Goal: Task Accomplishment & Management: Complete application form

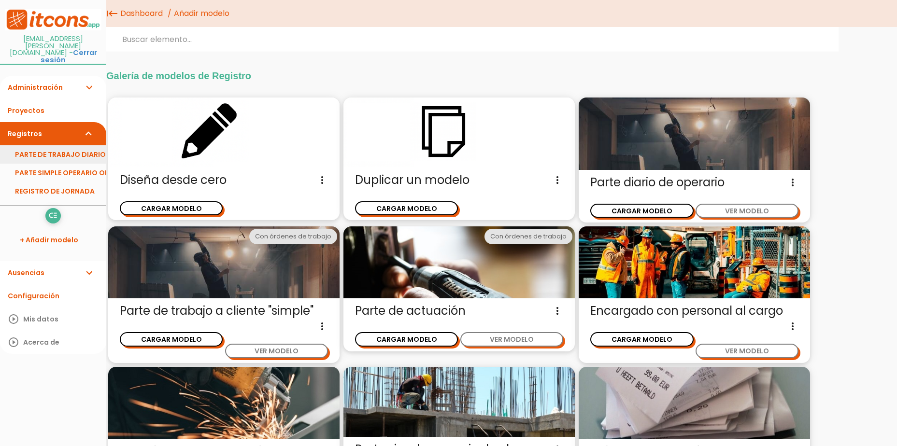
click at [52, 145] on link "PARTE DE TRABAJO DIARIO" at bounding box center [53, 154] width 106 height 18
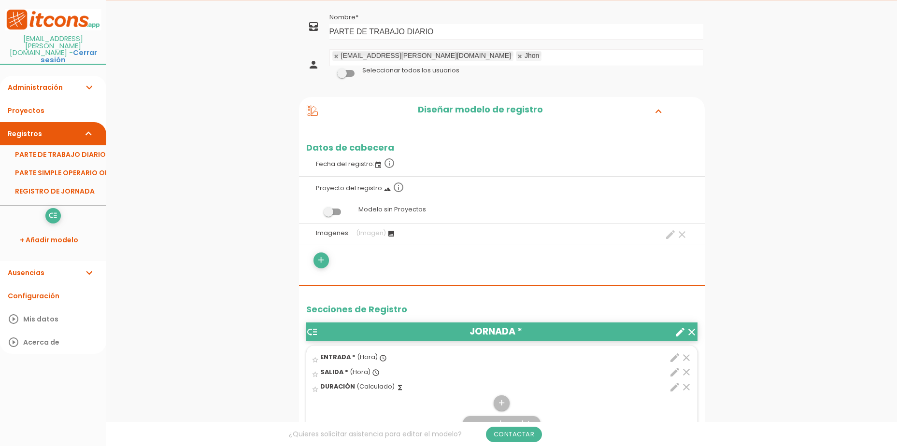
scroll to position [48, 0]
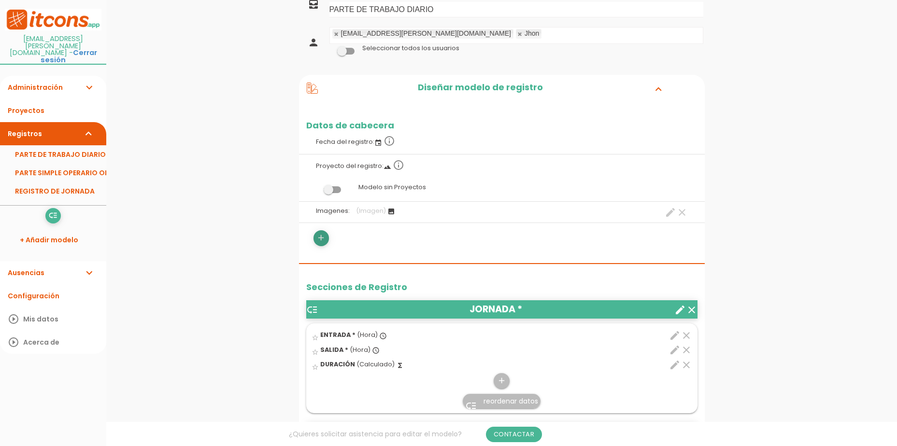
click at [324, 241] on icon "add" at bounding box center [320, 237] width 9 height 15
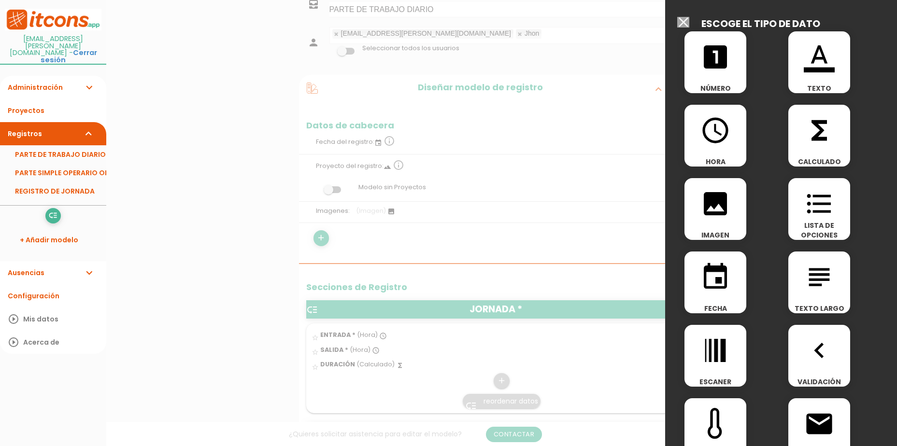
click at [628, 176] on div at bounding box center [448, 167] width 897 height 558
click at [546, 232] on div at bounding box center [448, 167] width 897 height 558
click at [686, 25] on input "Seleccionar todos los usuarios" at bounding box center [683, 22] width 12 height 11
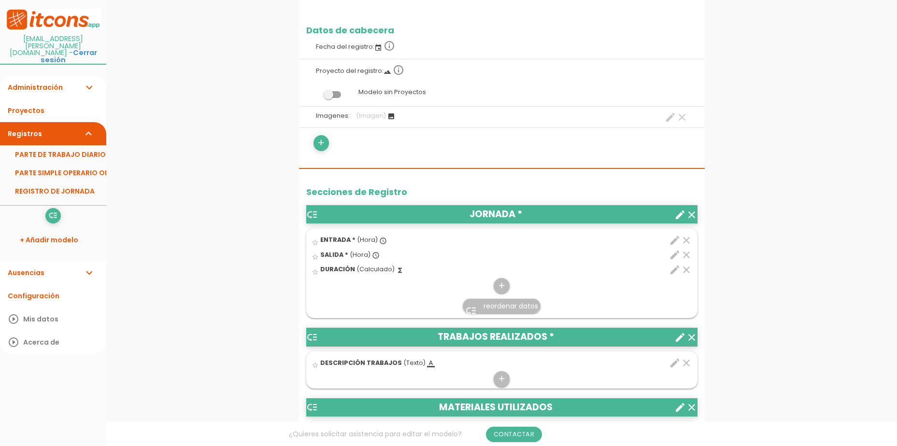
scroll to position [145, 0]
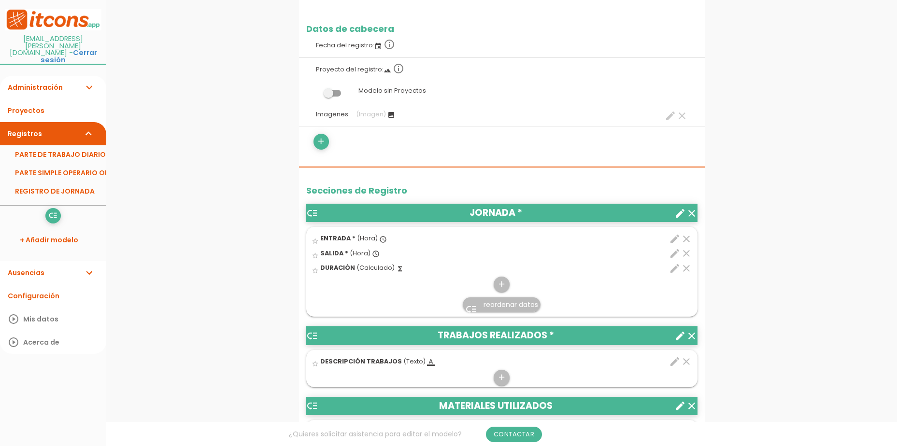
click at [682, 267] on icon "clear" at bounding box center [687, 269] width 12 height 12
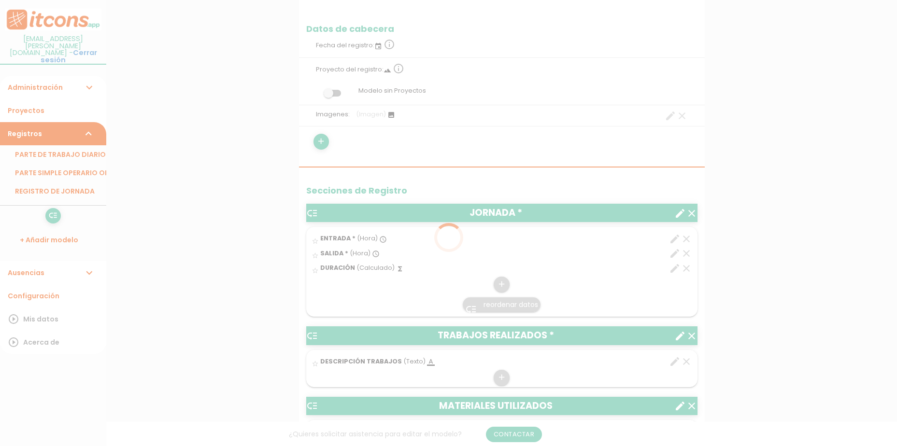
scroll to position [0, 0]
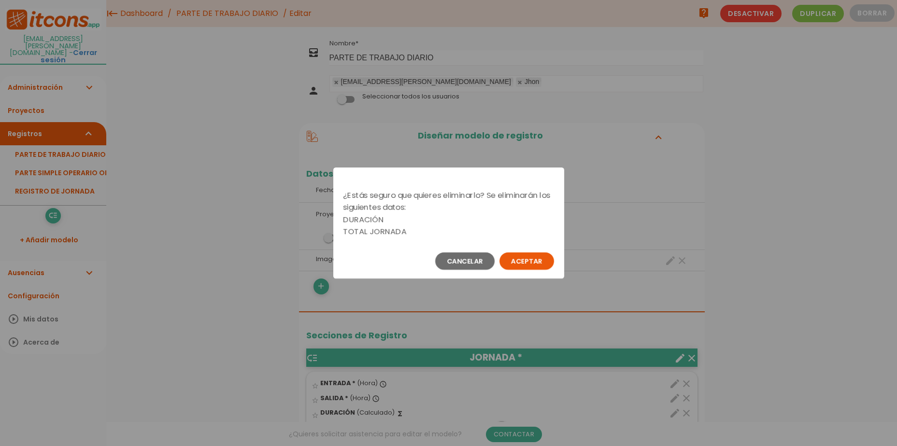
click at [517, 259] on button "Aceptar" at bounding box center [527, 261] width 55 height 17
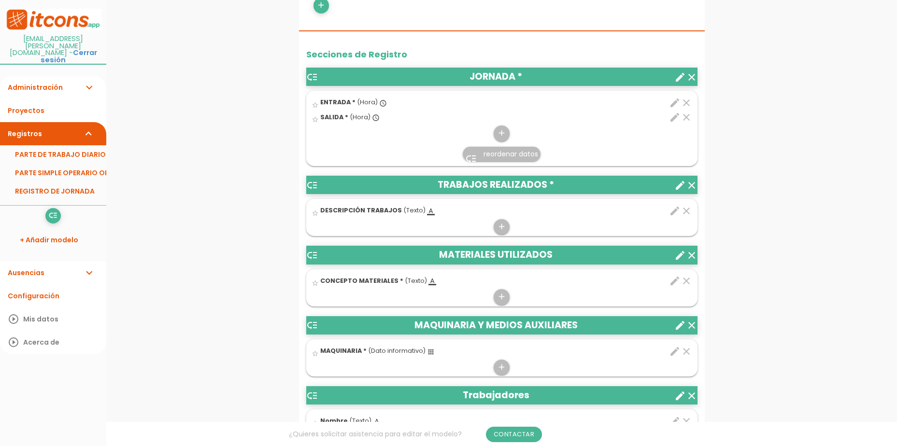
scroll to position [290, 0]
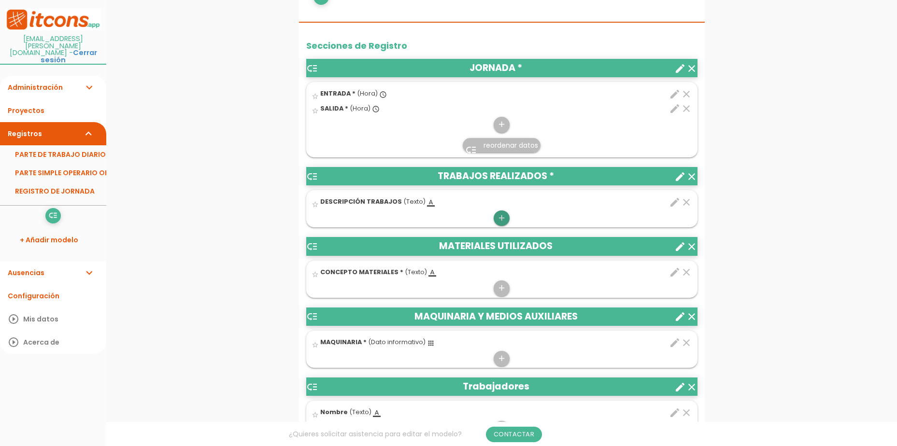
click at [504, 221] on icon "add" at bounding box center [501, 218] width 9 height 15
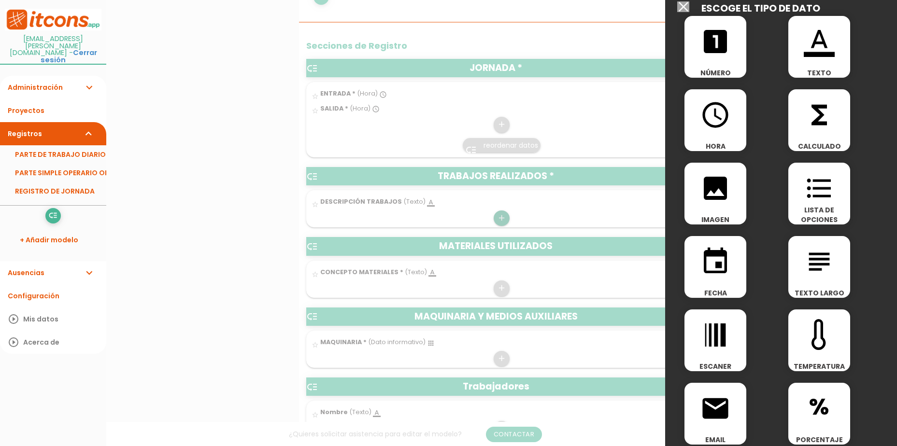
scroll to position [0, 0]
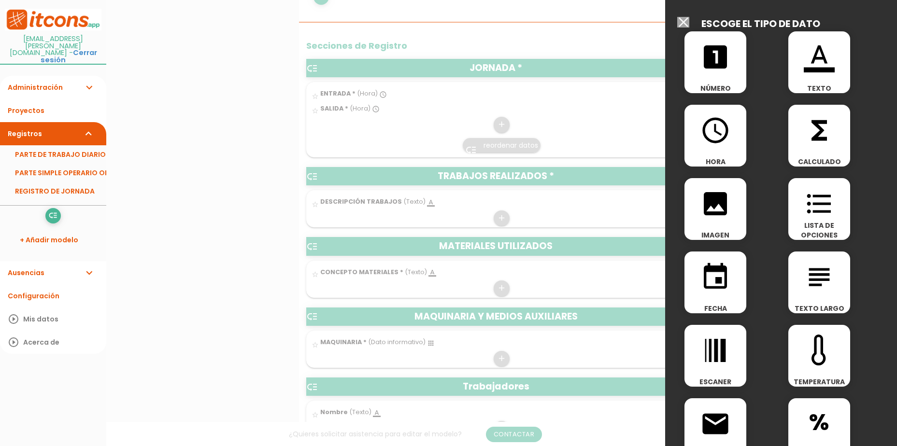
click at [816, 66] on icon "format_color_text" at bounding box center [819, 57] width 31 height 31
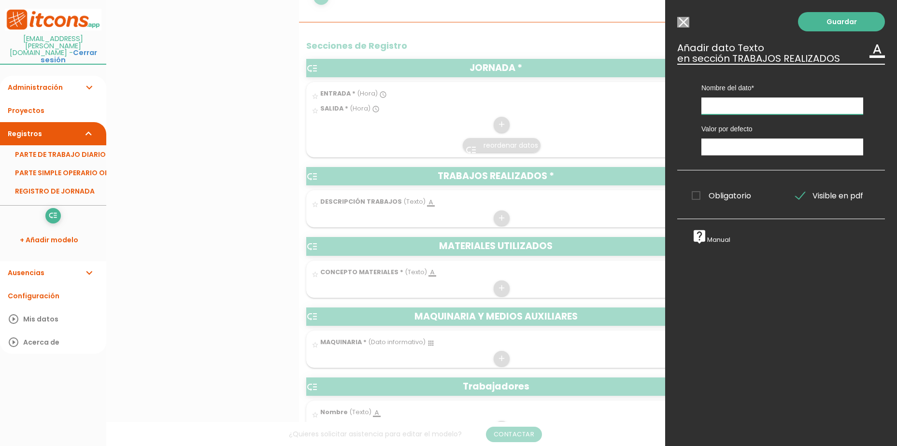
click at [733, 109] on input "text" at bounding box center [783, 106] width 162 height 17
type input "t"
type input "T"
type input "Operario"
click at [841, 17] on link "Guardar" at bounding box center [841, 21] width 87 height 19
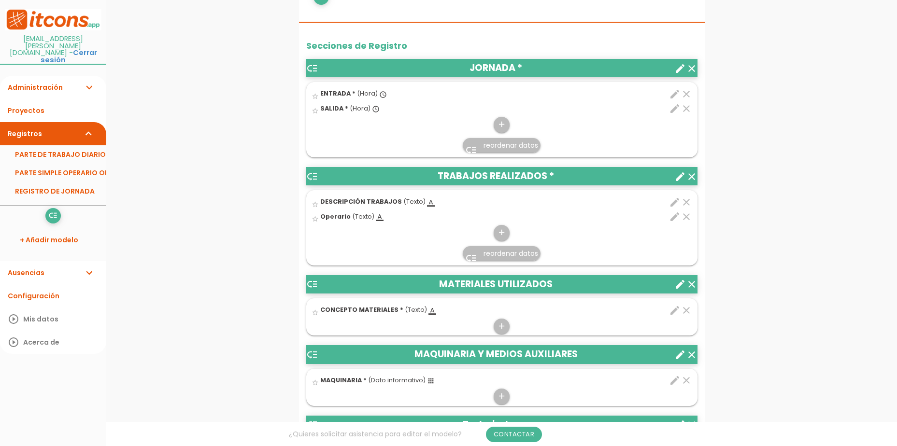
click at [684, 202] on icon "clear" at bounding box center [687, 203] width 12 height 12
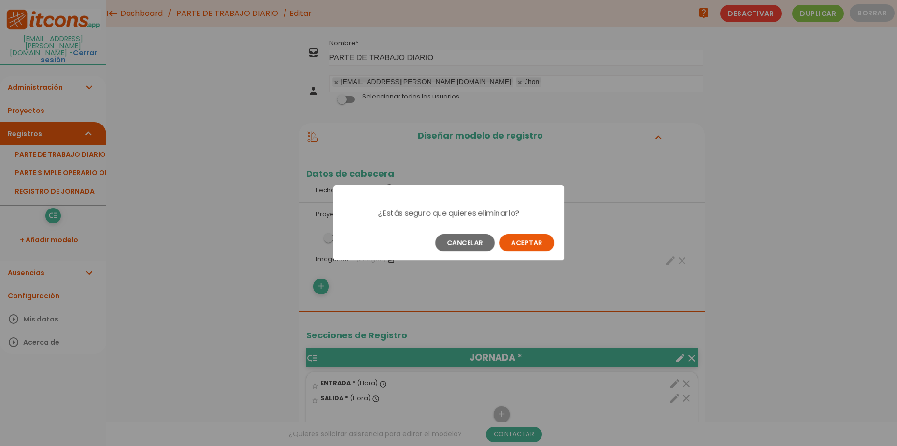
click at [522, 239] on button "Aceptar" at bounding box center [527, 242] width 55 height 17
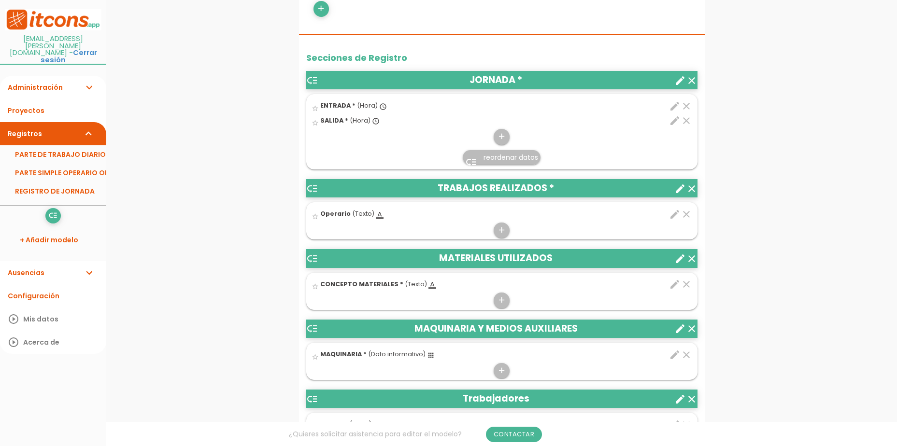
scroll to position [279, 0]
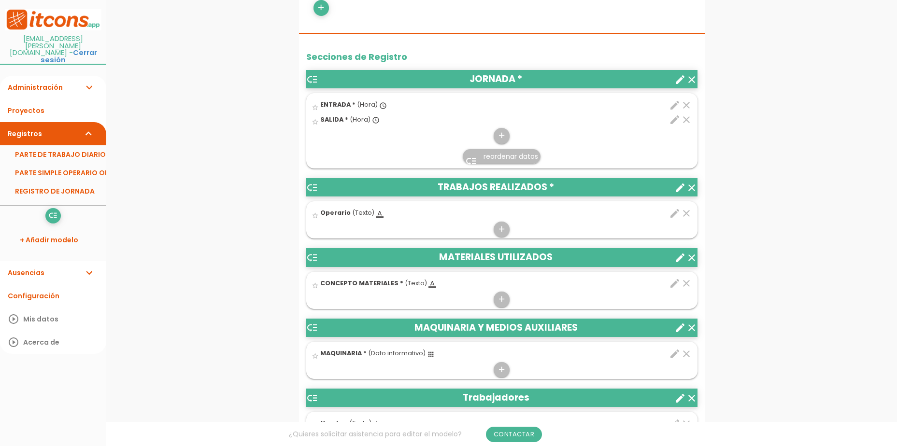
click at [336, 212] on span "Operario" at bounding box center [335, 213] width 30 height 8
click at [0, 0] on input "star_border" at bounding box center [0, 0] width 0 height 0
click at [671, 213] on icon "edit" at bounding box center [675, 214] width 12 height 12
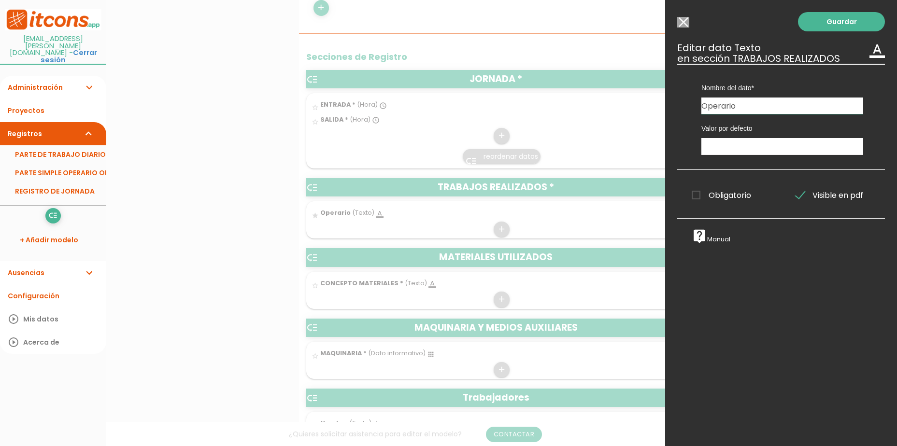
drag, startPoint x: 740, startPoint y: 107, endPoint x: 692, endPoint y: 107, distance: 47.8
click at [692, 107] on div "Nombre del dato ENTRADA CONCEPTO MATERIALES MAQUINARIA Nombre SALIDA Operario T…" at bounding box center [782, 89] width 191 height 50
click at [853, 20] on link "Guardar" at bounding box center [841, 21] width 87 height 19
click at [745, 148] on input "text" at bounding box center [783, 146] width 162 height 17
click at [830, 21] on link "Guardar" at bounding box center [841, 21] width 87 height 19
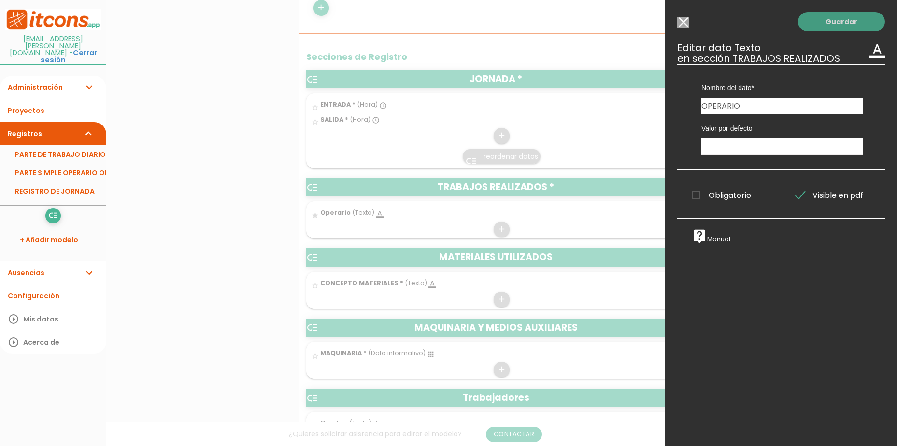
click at [835, 19] on link "Guardar" at bounding box center [841, 21] width 87 height 19
click at [634, 117] on div at bounding box center [448, 167] width 897 height 558
click at [687, 15] on div "Guardar ESCOGE EL TIPO DE DATO looks_one NÚMERO format_color_text TEXTO access_…" at bounding box center [781, 223] width 232 height 446
click at [685, 28] on input "Seleccionar todos los usuarios" at bounding box center [683, 22] width 12 height 11
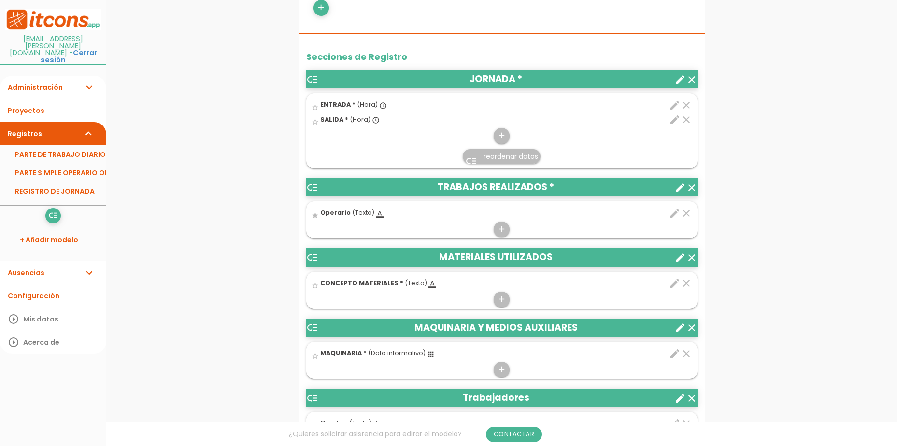
click at [673, 218] on icon "edit" at bounding box center [675, 214] width 12 height 12
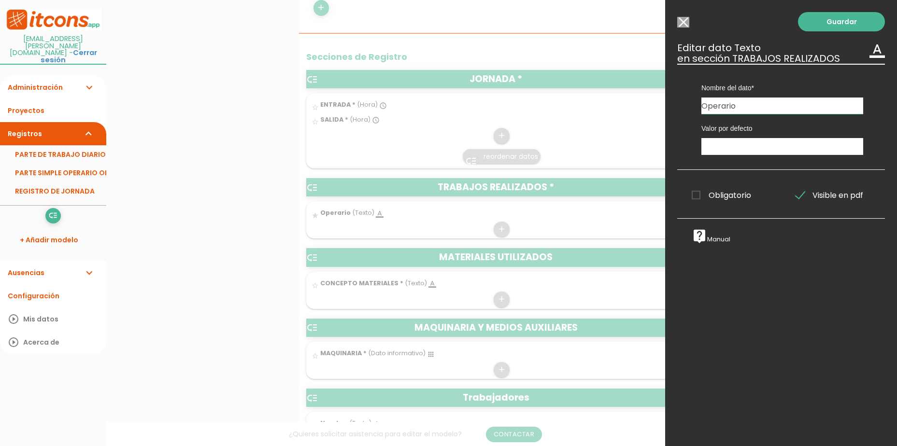
drag, startPoint x: 740, startPoint y: 109, endPoint x: 666, endPoint y: 108, distance: 73.9
click at [666, 108] on div "Guardar ESCOGE EL TIPO DE DATO looks_one NÚMERO format_color_text TEXTO access_…" at bounding box center [781, 223] width 232 height 446
type input "OPERARIO"
click at [803, 18] on link "Guardar" at bounding box center [841, 21] width 87 height 19
click at [823, 23] on link "Guardar" at bounding box center [841, 21] width 87 height 19
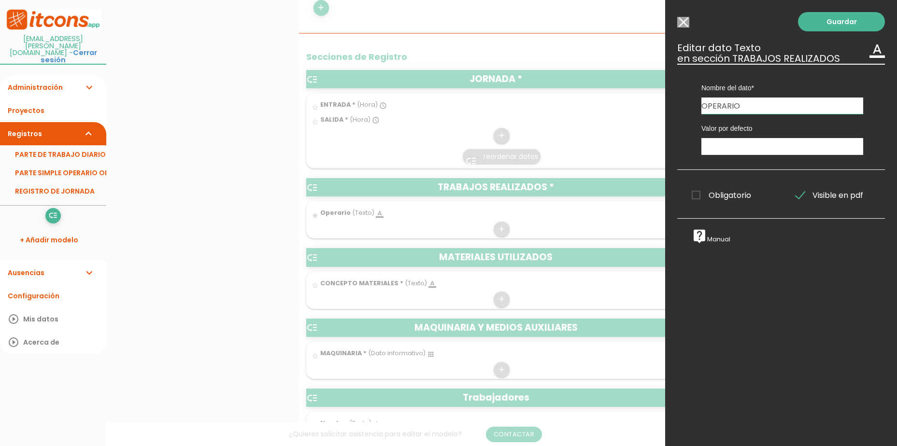
click at [724, 196] on span "Obligatorio" at bounding box center [721, 195] width 59 height 12
click at [0, 0] on input "Obligatorio" at bounding box center [0, 0] width 0 height 0
click at [716, 192] on span "Obligatorio" at bounding box center [721, 195] width 59 height 12
click at [0, 0] on input "Obligatorio" at bounding box center [0, 0] width 0 height 0
click at [818, 26] on link "Guardar" at bounding box center [841, 21] width 87 height 19
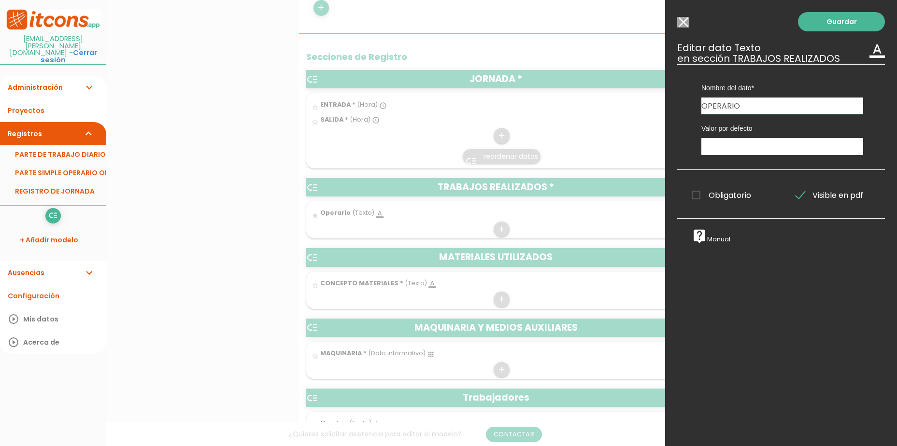
click at [683, 28] on div "Guardar ESCOGE EL TIPO DE DATO looks_one NÚMERO format_color_text TEXTO access_…" at bounding box center [781, 223] width 232 height 446
click at [683, 21] on input "Seleccionar todos los usuarios" at bounding box center [683, 22] width 12 height 11
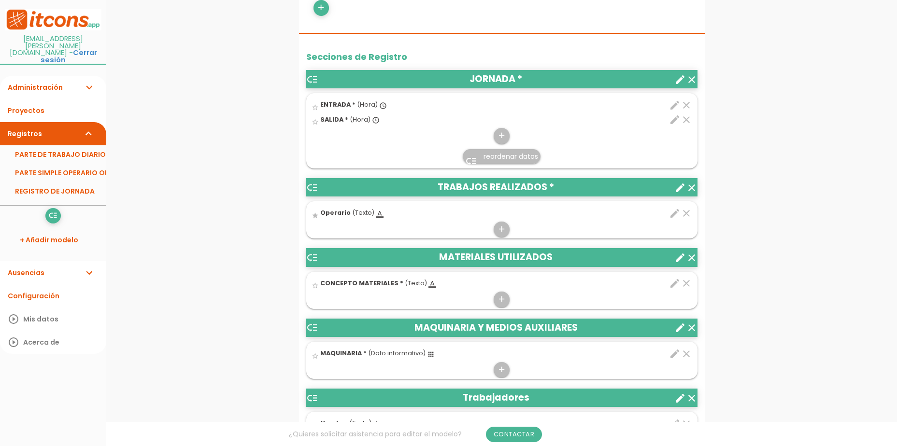
click at [345, 211] on span "Operario" at bounding box center [335, 213] width 30 height 8
click at [0, 0] on input "star" at bounding box center [0, 0] width 0 height 0
click at [672, 218] on icon "edit" at bounding box center [675, 214] width 12 height 12
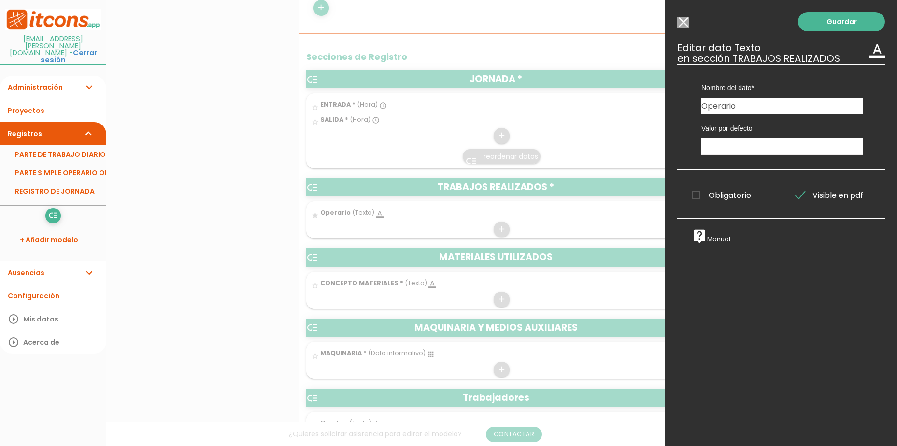
drag, startPoint x: 740, startPoint y: 109, endPoint x: 669, endPoint y: 106, distance: 71.6
click at [669, 106] on div "Guardar ESCOGE EL TIPO DE DATO looks_one NÚMERO format_color_text TEXTO access_…" at bounding box center [781, 223] width 232 height 446
type input "OPERARIO"
click at [812, 24] on link "Guardar" at bounding box center [841, 21] width 87 height 19
click at [818, 21] on link "Guardar" at bounding box center [841, 21] width 87 height 19
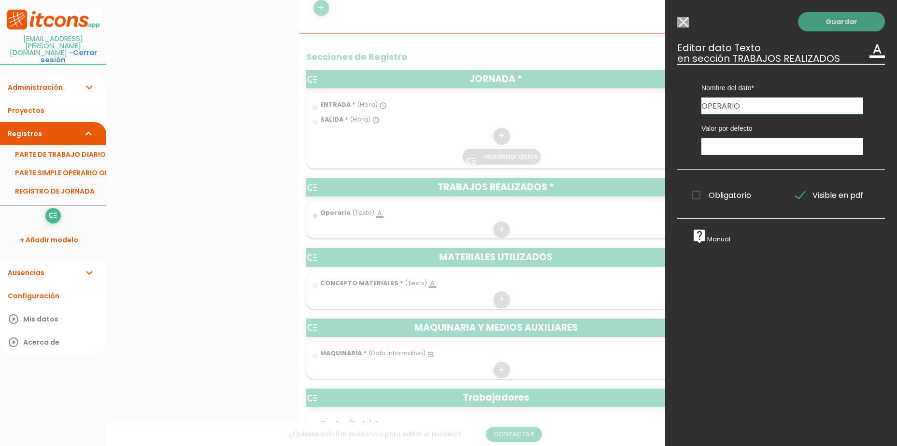
click at [818, 21] on link "Guardar" at bounding box center [841, 21] width 87 height 19
click at [680, 18] on input "Seleccionar todos los usuarios" at bounding box center [683, 22] width 12 height 11
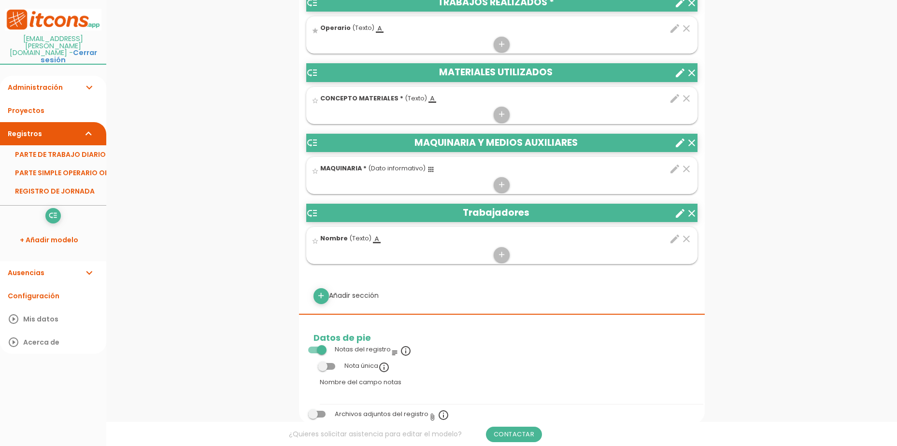
scroll to position [472, 0]
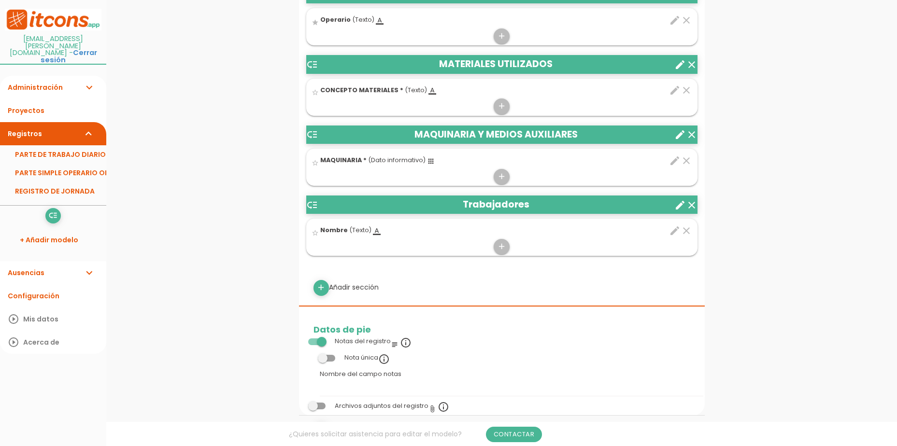
click at [690, 203] on icon "clear" at bounding box center [692, 206] width 12 height 12
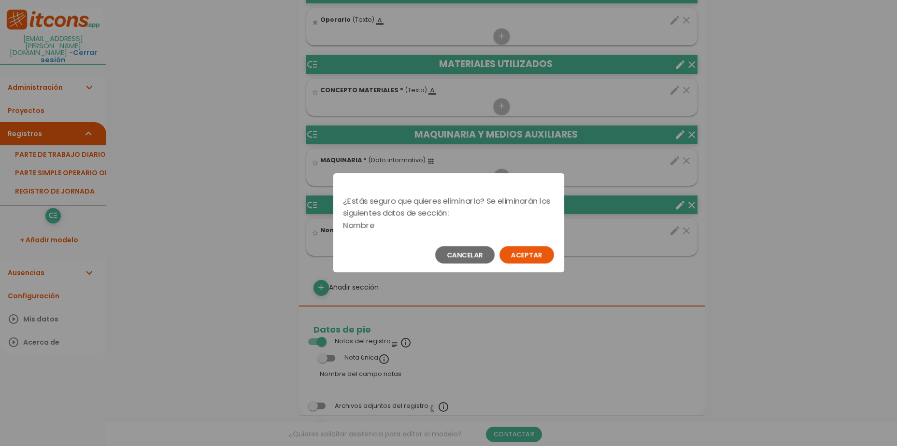
scroll to position [0, 0]
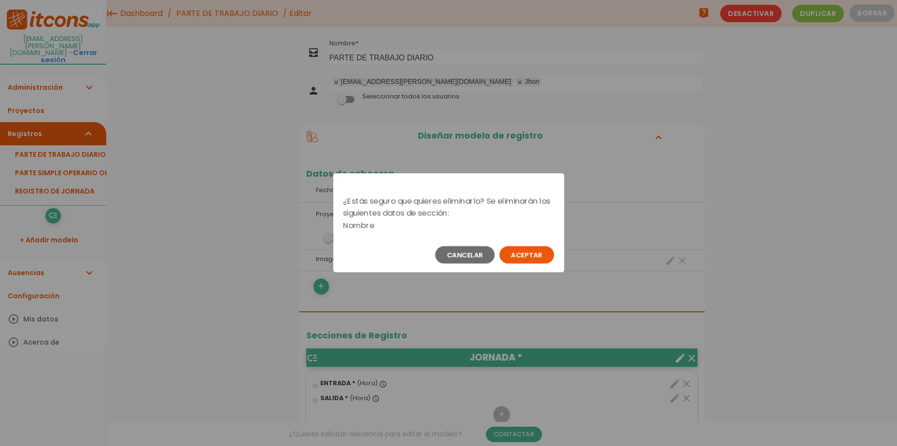
click at [528, 254] on button "Aceptar" at bounding box center [527, 254] width 55 height 17
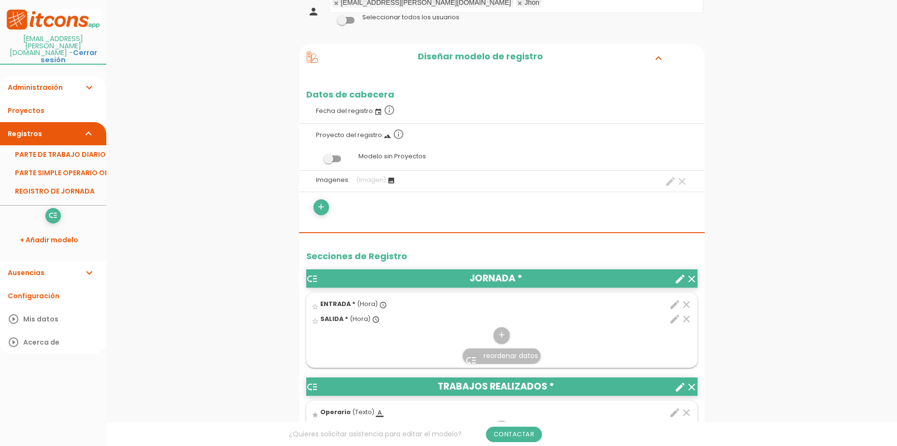
scroll to position [97, 0]
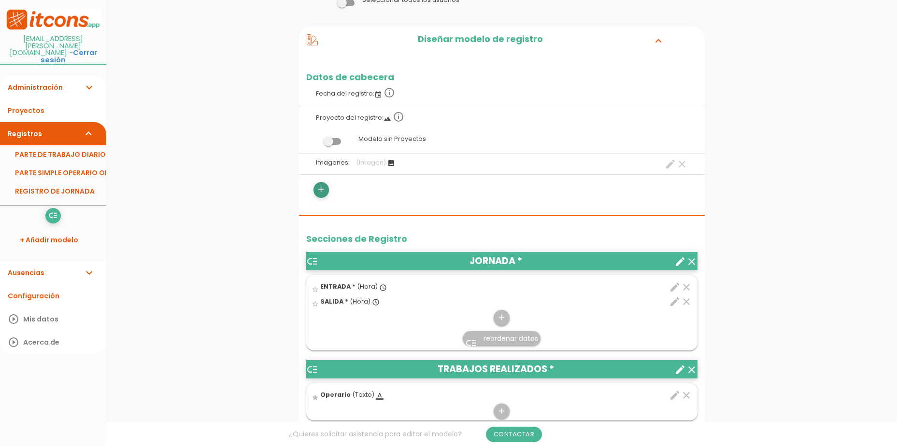
click at [323, 190] on icon "add" at bounding box center [320, 189] width 9 height 15
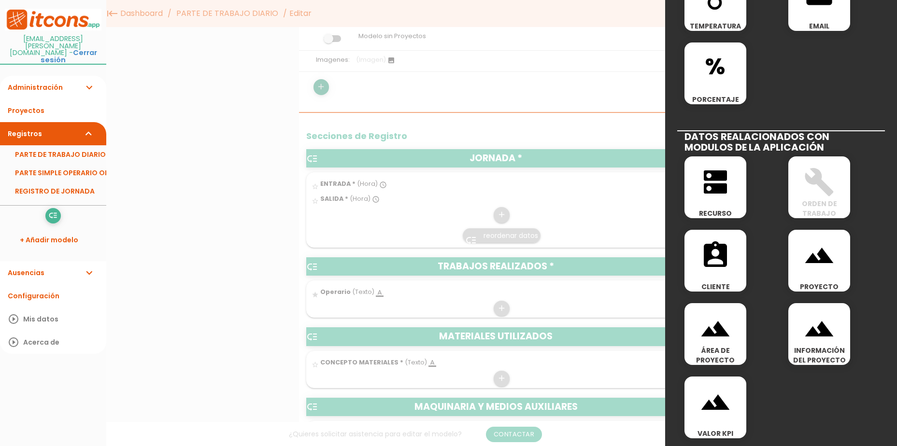
scroll to position [48, 0]
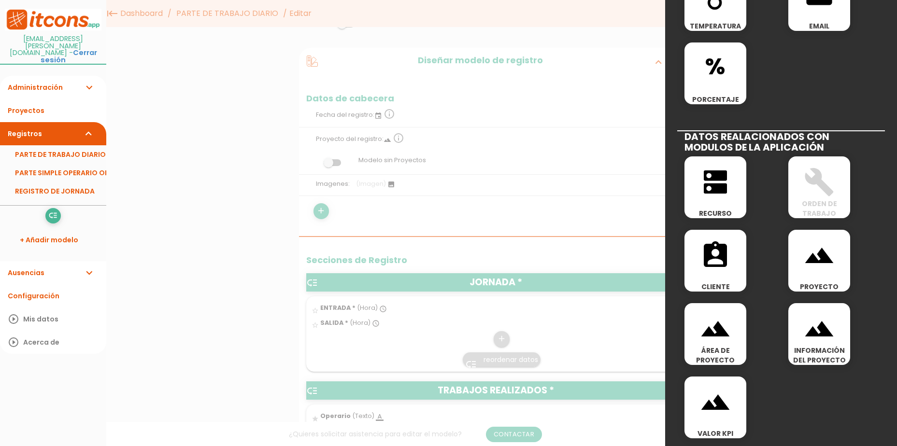
click at [572, 198] on div at bounding box center [448, 167] width 897 height 558
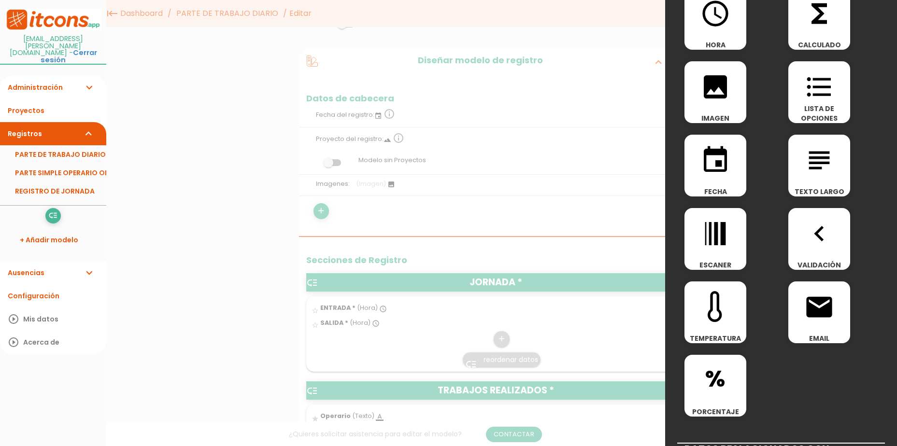
scroll to position [0, 0]
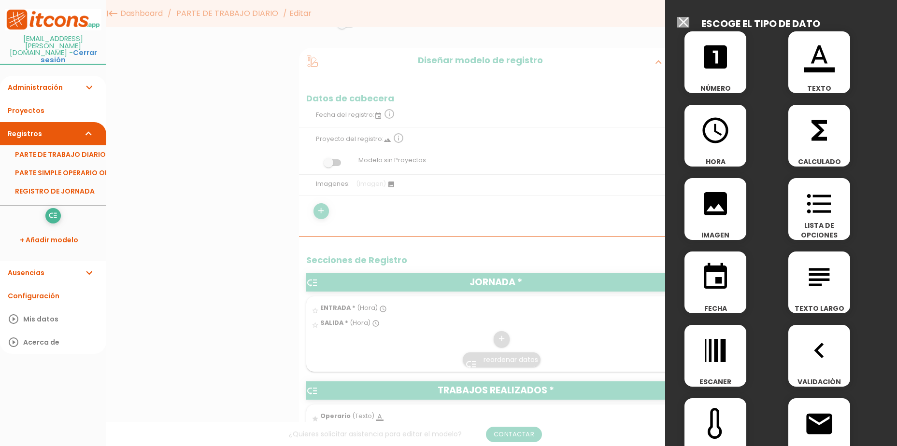
click at [687, 24] on input "Seleccionar todos los usuarios" at bounding box center [683, 22] width 12 height 11
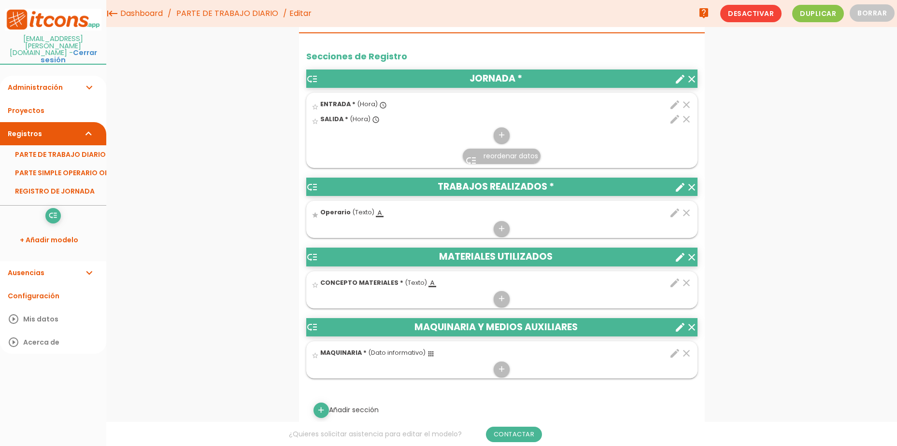
scroll to position [242, 0]
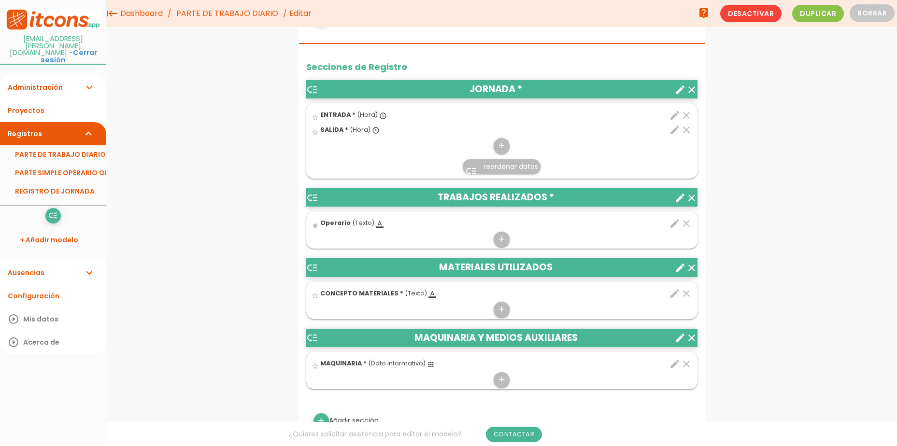
drag, startPoint x: 419, startPoint y: 271, endPoint x: 424, endPoint y: 218, distance: 52.8
click at [424, 218] on div "low_priority JORNADA * clear create star_border ENTRADA * (Hora) access_time cl…" at bounding box center [501, 234] width 391 height 309
click at [496, 166] on span "reordenar datos" at bounding box center [511, 167] width 55 height 10
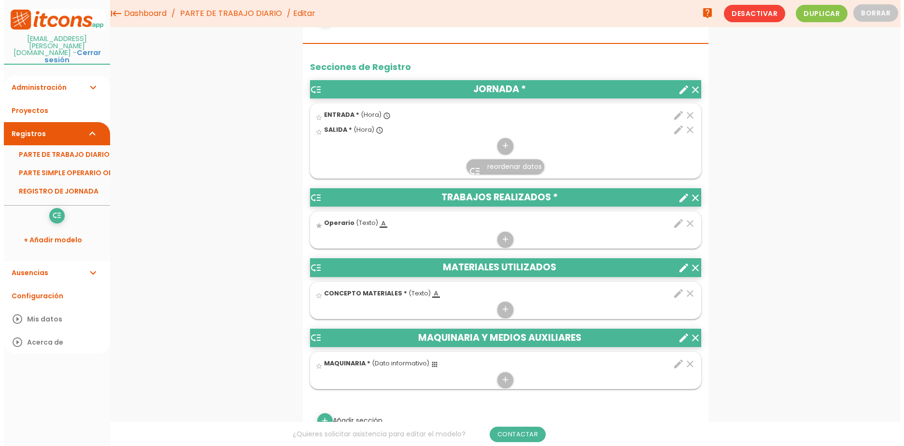
scroll to position [0, 0]
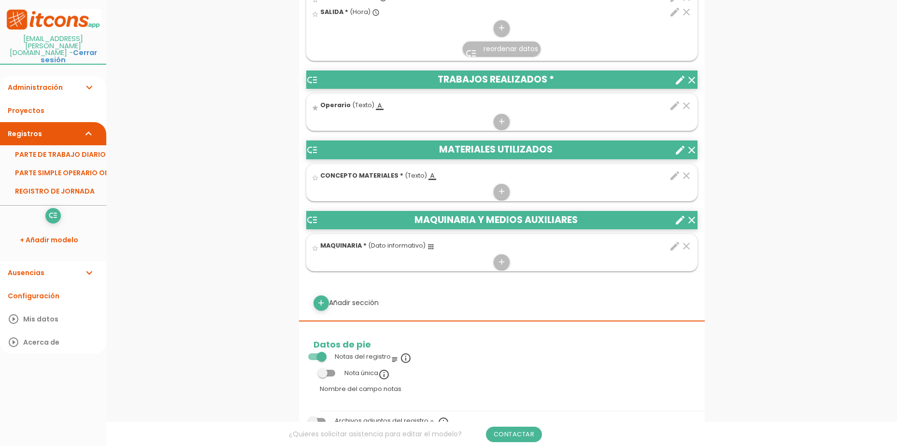
scroll to position [242, 0]
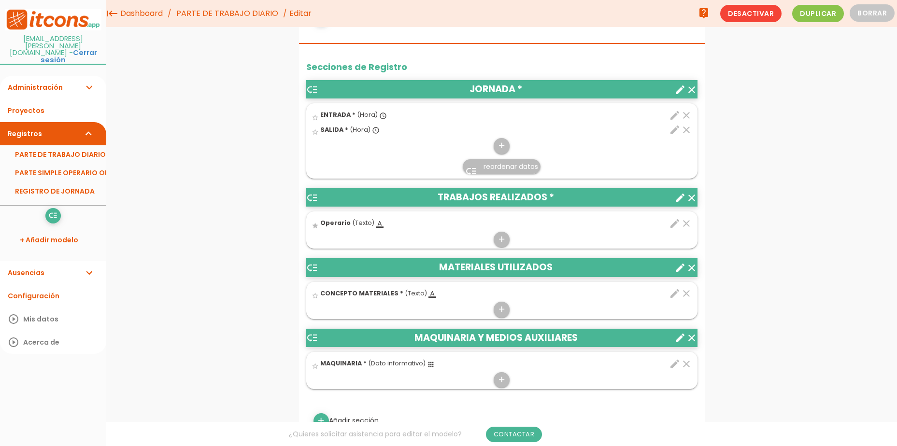
click at [688, 225] on icon "clear" at bounding box center [687, 224] width 12 height 12
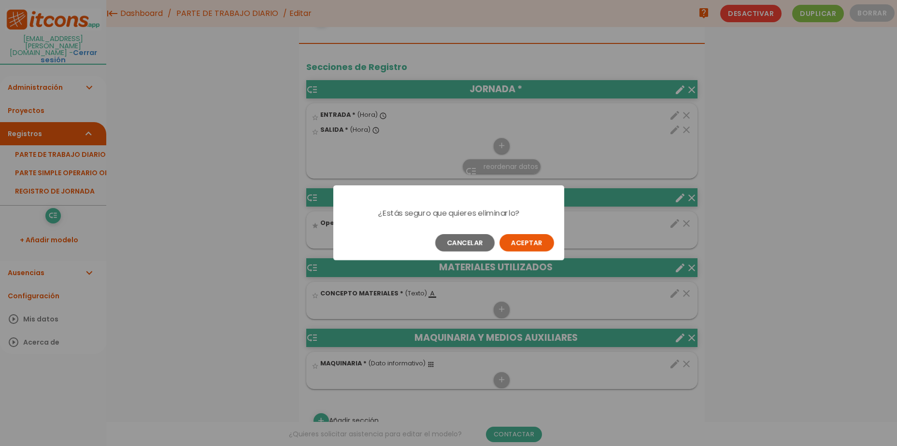
scroll to position [0, 0]
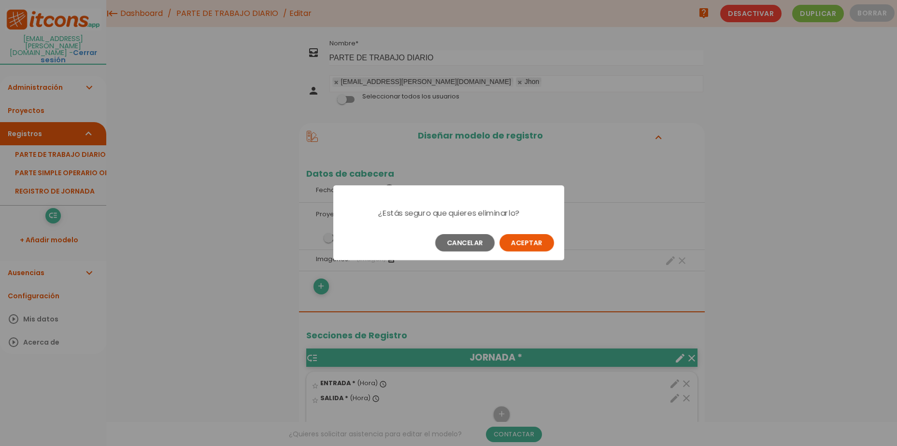
click at [517, 240] on button "Aceptar" at bounding box center [527, 242] width 55 height 17
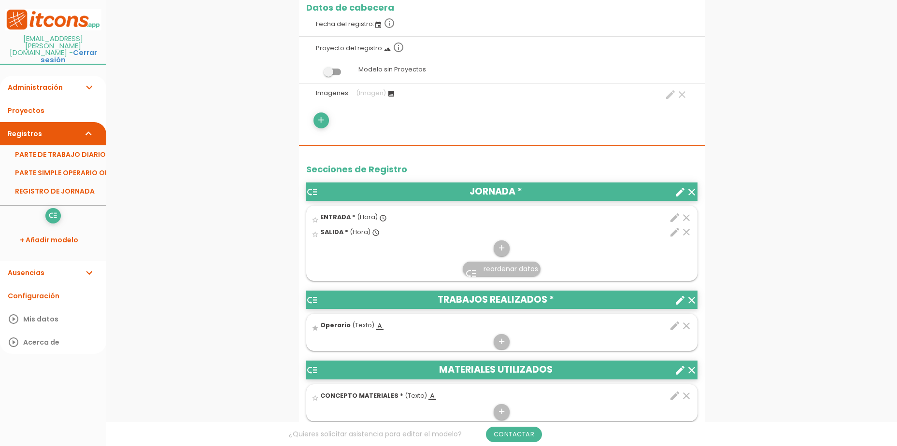
scroll to position [193, 0]
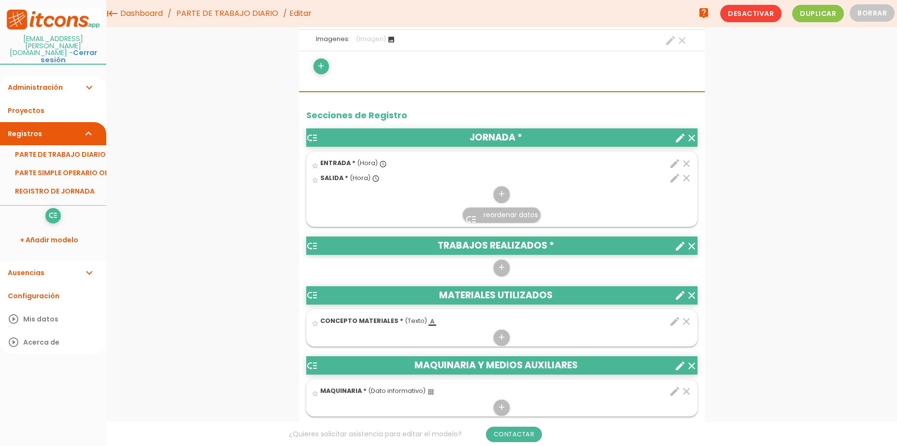
scroll to position [242, 0]
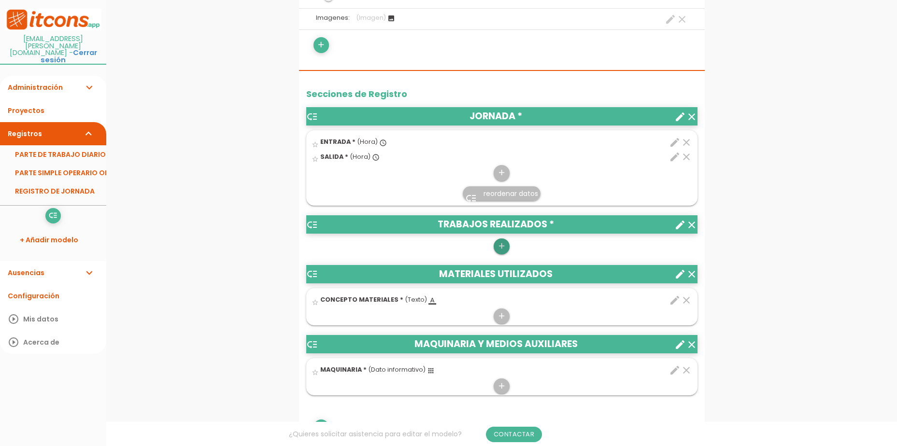
click at [500, 251] on icon "add" at bounding box center [501, 246] width 9 height 15
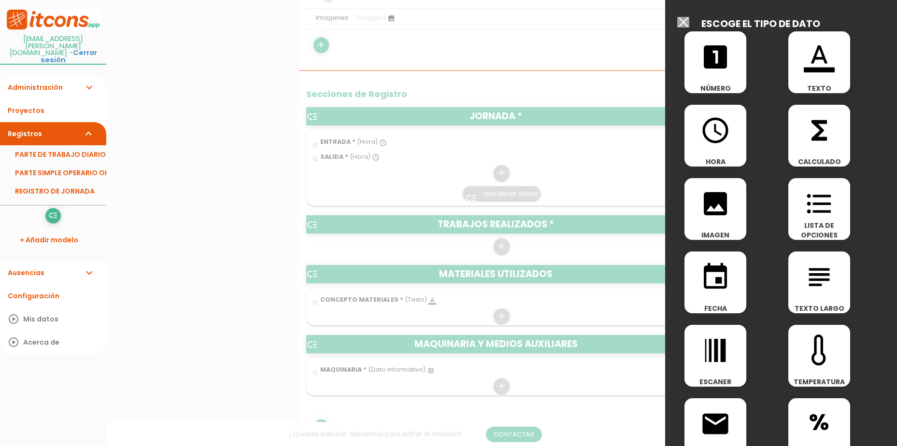
click at [808, 66] on icon "format_color_text" at bounding box center [819, 57] width 31 height 31
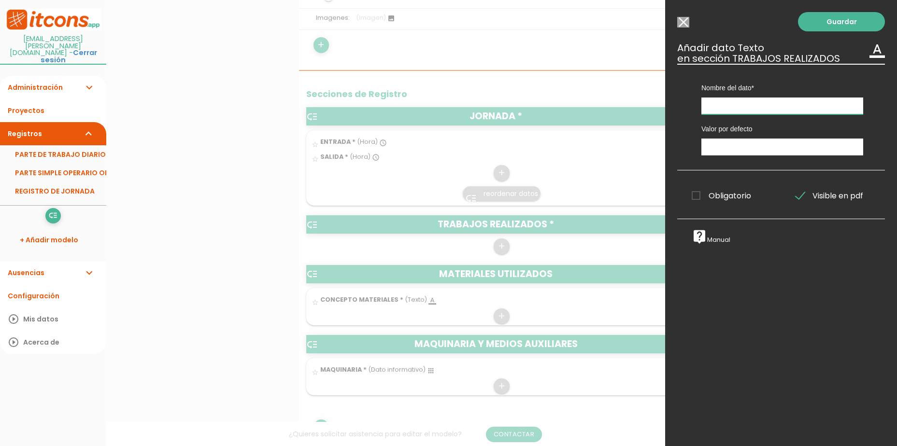
click at [720, 111] on input "text" at bounding box center [783, 106] width 162 height 17
type input "e"
type input "EMPRESA"
click at [852, 24] on link "Guardar" at bounding box center [841, 21] width 87 height 19
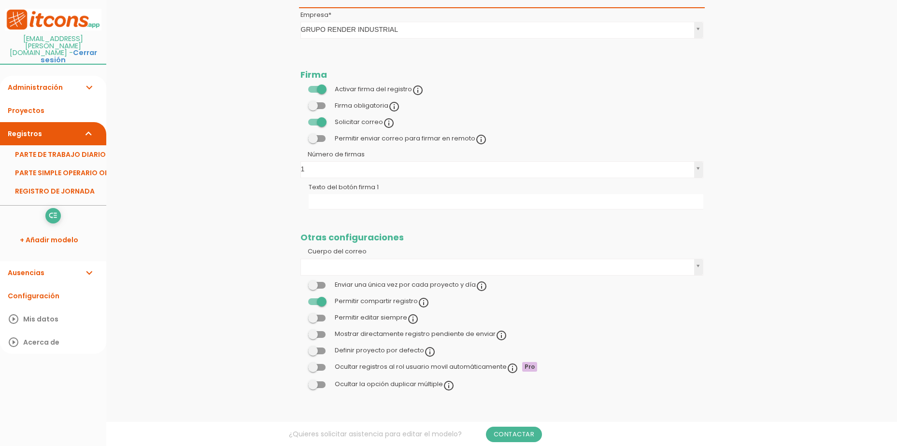
scroll to position [242, 0]
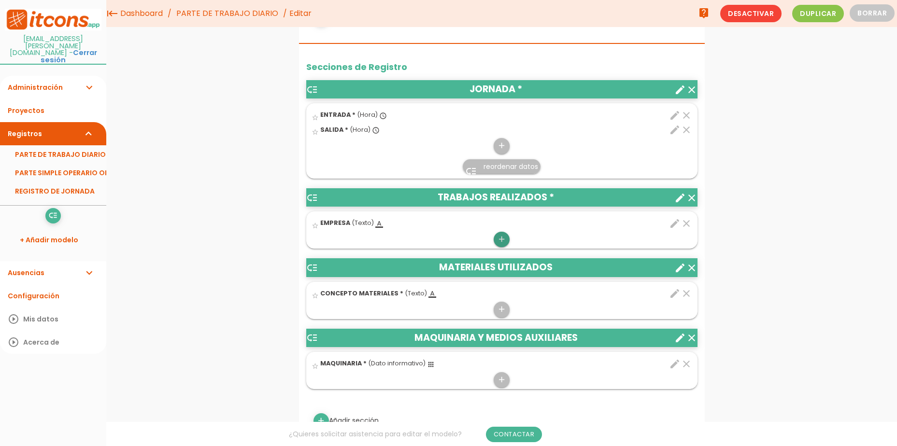
click at [502, 242] on icon "add" at bounding box center [501, 239] width 9 height 15
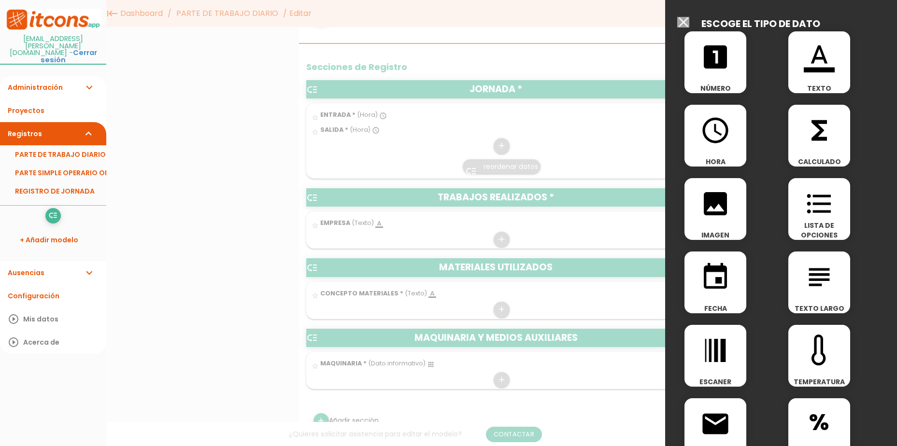
click at [809, 70] on icon "format_color_text" at bounding box center [819, 57] width 31 height 31
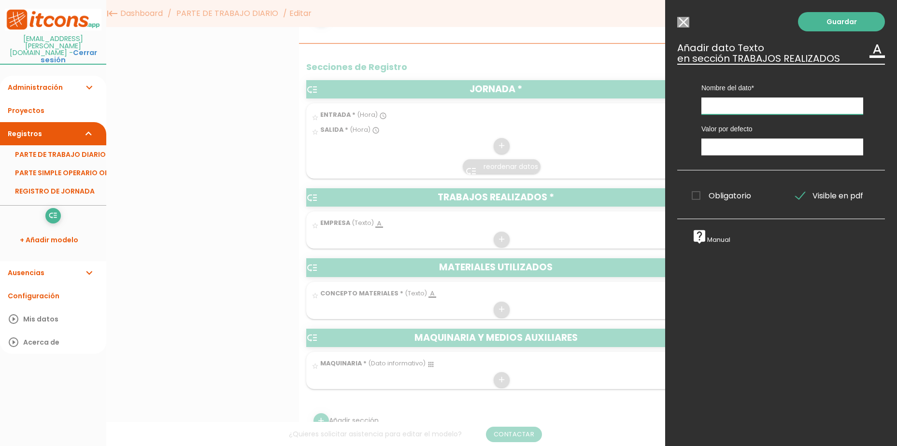
click at [718, 111] on input "text" at bounding box center [783, 106] width 162 height 17
type input "OPERARIO"
click at [770, 332] on div "Guardar ESCOGE EL TIPO DE DATO looks_one NÚMERO format_color_text TEXTO access_…" at bounding box center [781, 223] width 232 height 446
click at [814, 22] on link "Guardar" at bounding box center [841, 21] width 87 height 19
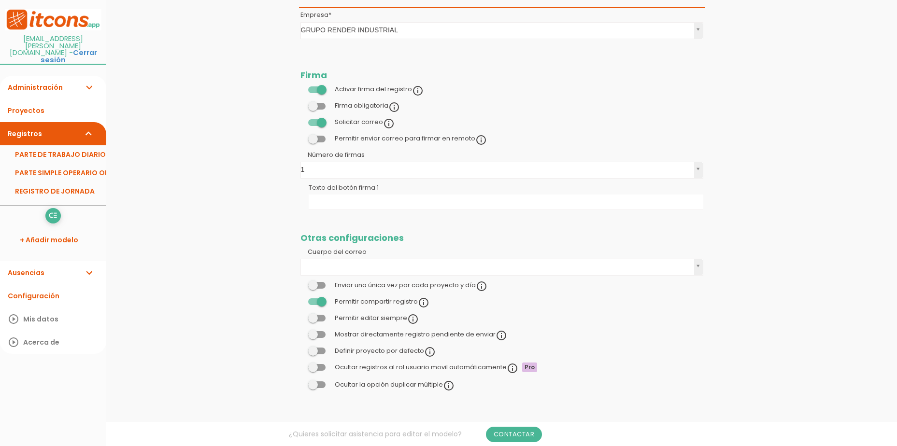
scroll to position [242, 0]
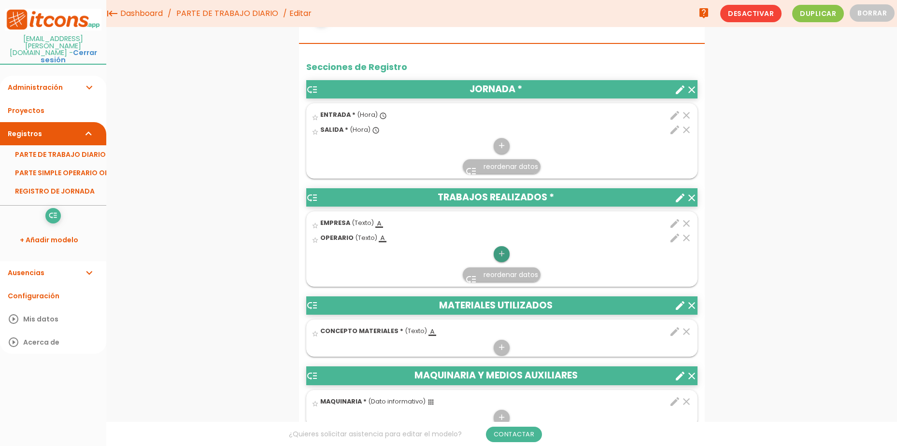
click at [503, 256] on icon "add" at bounding box center [501, 253] width 9 height 15
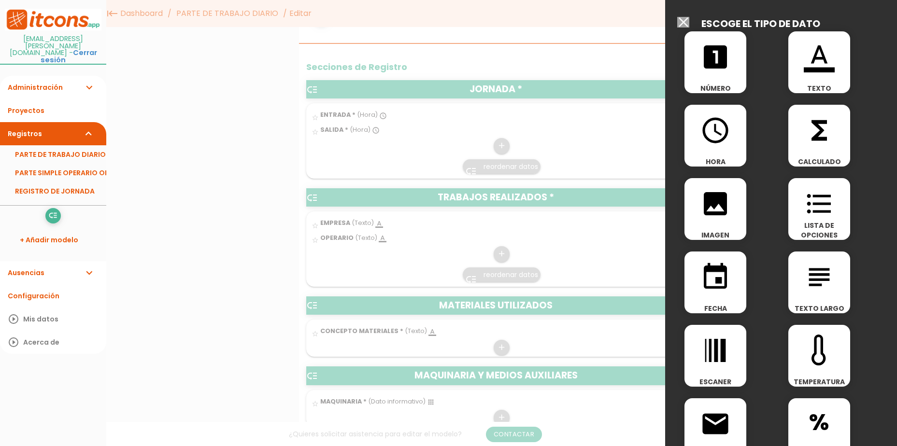
click at [811, 69] on icon "format_color_text" at bounding box center [819, 57] width 31 height 31
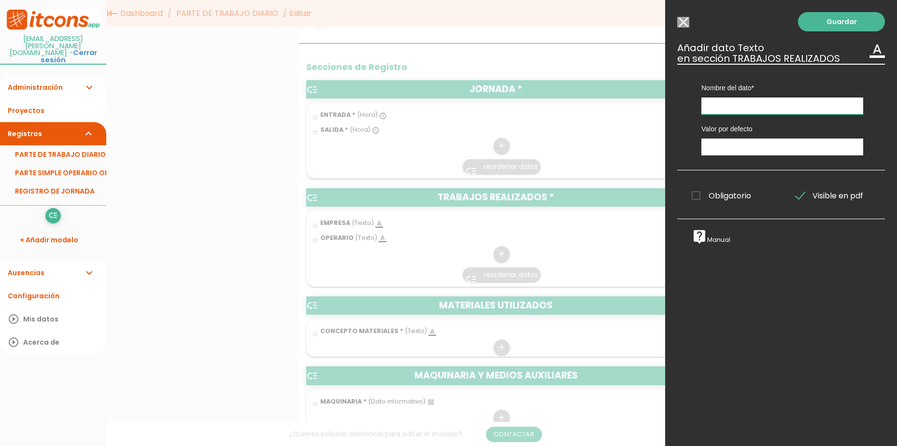
click at [736, 107] on input "text" at bounding box center [783, 106] width 162 height 17
type input "EMPRESA"
click at [840, 22] on link "Guardar" at bounding box center [841, 21] width 87 height 19
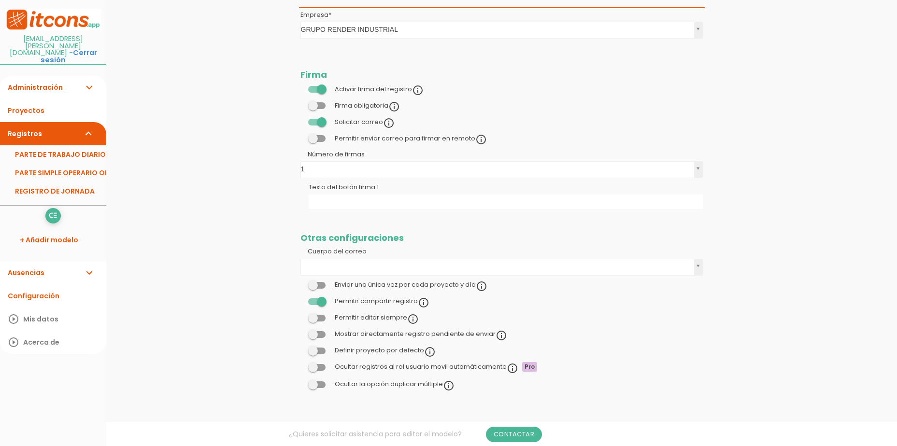
scroll to position [242, 0]
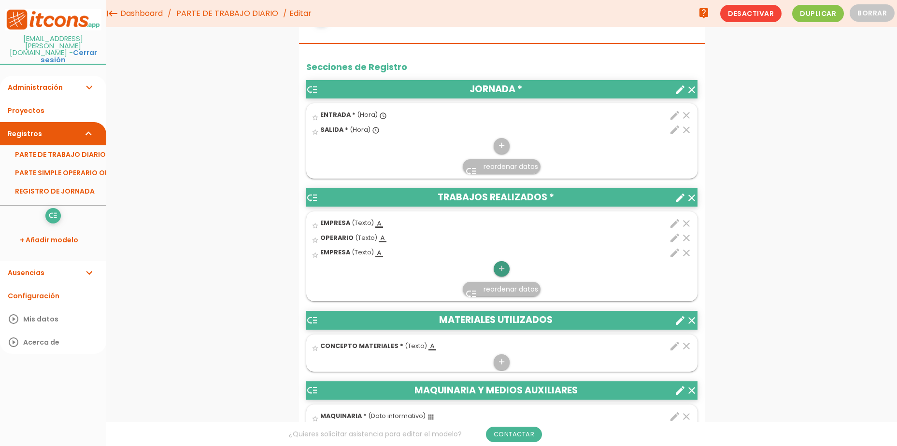
click at [502, 269] on icon "add" at bounding box center [501, 268] width 9 height 15
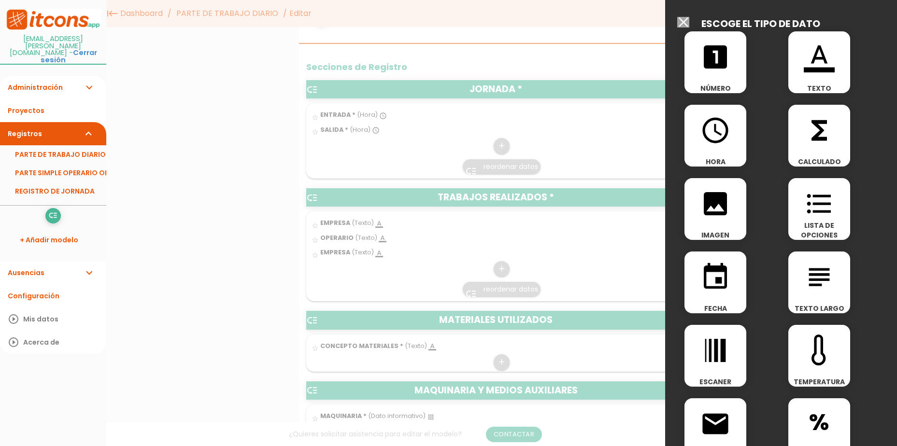
click at [809, 76] on div "format_color_text TEXTO" at bounding box center [820, 62] width 62 height 62
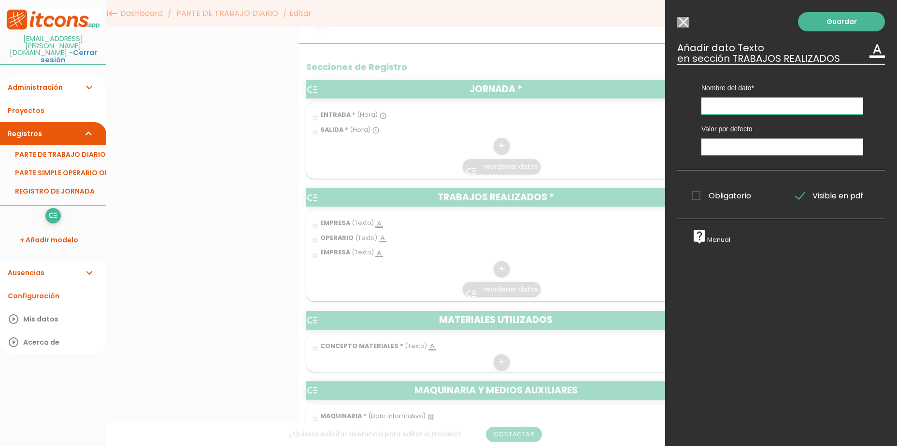
click at [734, 108] on input "text" at bounding box center [783, 106] width 162 height 17
type input "OPERARIO"
click at [822, 22] on link "Guardar" at bounding box center [841, 21] width 87 height 19
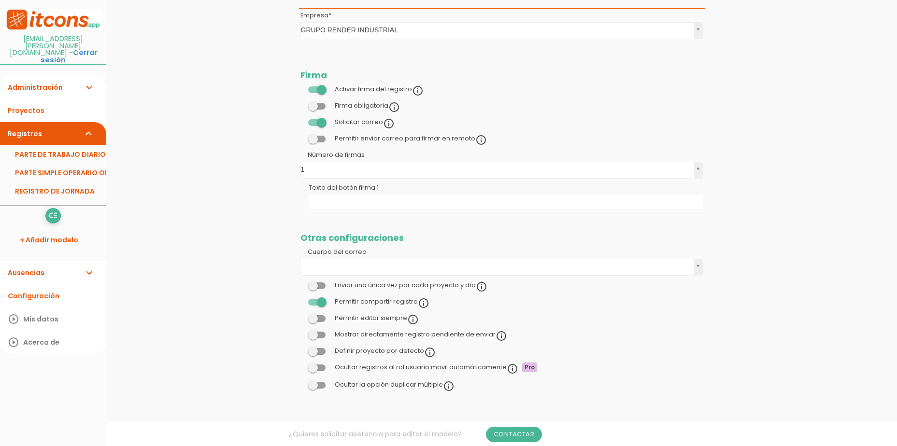
scroll to position [242, 0]
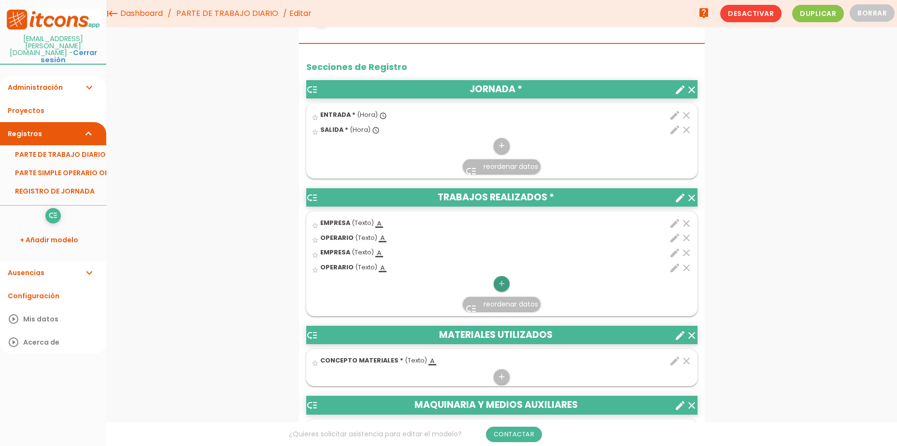
click at [501, 289] on icon "add" at bounding box center [501, 283] width 9 height 15
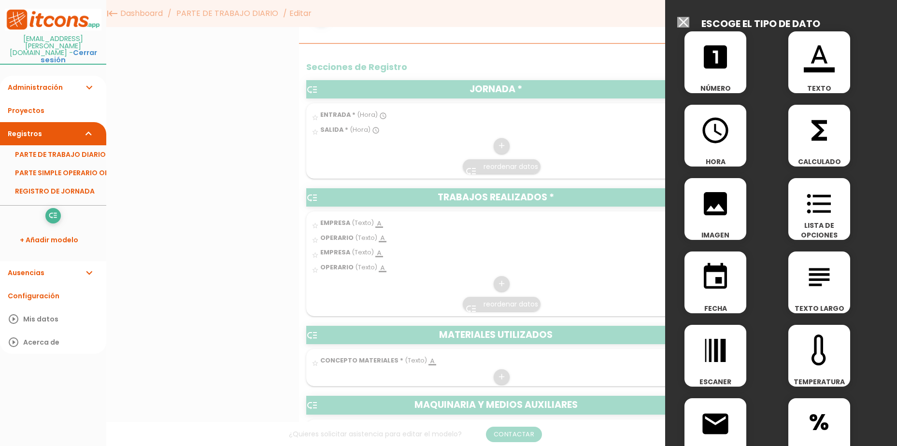
click at [818, 67] on icon "format_color_text" at bounding box center [819, 57] width 31 height 31
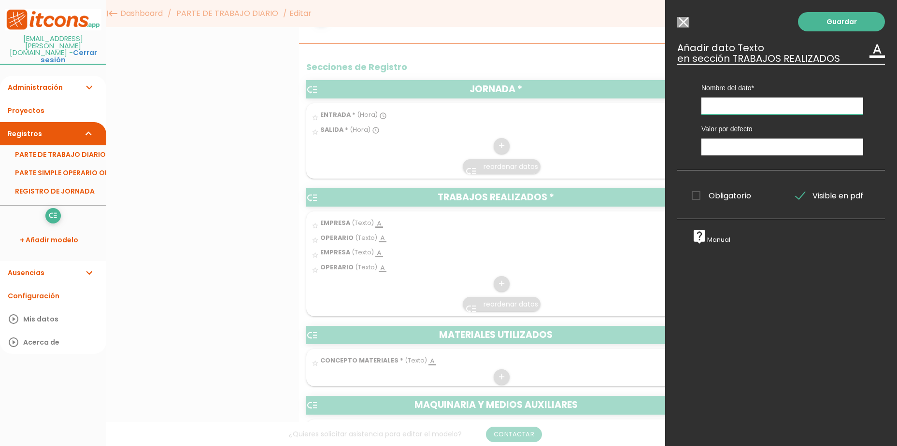
click at [773, 105] on input "text" at bounding box center [783, 106] width 162 height 17
type input "EMPRESA"
click at [808, 27] on link "Guardar" at bounding box center [841, 21] width 87 height 19
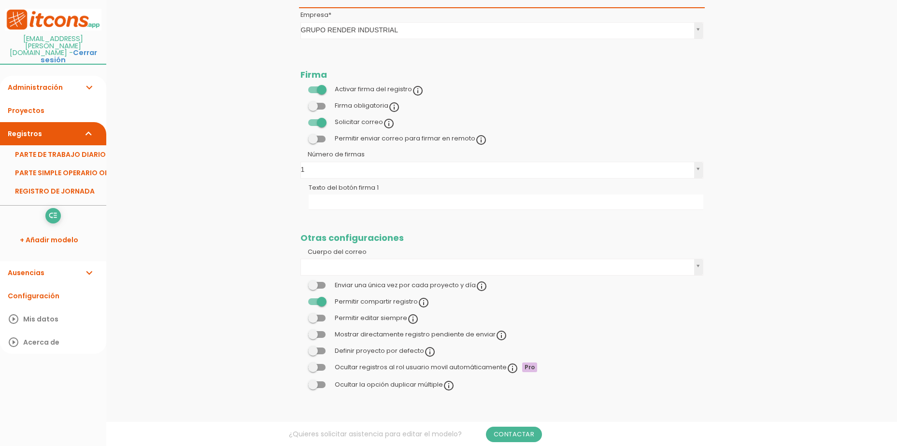
scroll to position [242, 0]
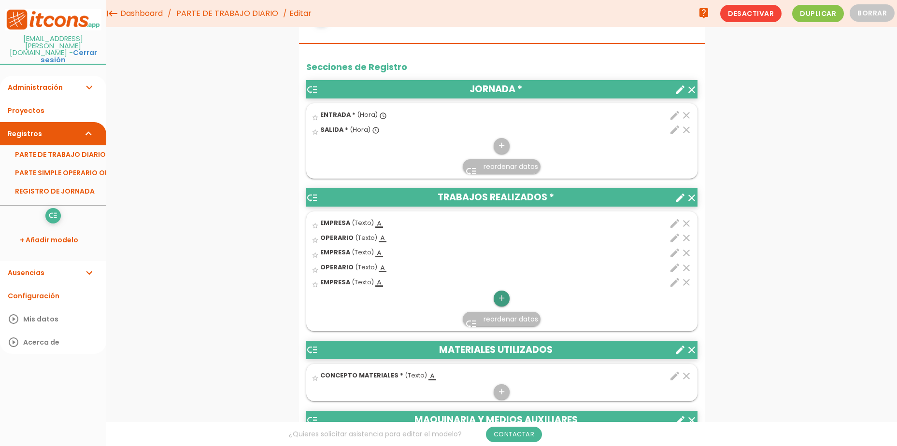
click at [505, 300] on icon "add" at bounding box center [501, 298] width 9 height 15
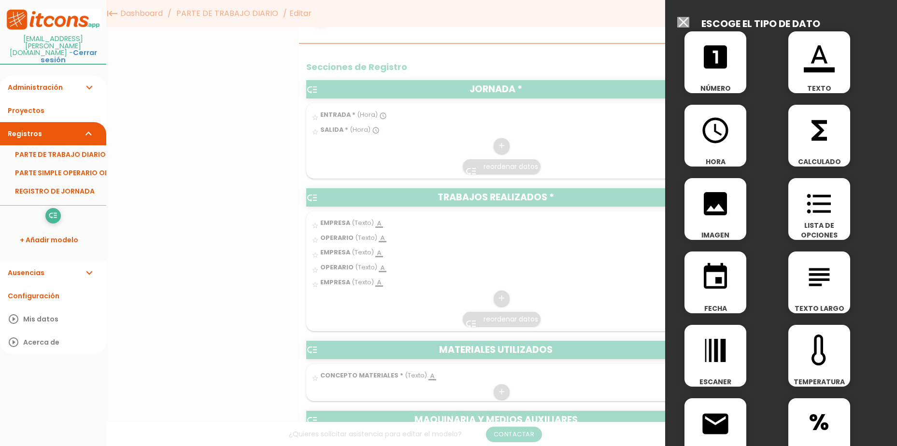
click at [822, 53] on icon "format_color_text" at bounding box center [819, 57] width 31 height 31
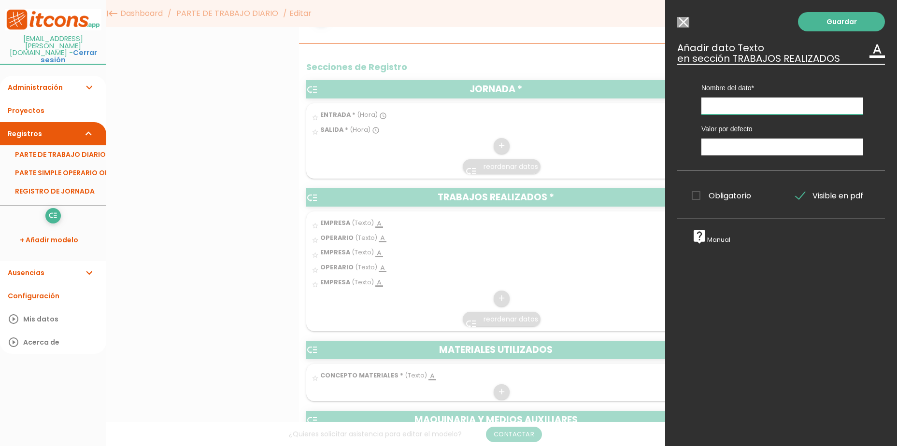
click at [756, 100] on input "text" at bounding box center [783, 106] width 162 height 17
type input "OPERARIO"
click at [816, 13] on link "Guardar" at bounding box center [841, 21] width 87 height 19
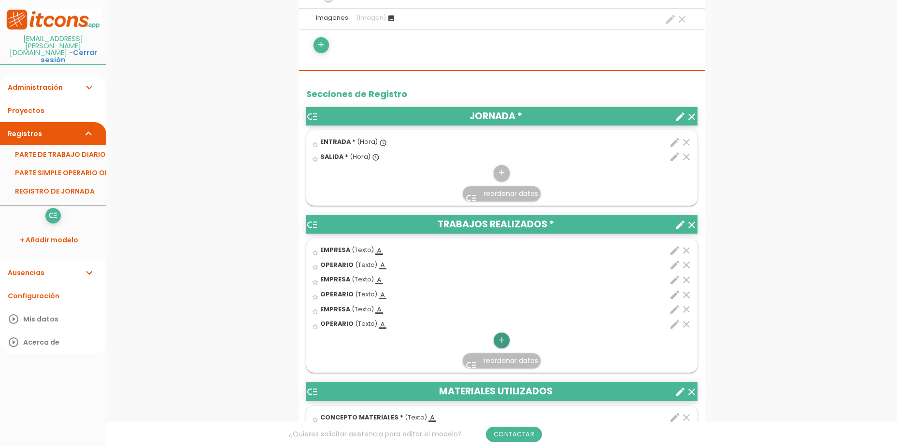
click at [502, 337] on icon "add" at bounding box center [501, 340] width 9 height 15
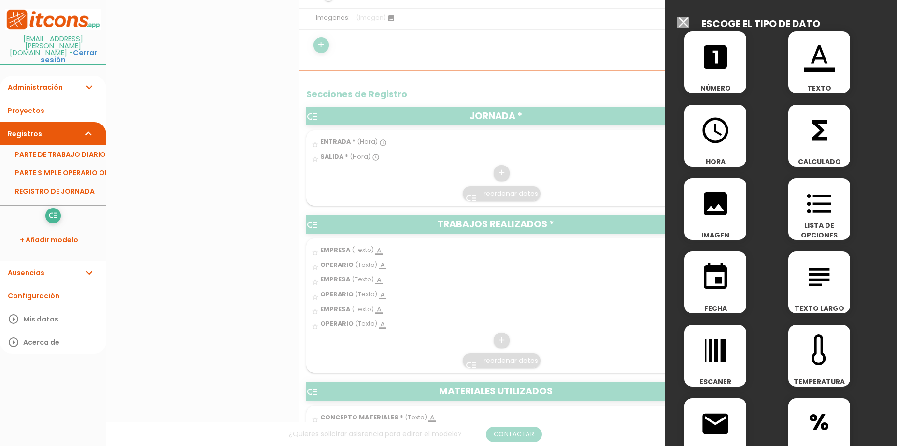
click at [813, 58] on icon "format_color_text" at bounding box center [819, 57] width 31 height 31
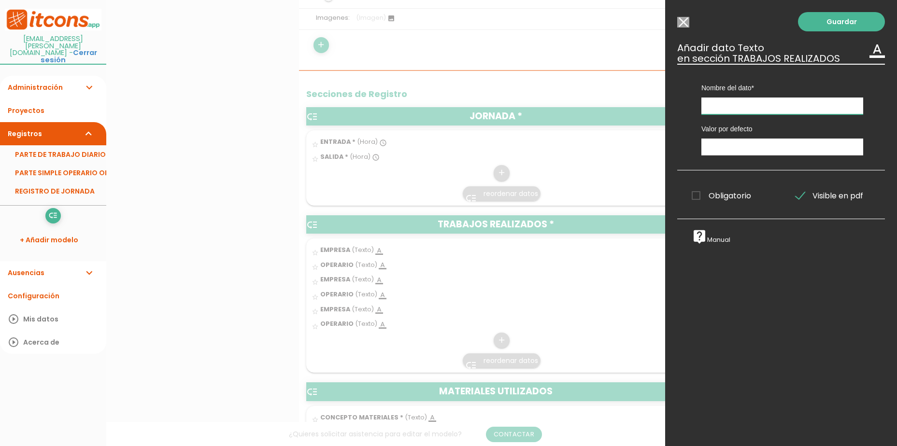
click at [746, 108] on input "text" at bounding box center [783, 106] width 162 height 17
type input "EMPRESA"
click at [831, 25] on link "Guardar" at bounding box center [841, 21] width 87 height 19
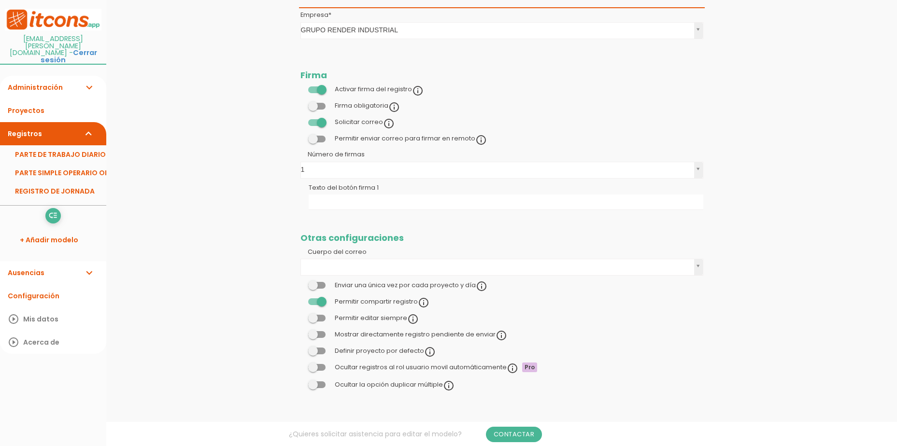
scroll to position [242, 0]
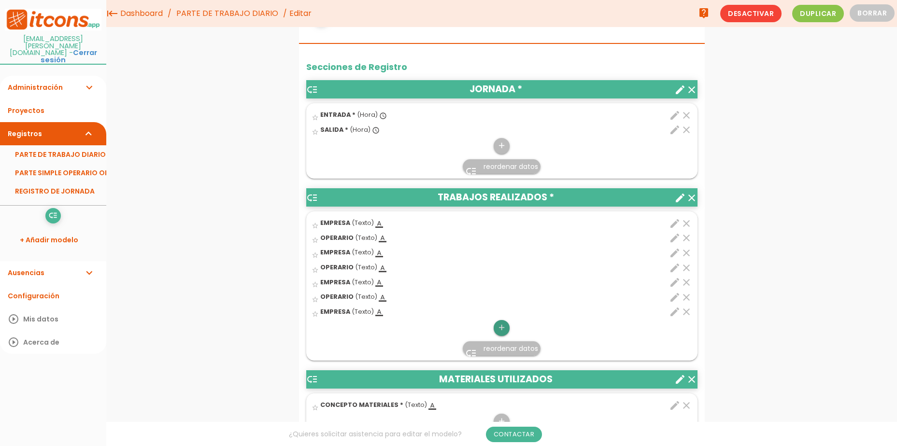
click at [498, 327] on icon "add" at bounding box center [501, 327] width 9 height 15
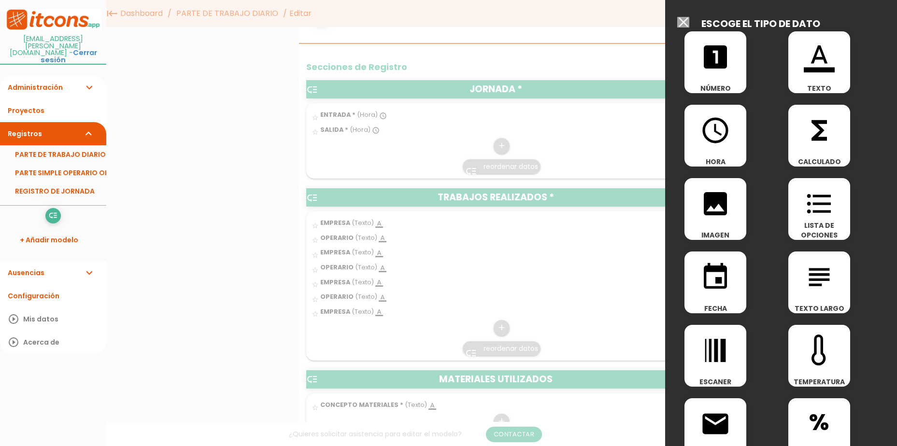
click at [801, 72] on div "format_color_text TEXTO" at bounding box center [820, 62] width 62 height 62
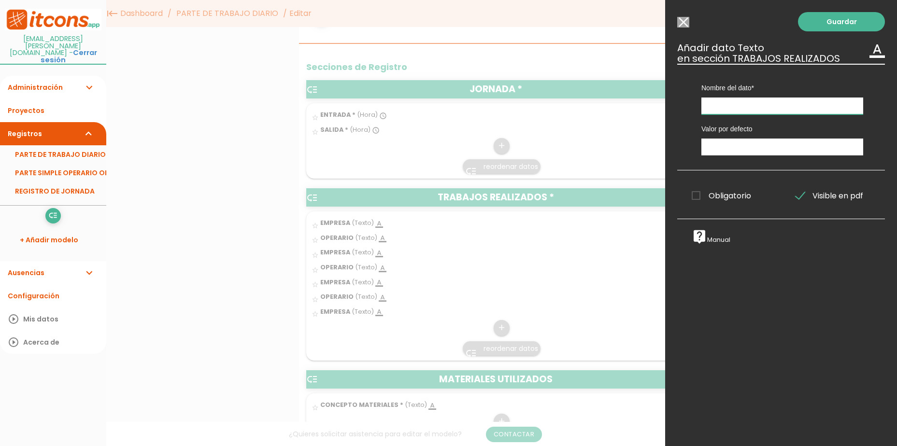
click at [740, 102] on input "text" at bounding box center [783, 106] width 162 height 17
type input "OPERARIO"
click at [871, 53] on icon "format_color_text" at bounding box center [877, 50] width 15 height 15
click at [835, 18] on link "Guardar" at bounding box center [841, 21] width 87 height 19
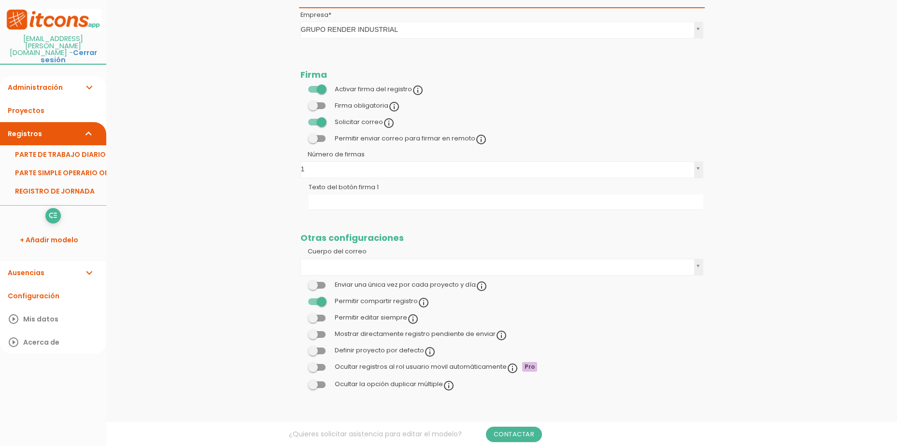
scroll to position [242, 0]
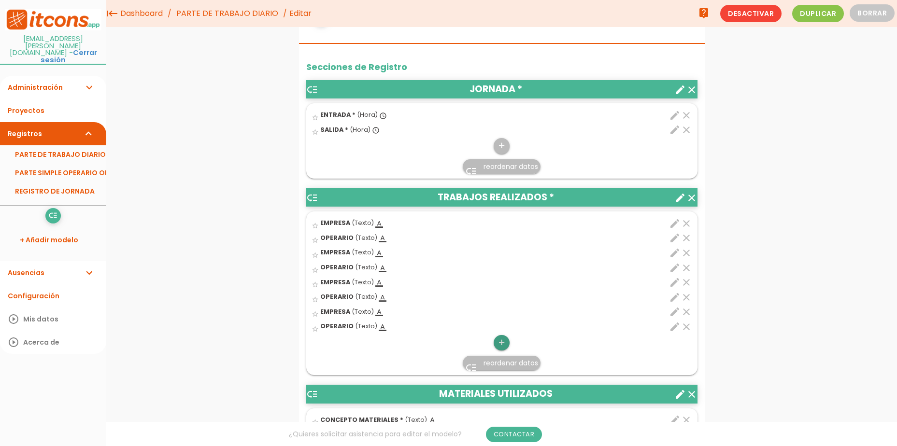
click at [504, 344] on icon "add" at bounding box center [501, 342] width 9 height 15
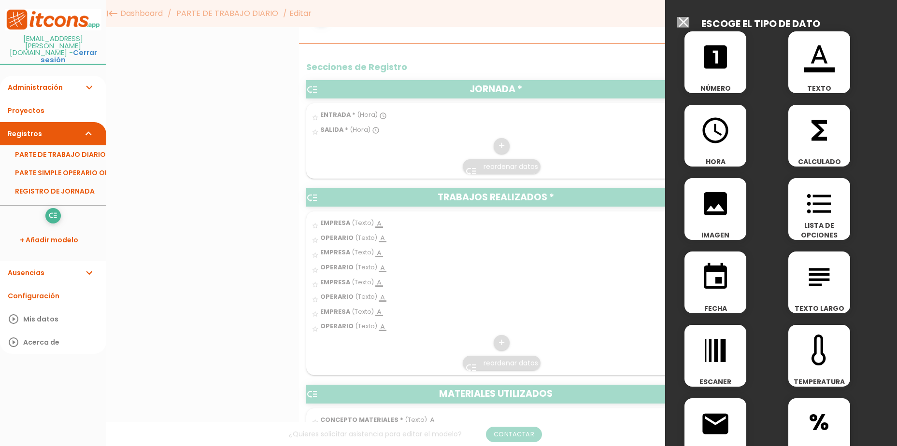
click at [831, 68] on icon "format_color_text" at bounding box center [819, 57] width 31 height 31
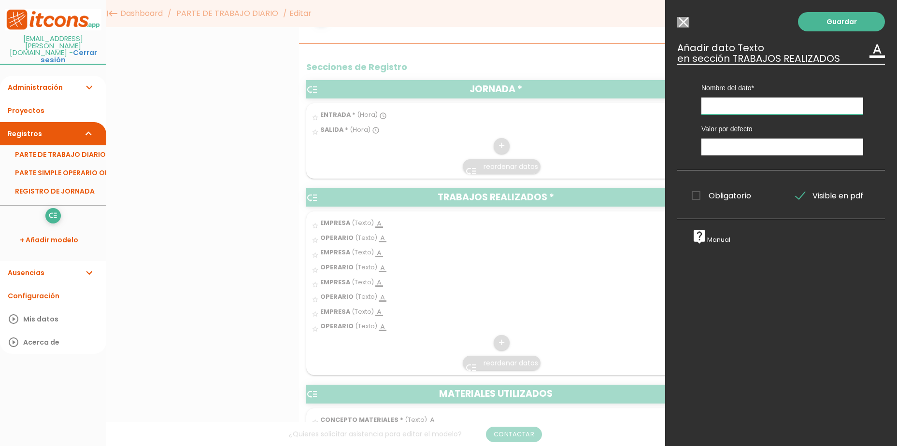
click at [730, 104] on input "text" at bounding box center [783, 106] width 162 height 17
type input "EMPRESA"
click at [832, 22] on link "Guardar" at bounding box center [841, 21] width 87 height 19
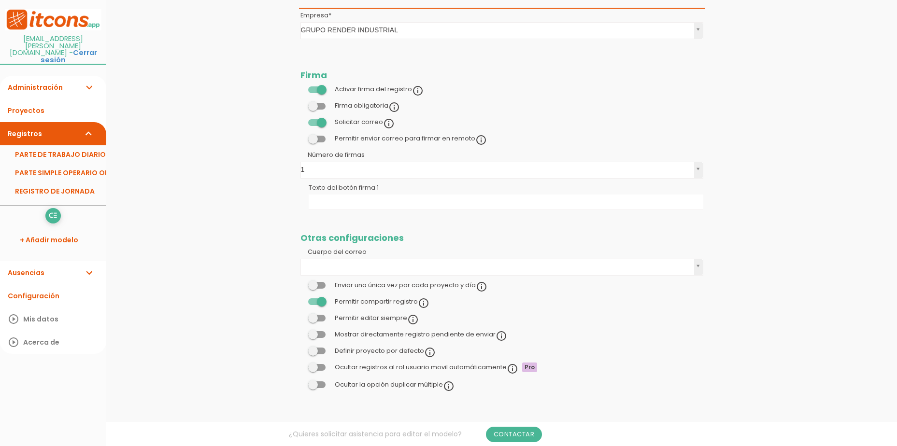
scroll to position [242, 0]
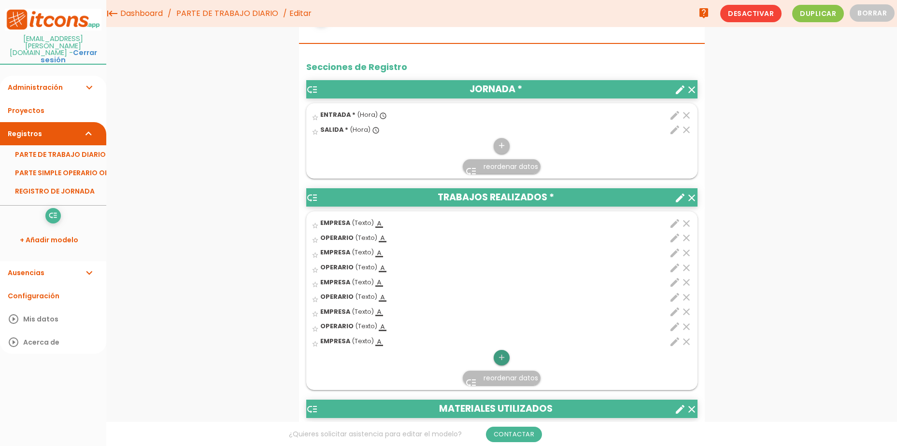
click at [503, 363] on icon "add" at bounding box center [501, 357] width 9 height 15
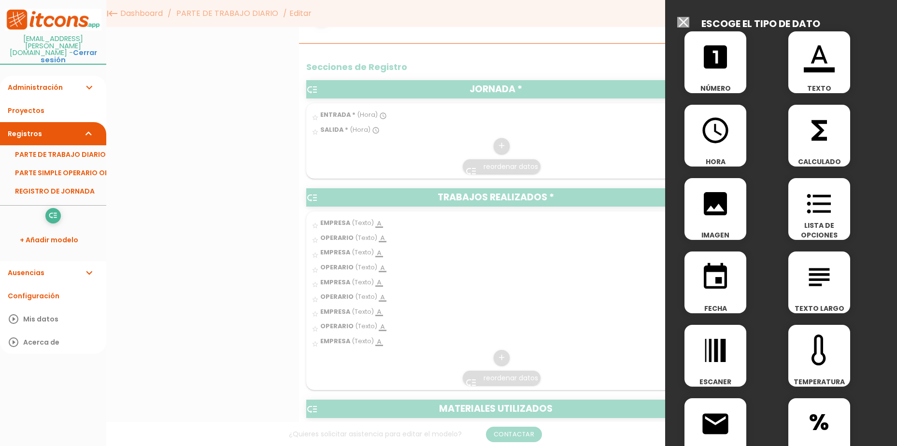
click at [809, 67] on icon "format_color_text" at bounding box center [819, 57] width 31 height 31
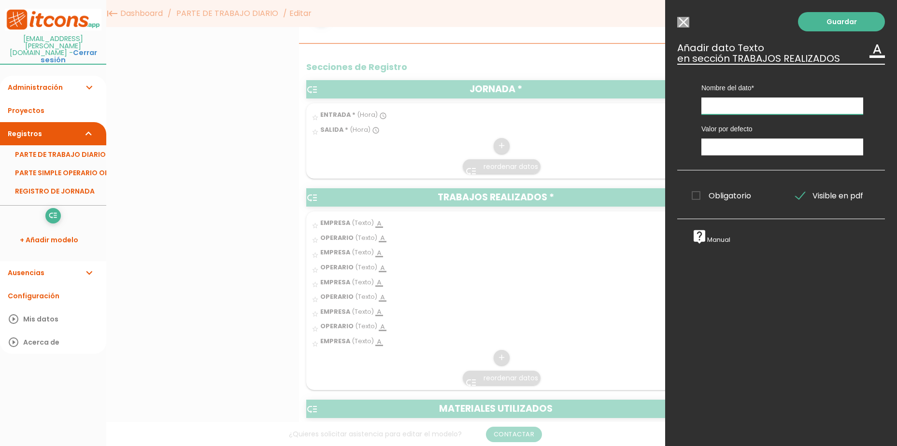
click at [763, 108] on input "text" at bounding box center [783, 106] width 162 height 17
type input "OPERARIO"
click at [844, 29] on link "Guardar" at bounding box center [841, 21] width 87 height 19
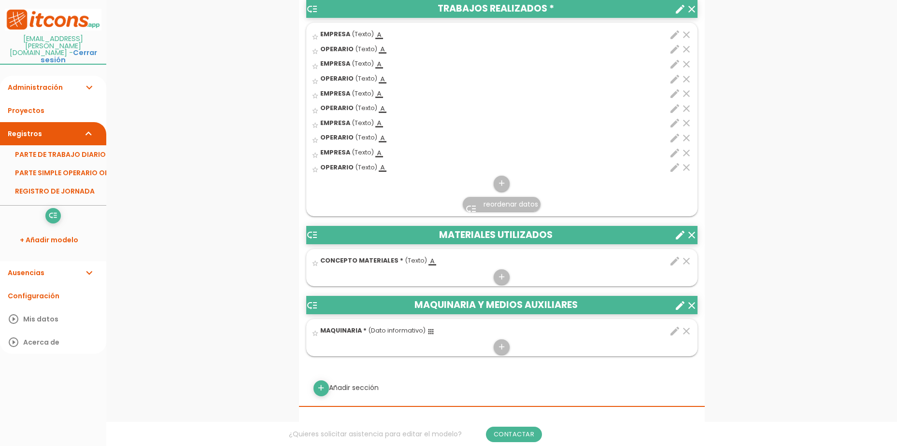
scroll to position [483, 0]
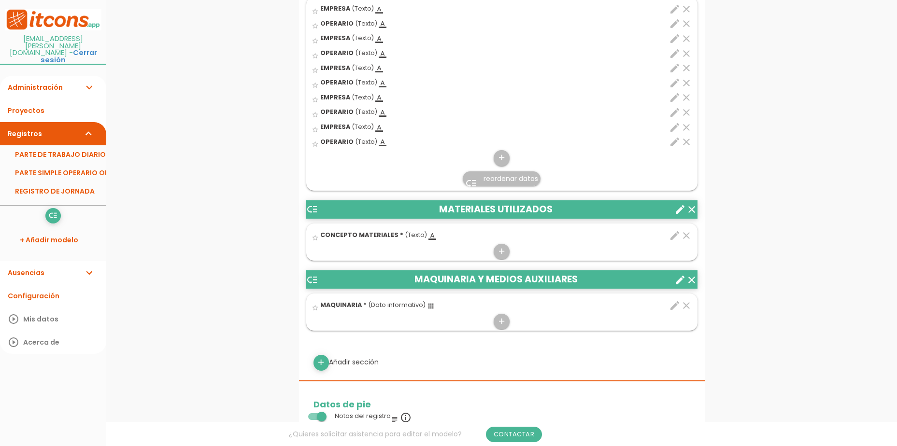
drag, startPoint x: 338, startPoint y: 112, endPoint x: 343, endPoint y: 93, distance: 19.3
click at [343, 93] on ul "star_border EMPRESA (Texto) format_color_text clear edit EMPRESA string 1" at bounding box center [501, 93] width 391 height 193
click at [687, 235] on icon "clear" at bounding box center [687, 236] width 12 height 12
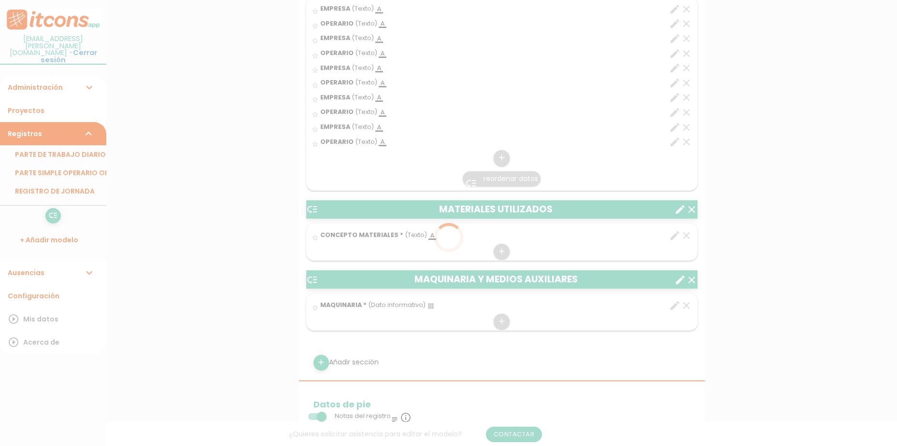
scroll to position [0, 0]
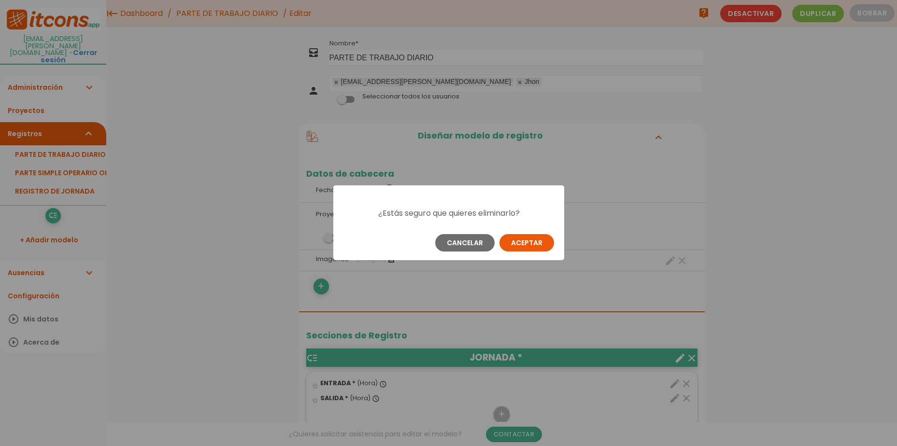
click at [536, 243] on button "Aceptar" at bounding box center [527, 242] width 55 height 17
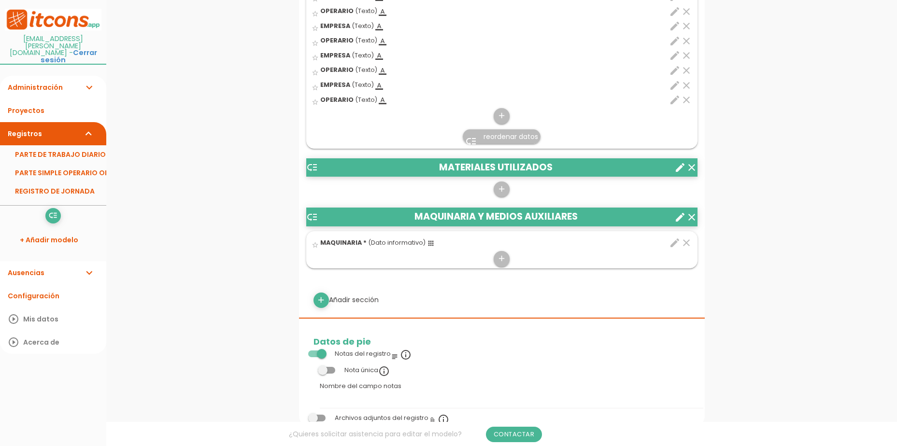
scroll to position [531, 0]
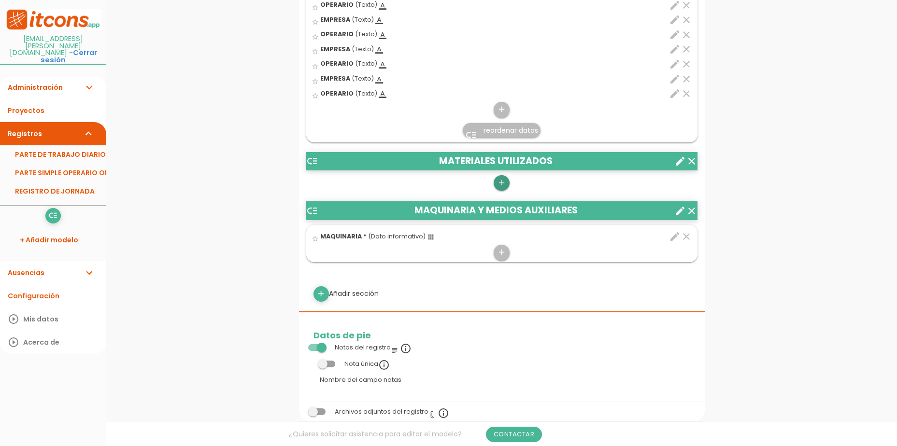
click at [499, 176] on icon "add" at bounding box center [501, 182] width 9 height 15
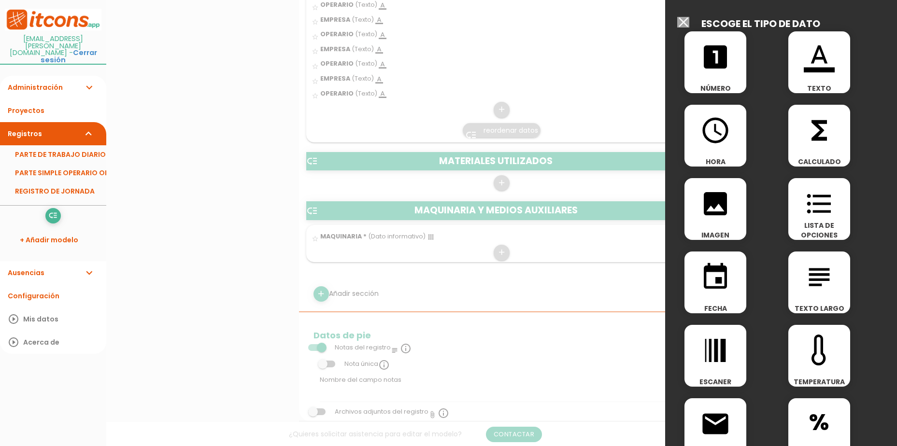
click at [835, 70] on span "format_color_text" at bounding box center [820, 51] width 62 height 41
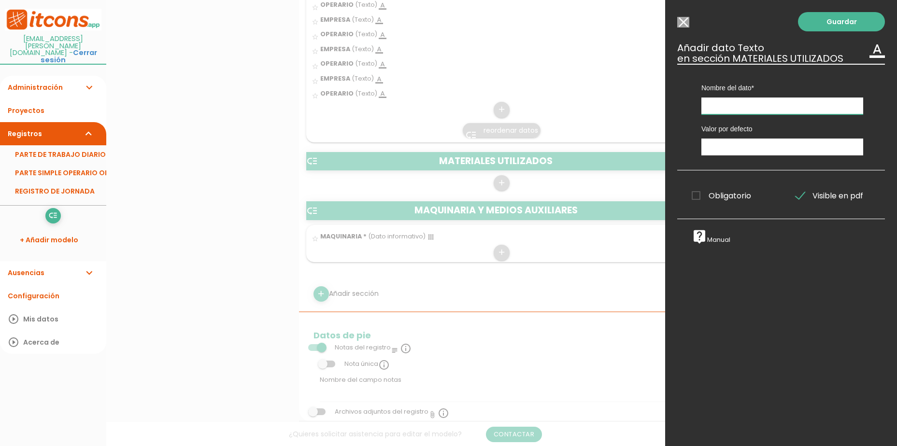
click at [747, 106] on input "text" at bounding box center [783, 106] width 162 height 17
click at [736, 106] on input "text" at bounding box center [783, 106] width 162 height 17
type input "e"
type input "EMPRESA"
click at [817, 23] on link "Guardar" at bounding box center [841, 21] width 87 height 19
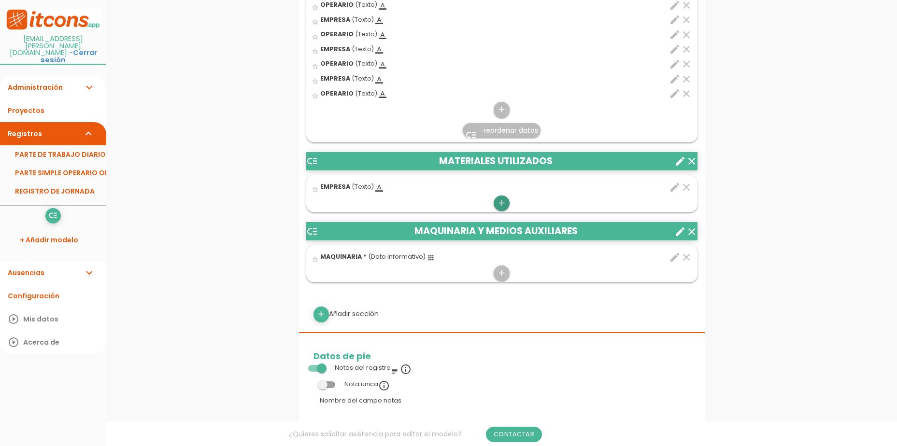
click at [497, 202] on icon "add" at bounding box center [501, 203] width 9 height 15
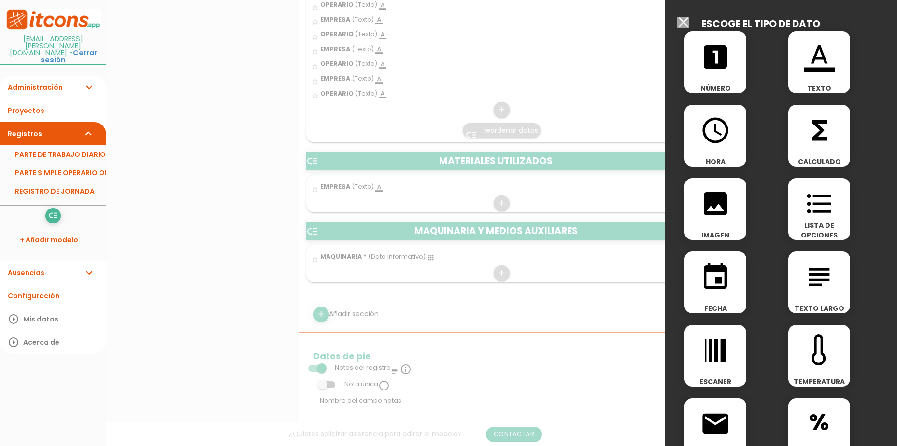
click at [806, 50] on icon "format_color_text" at bounding box center [819, 57] width 31 height 31
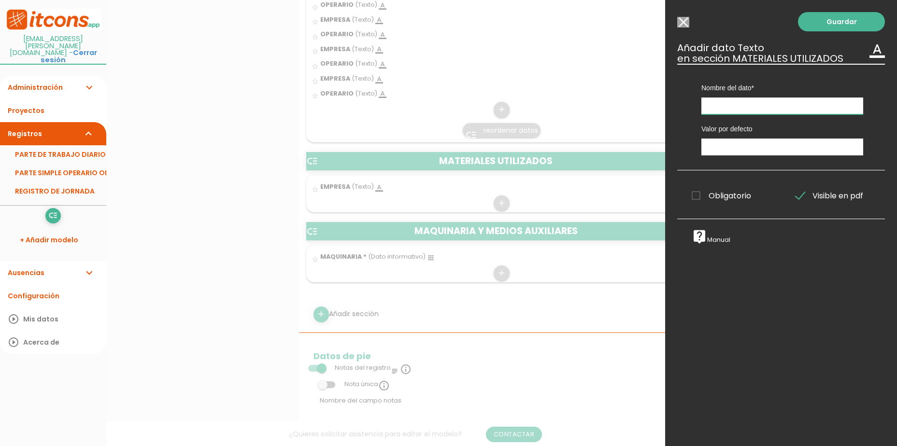
click at [720, 109] on input "text" at bounding box center [783, 106] width 162 height 17
type input "OPERARIO"
click at [821, 29] on link "Guardar" at bounding box center [841, 21] width 87 height 19
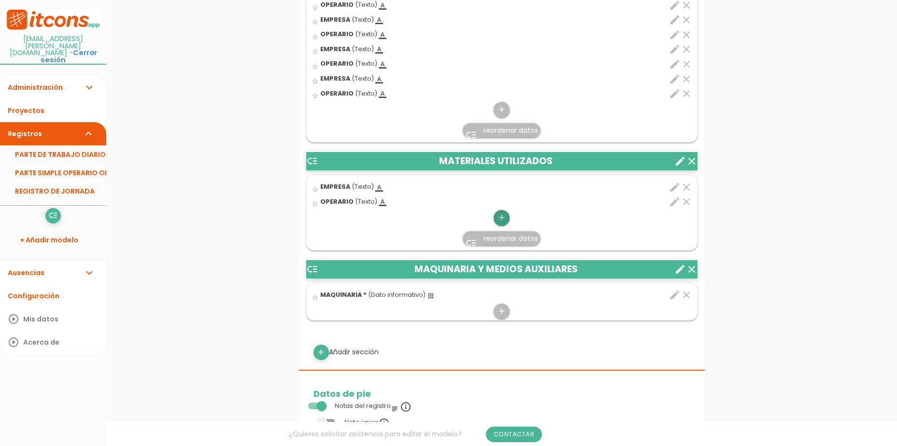
click at [498, 218] on icon "add" at bounding box center [501, 217] width 9 height 15
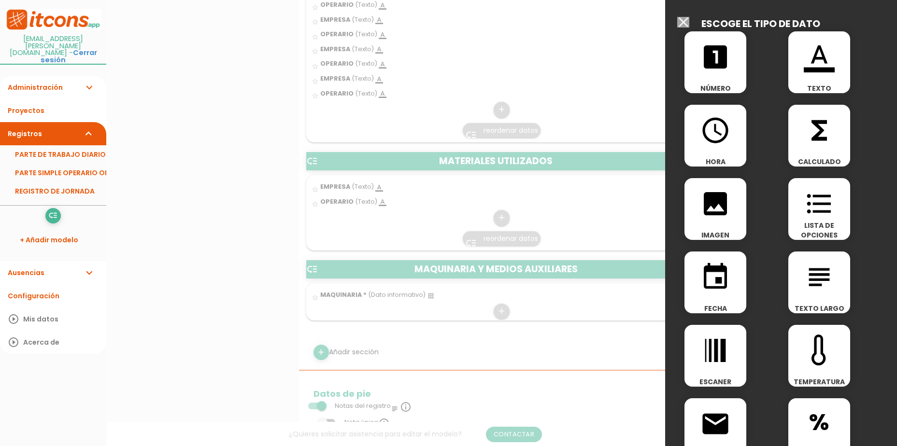
click at [794, 81] on div "format_color_text TEXTO" at bounding box center [820, 62] width 62 height 62
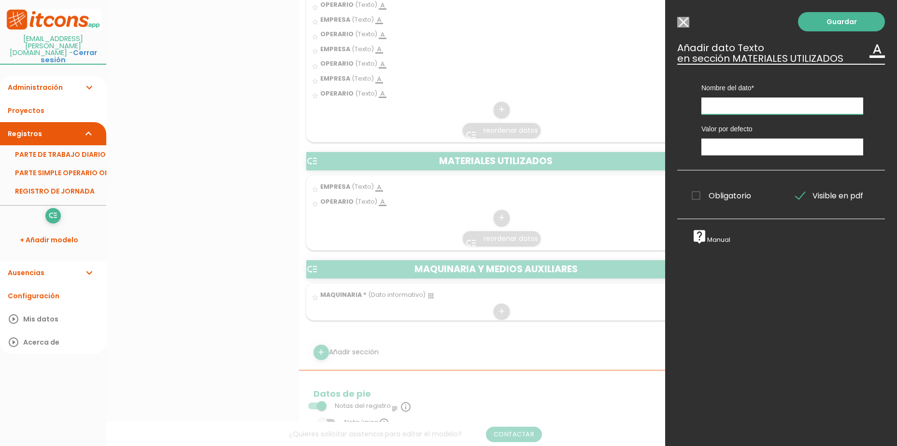
click at [740, 111] on input "text" at bounding box center [783, 106] width 162 height 17
type input "MATERIALES UTILIZADOS"
click at [818, 16] on link "Guardar" at bounding box center [841, 21] width 87 height 19
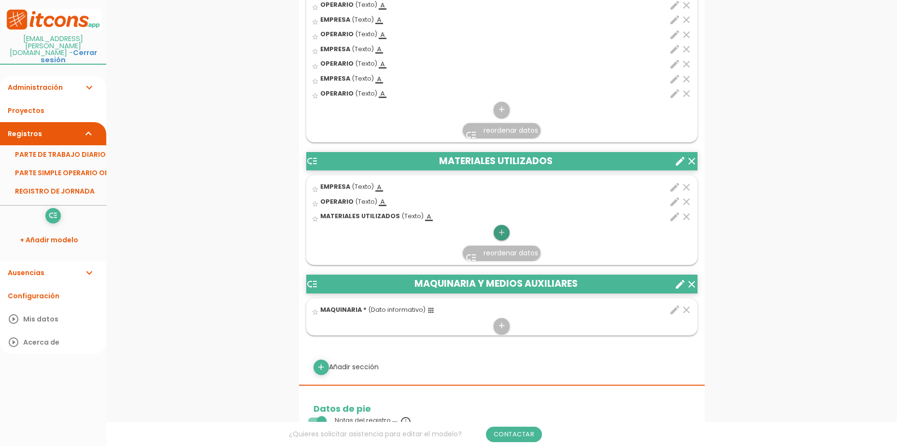
click at [498, 232] on icon "add" at bounding box center [501, 232] width 9 height 15
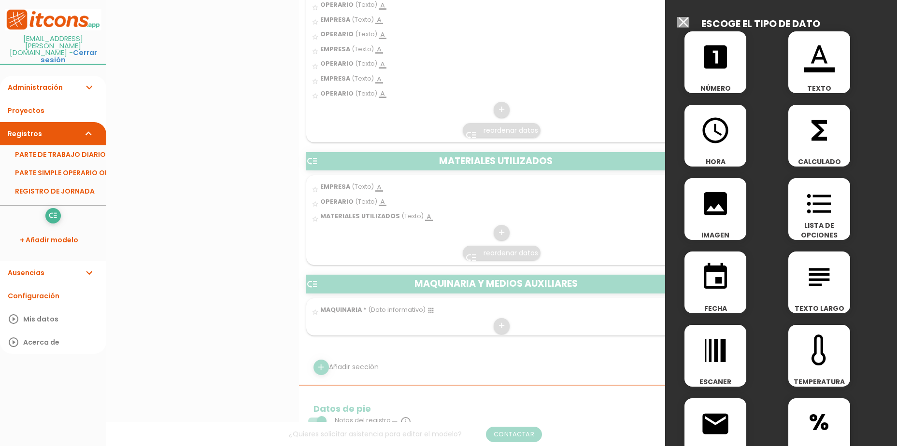
click at [818, 72] on icon "format_color_text" at bounding box center [819, 57] width 31 height 31
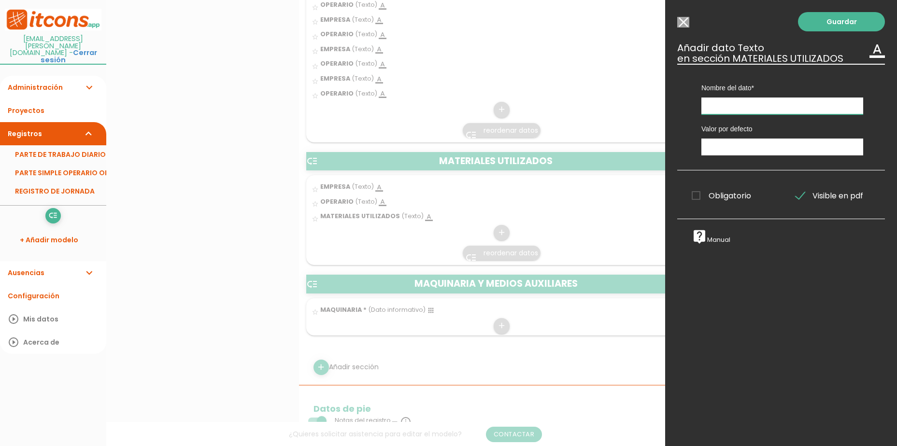
click at [760, 105] on input "text" at bounding box center [783, 106] width 162 height 17
type input "EMPRESA"
click at [808, 25] on link "Guardar" at bounding box center [841, 21] width 87 height 19
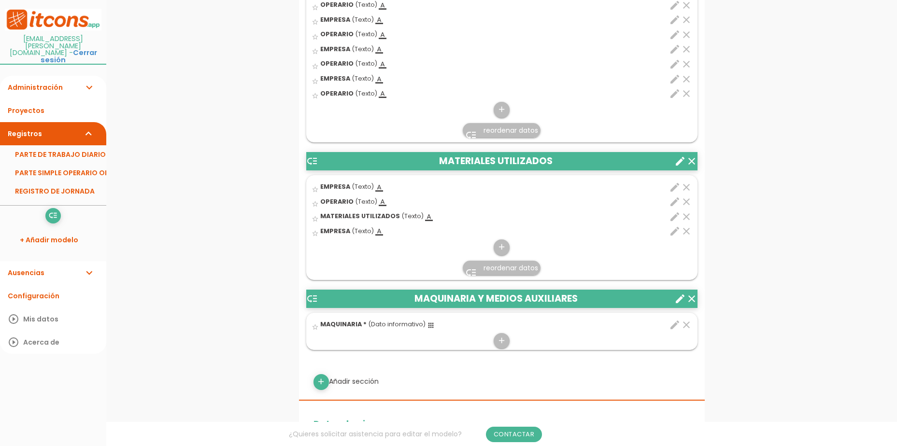
click at [687, 199] on icon "clear" at bounding box center [687, 202] width 12 height 12
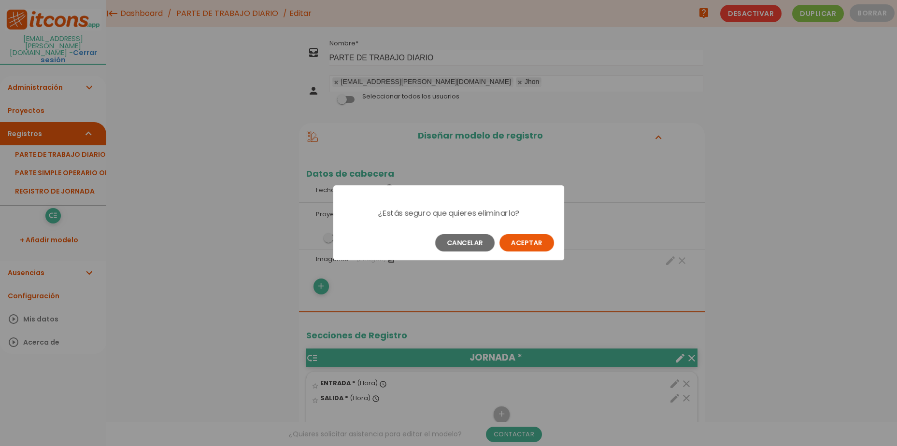
click at [521, 244] on button "Aceptar" at bounding box center [527, 242] width 55 height 17
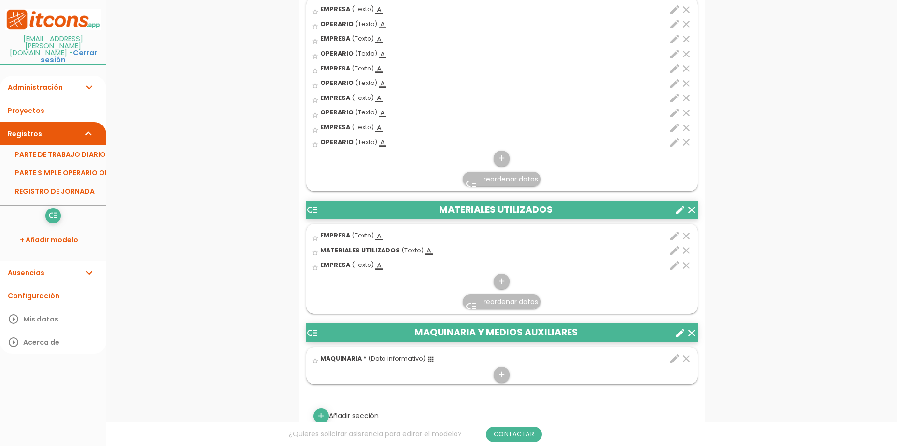
scroll to position [483, 0]
click at [501, 283] on icon "add" at bounding box center [501, 280] width 9 height 15
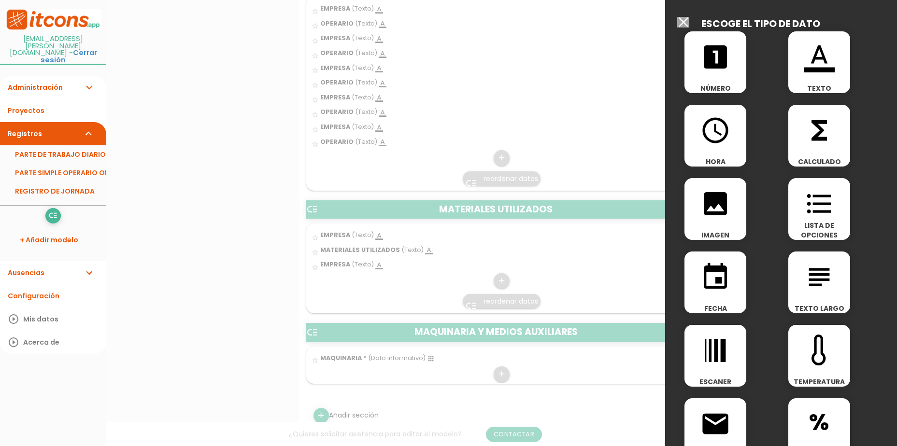
click at [819, 77] on div "format_color_text TEXTO" at bounding box center [820, 62] width 62 height 62
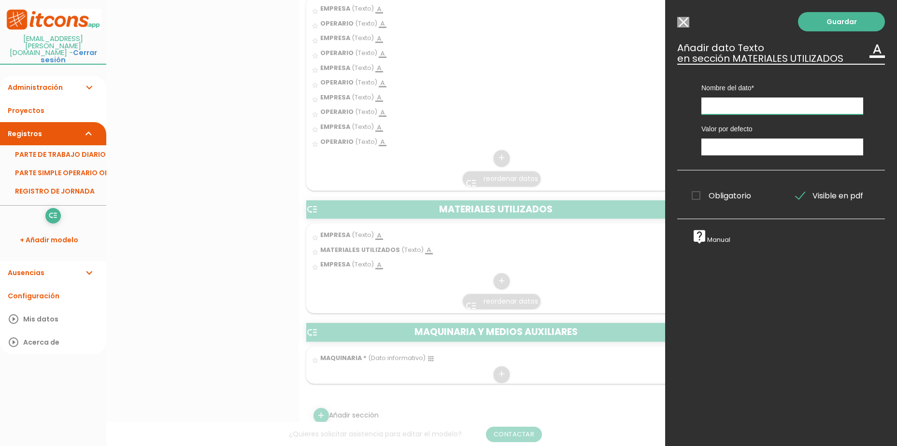
click at [765, 108] on input "text" at bounding box center [783, 106] width 162 height 17
type input "MATERIALES UTILIZADOS"
click at [815, 21] on link "Guardar" at bounding box center [841, 21] width 87 height 19
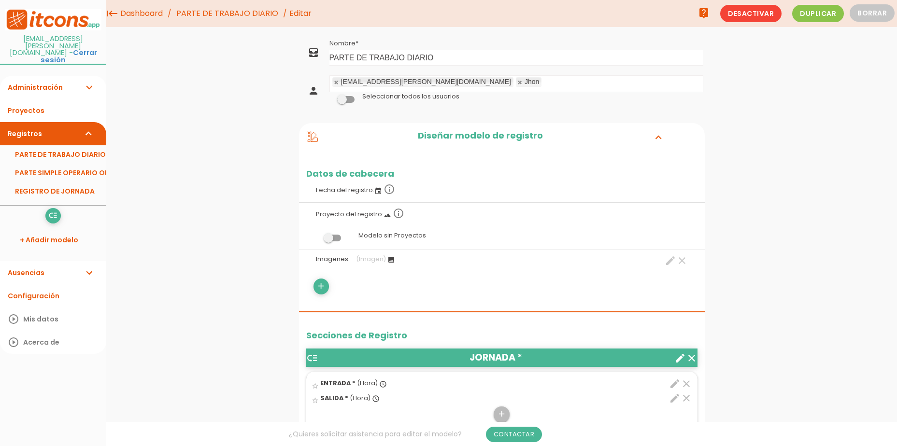
click at [31, 122] on link "Registros expand_more" at bounding box center [53, 133] width 106 height 23
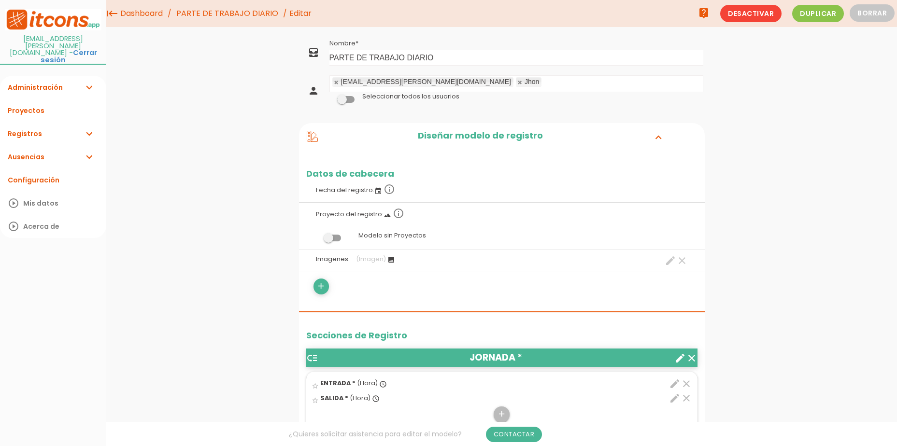
click at [36, 122] on link "Registros expand_more" at bounding box center [53, 133] width 106 height 23
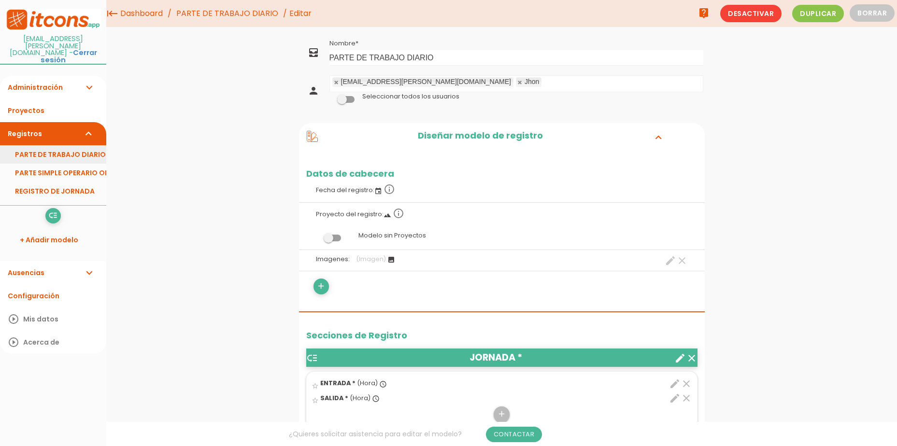
click at [47, 145] on link "PARTE DE TRABAJO DIARIO" at bounding box center [53, 154] width 106 height 18
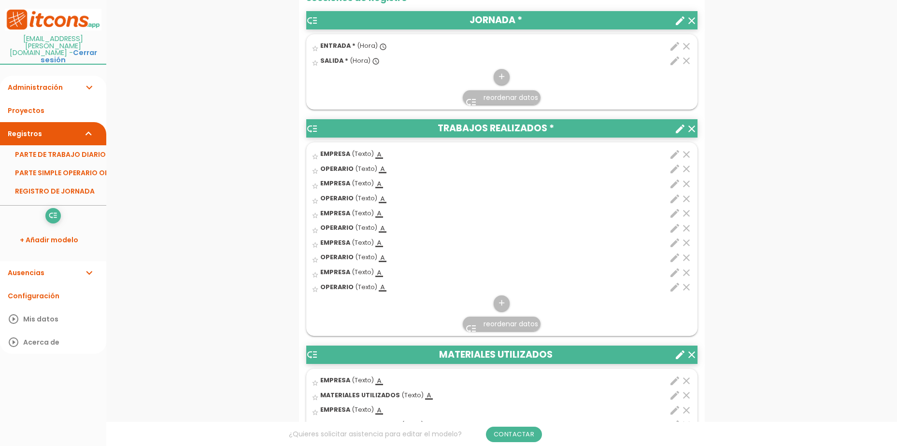
scroll to position [338, 0]
click at [674, 185] on icon "edit" at bounding box center [675, 184] width 12 height 12
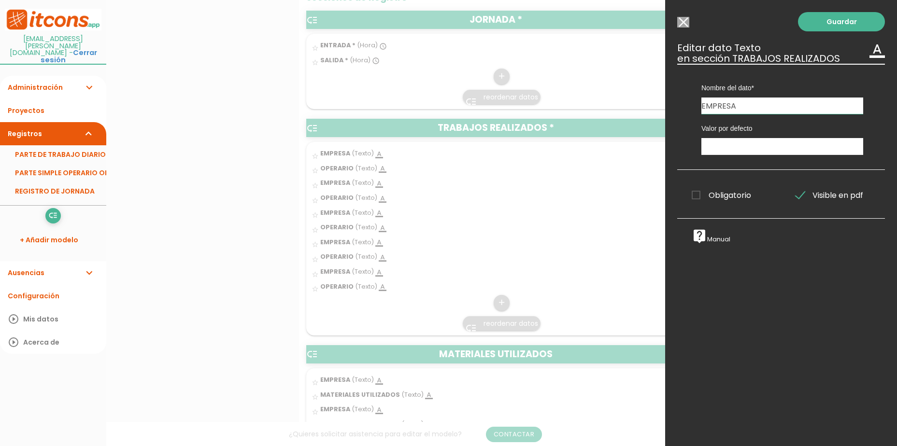
drag, startPoint x: 758, startPoint y: 103, endPoint x: 699, endPoint y: 108, distance: 59.6
click at [699, 108] on div "Nombre del dato ENTRADA MAQUINARIA EMPRESA EMPRESA SALIDA OPERARIO EMPRESA MATE…" at bounding box center [782, 89] width 176 height 50
type input "TRABAJOS REALIZADOS"
click at [816, 19] on link "Guardar" at bounding box center [841, 21] width 87 height 19
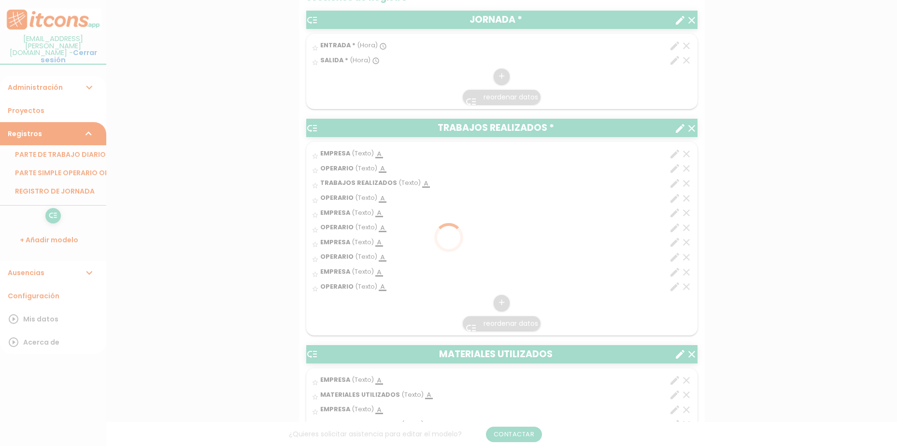
scroll to position [338, 0]
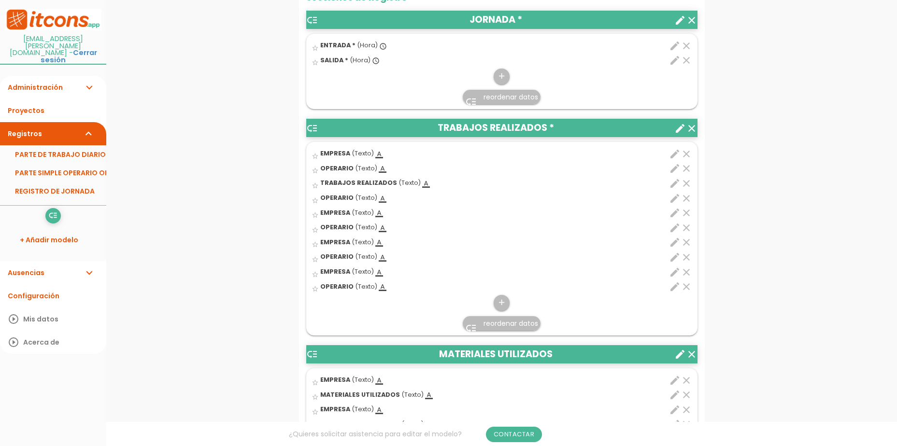
click at [686, 200] on icon "clear" at bounding box center [687, 199] width 12 height 12
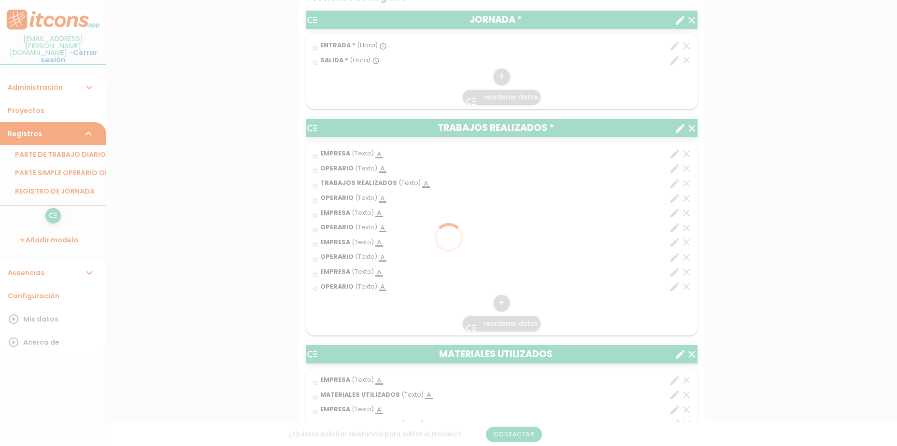
scroll to position [0, 0]
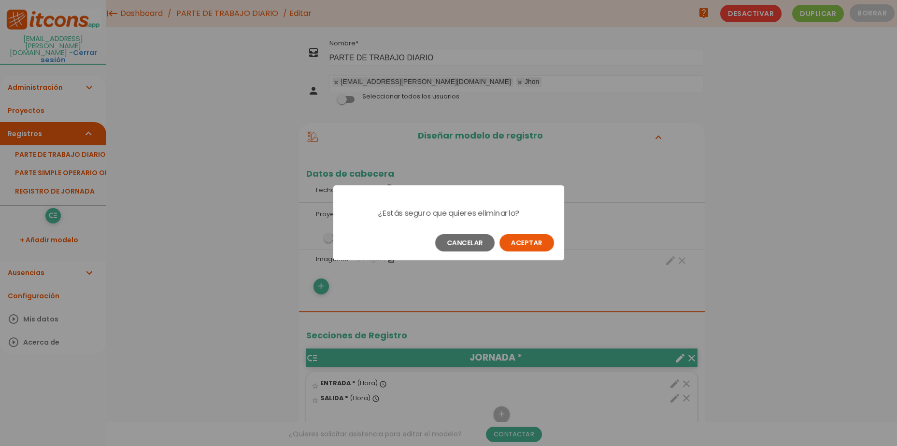
click at [525, 241] on button "Aceptar" at bounding box center [527, 242] width 55 height 17
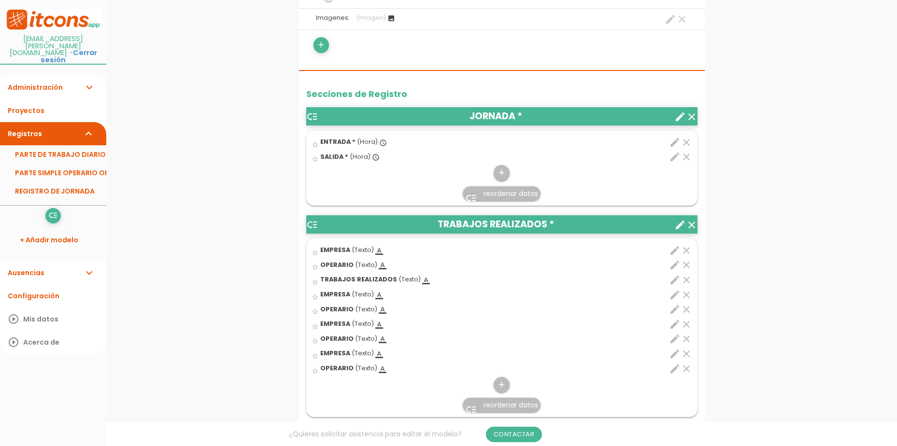
scroll to position [290, 0]
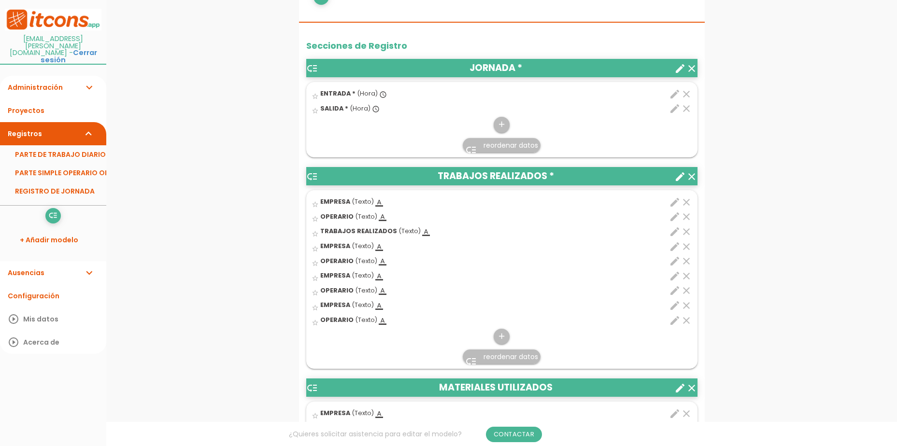
click at [672, 278] on icon "edit" at bounding box center [675, 277] width 12 height 12
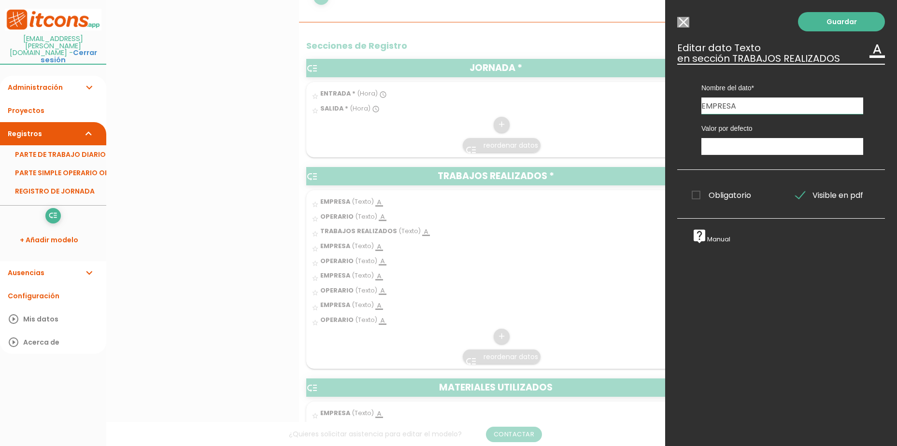
drag, startPoint x: 727, startPoint y: 108, endPoint x: 665, endPoint y: 105, distance: 62.4
type input "TRABAJOS REALIZADOS"
click at [822, 25] on link "Guardar" at bounding box center [841, 21] width 87 height 19
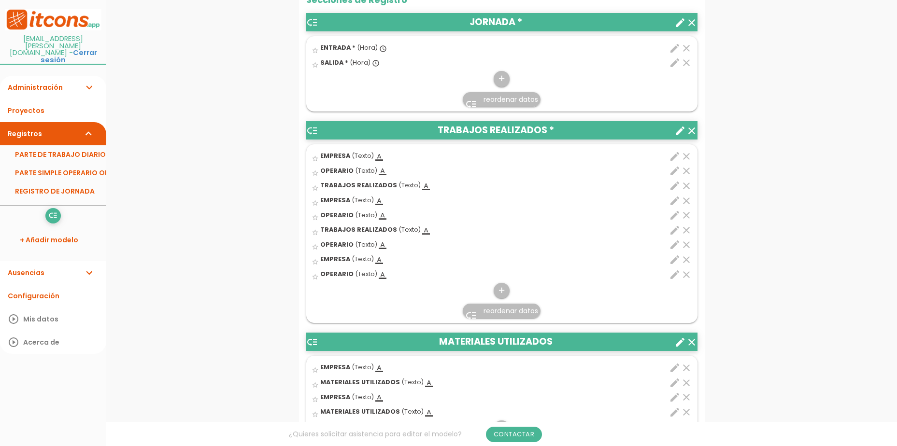
scroll to position [338, 0]
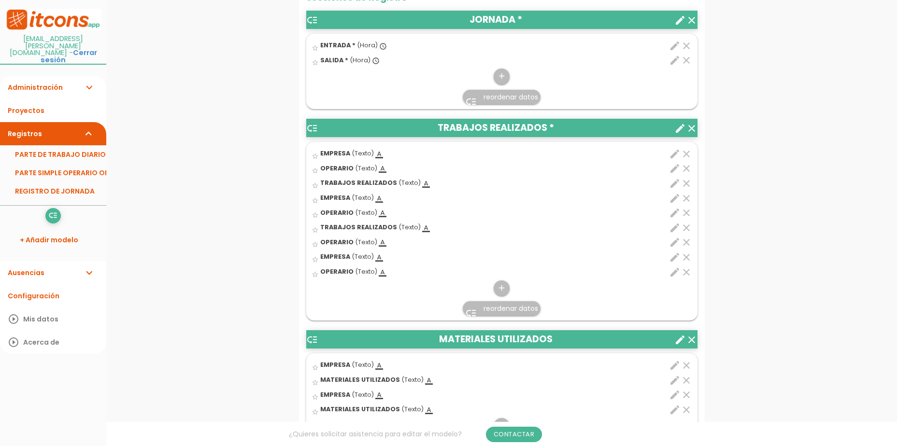
click at [686, 244] on icon "clear" at bounding box center [687, 243] width 12 height 12
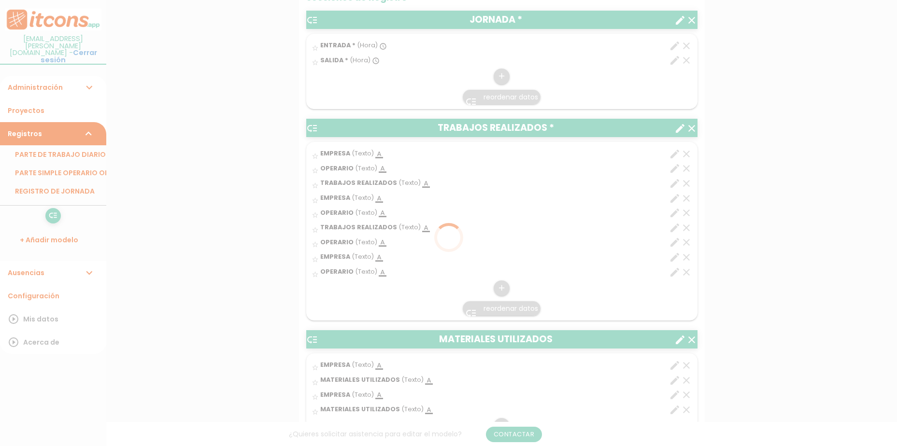
scroll to position [0, 0]
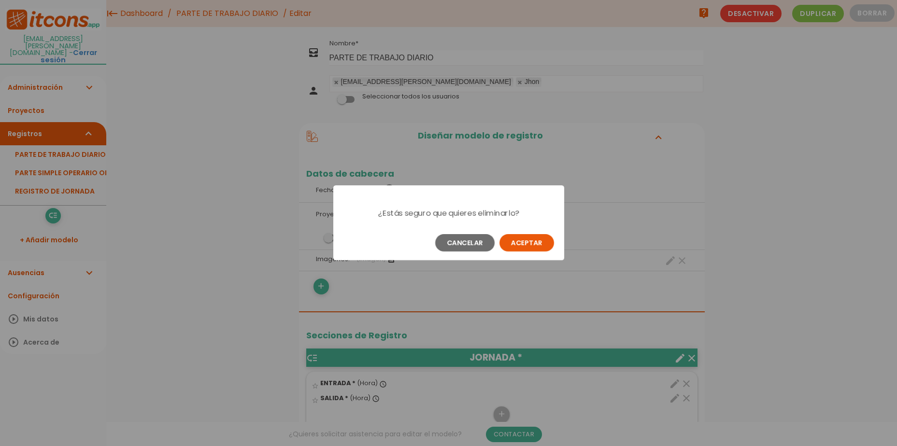
click at [511, 242] on button "Aceptar" at bounding box center [527, 242] width 55 height 17
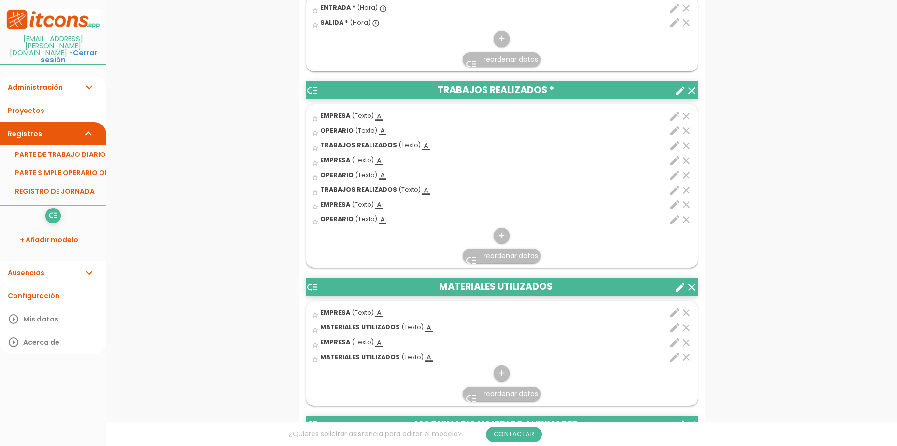
scroll to position [387, 0]
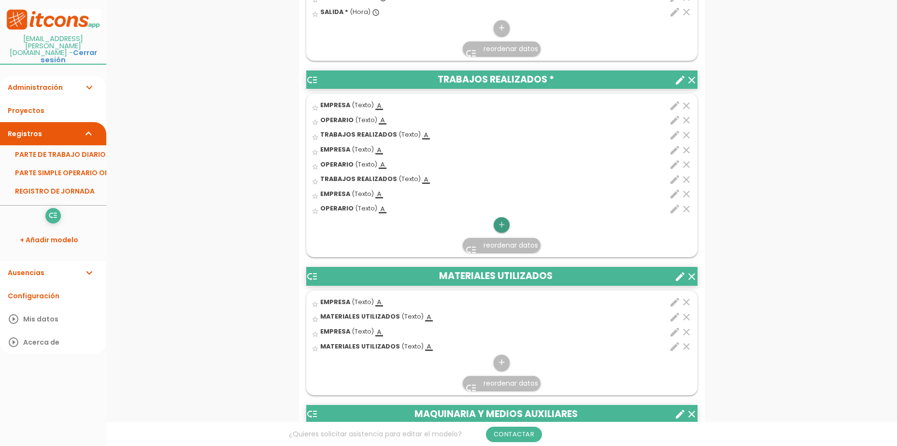
click at [502, 226] on icon "add" at bounding box center [501, 224] width 9 height 15
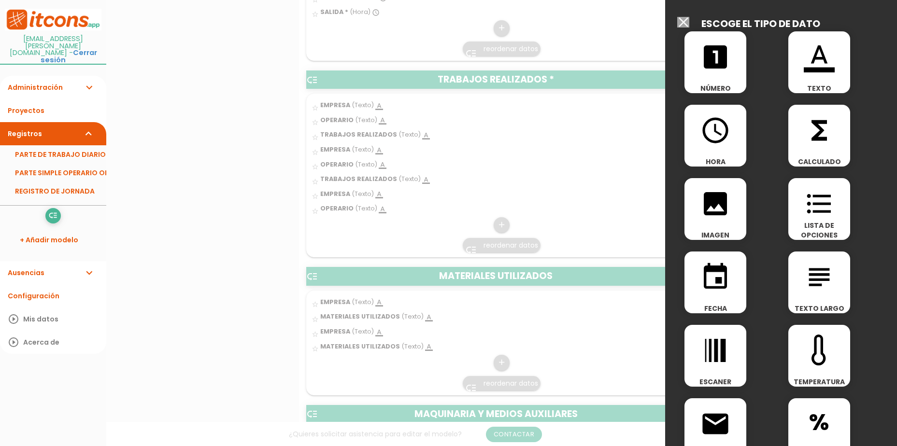
click at [804, 68] on icon "format_color_text" at bounding box center [819, 57] width 31 height 31
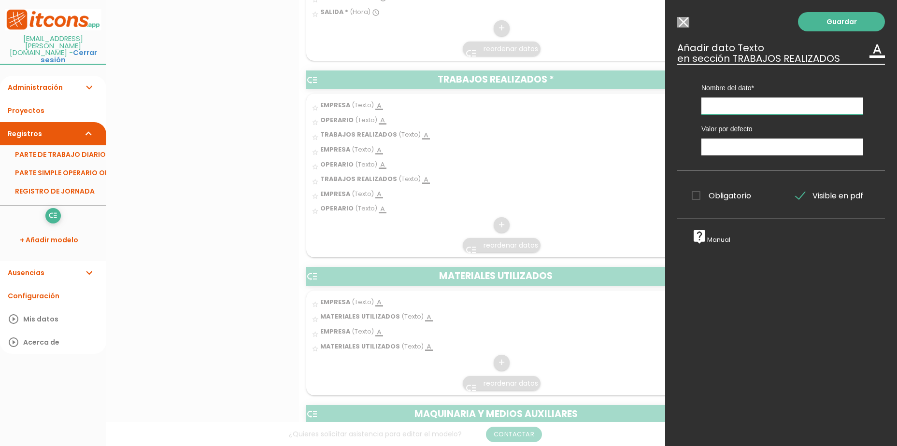
click at [743, 104] on input "text" at bounding box center [783, 106] width 162 height 17
type input "TRABAJOS REALIZADOS"
click at [836, 26] on link "Guardar" at bounding box center [841, 21] width 87 height 19
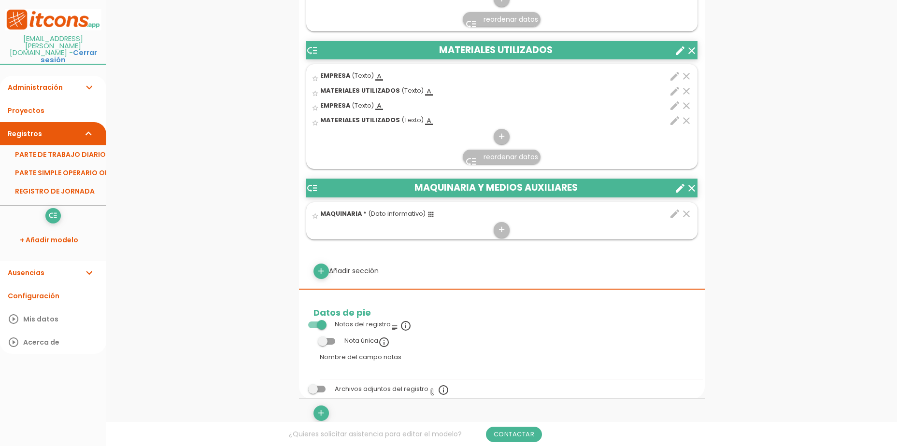
scroll to position [628, 0]
click at [42, 122] on link "Registros expand_more" at bounding box center [53, 133] width 106 height 23
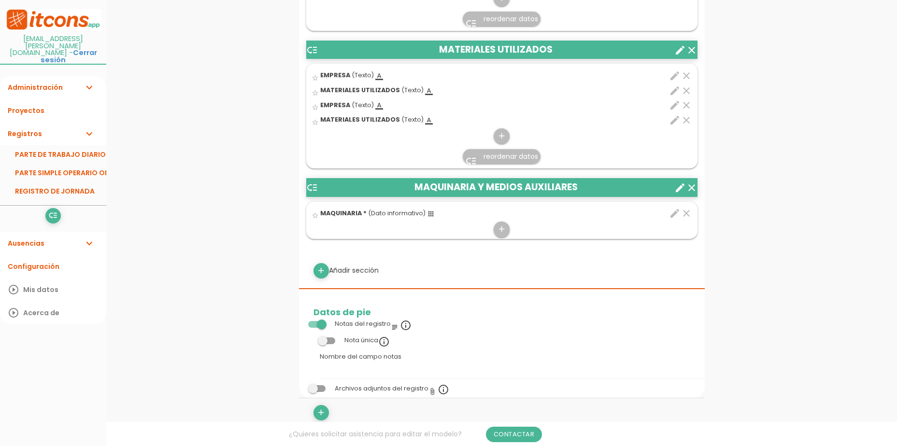
click at [42, 122] on link "Registros expand_more" at bounding box center [53, 133] width 106 height 23
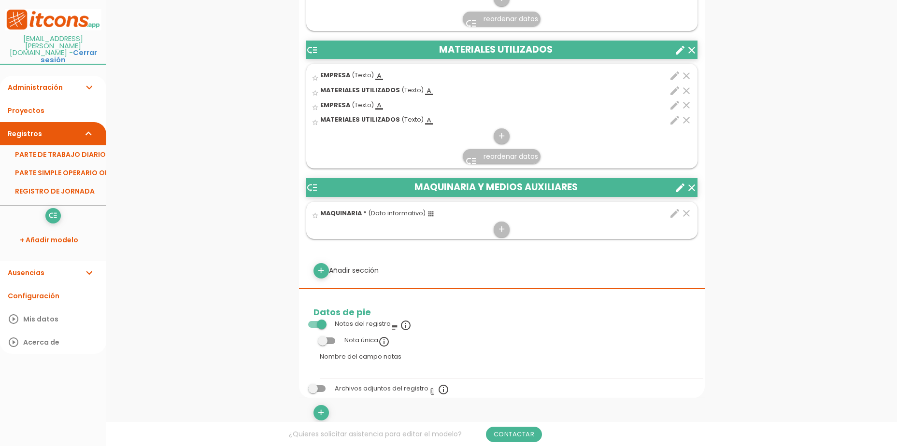
click at [49, 128] on link "Registros expand_more" at bounding box center [53, 133] width 106 height 23
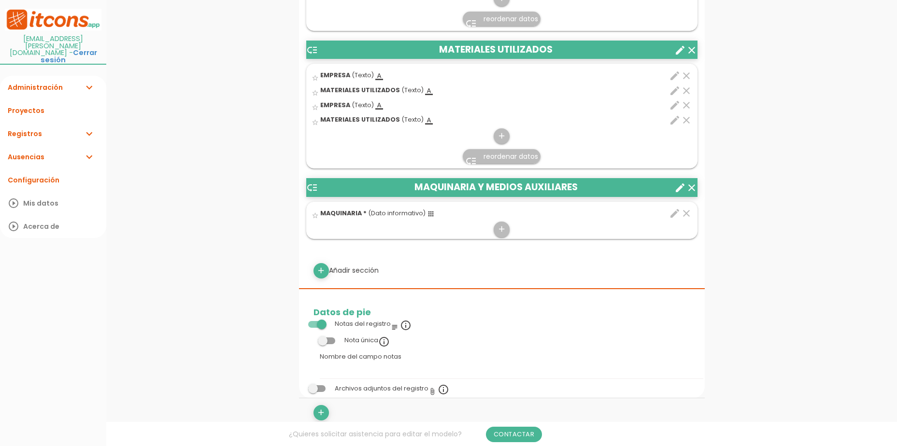
click at [48, 122] on link "Registros expand_more" at bounding box center [53, 133] width 106 height 23
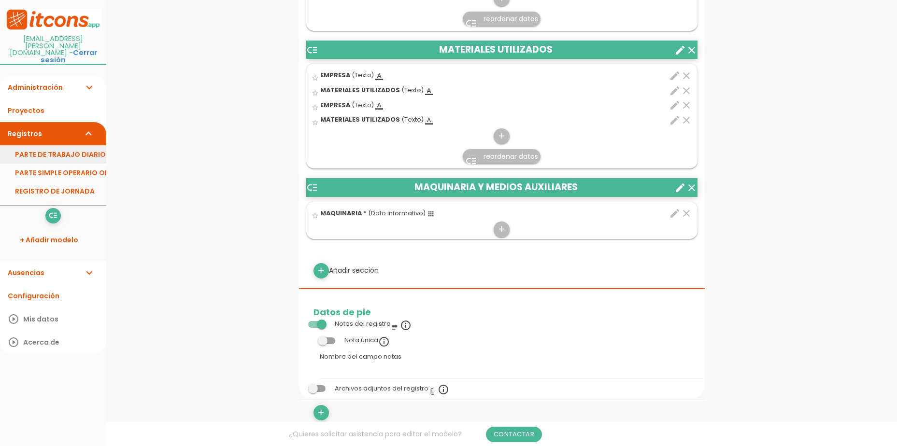
click at [49, 145] on link "PARTE DE TRABAJO DIARIO" at bounding box center [53, 154] width 106 height 18
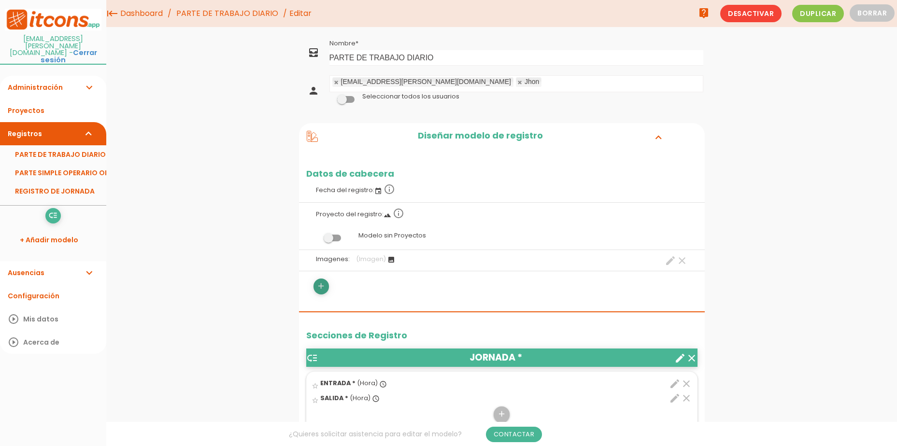
click at [317, 292] on icon "add" at bounding box center [320, 286] width 9 height 15
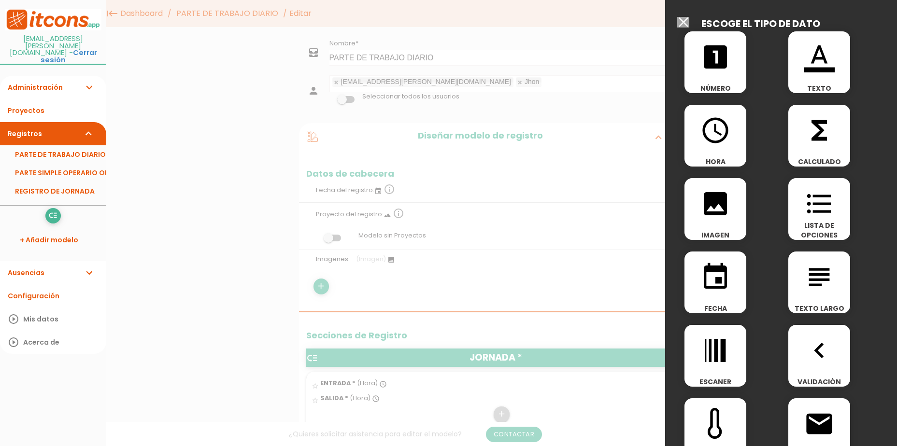
click at [475, 288] on div at bounding box center [448, 167] width 897 height 558
click at [683, 22] on input "Seleccionar todos los usuarios" at bounding box center [683, 22] width 12 height 11
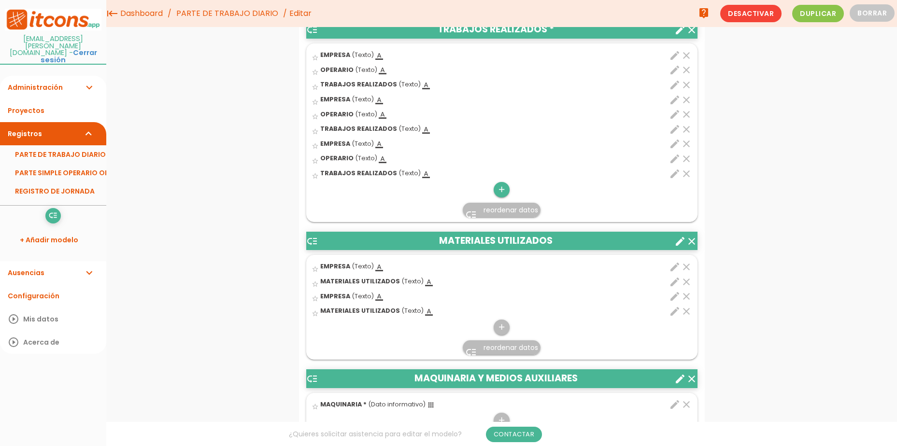
scroll to position [387, 0]
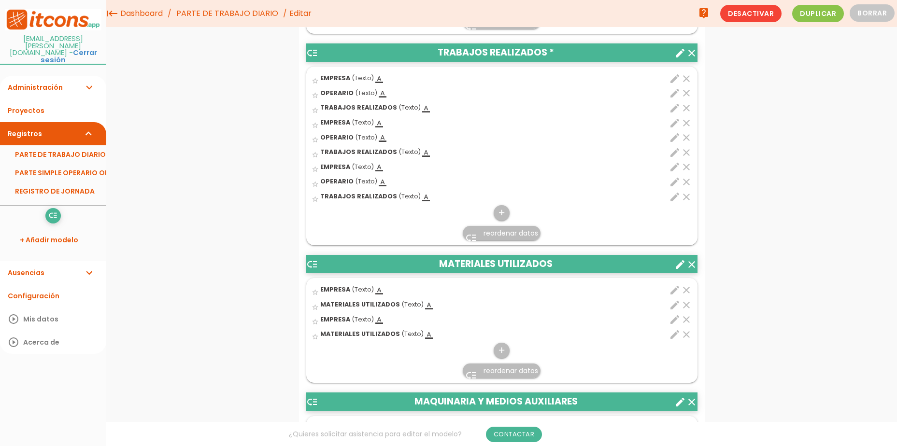
click at [509, 236] on span "reordenar datos" at bounding box center [511, 234] width 55 height 10
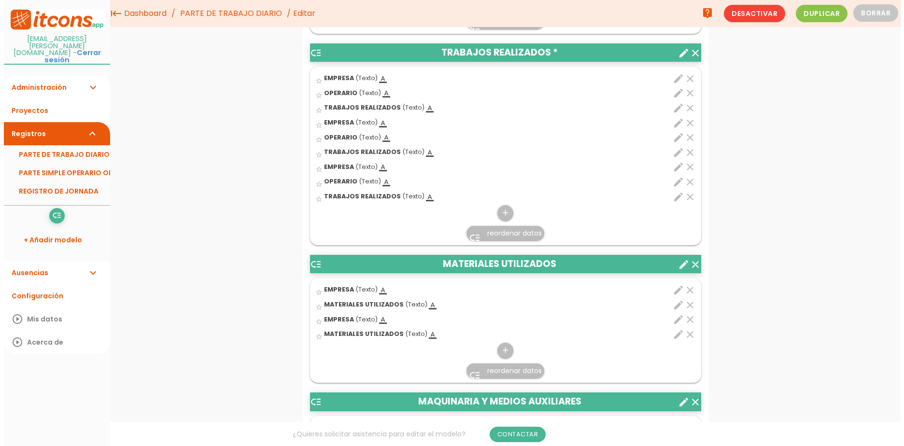
scroll to position [0, 0]
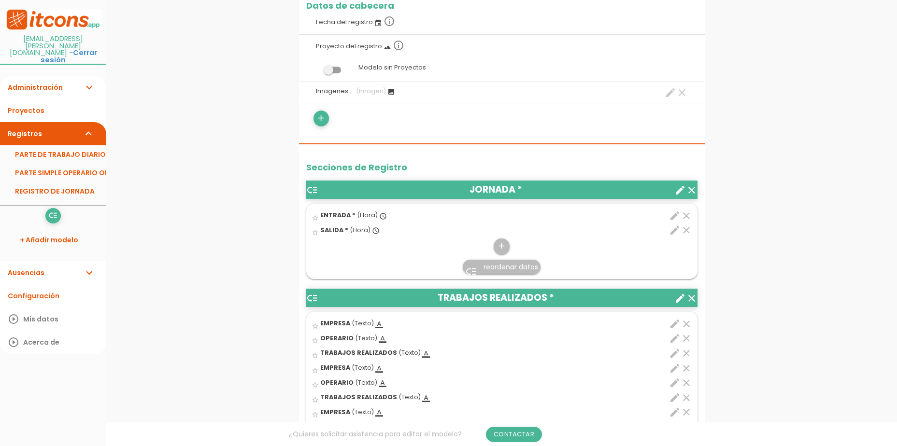
scroll to position [387, 0]
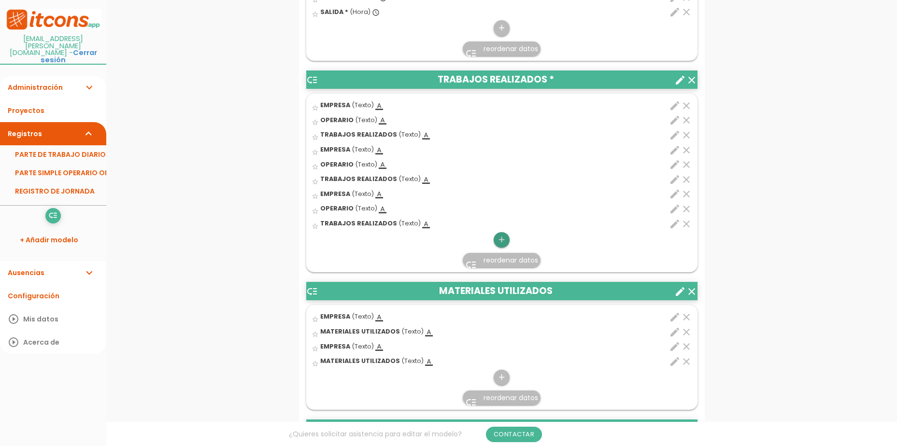
click at [504, 241] on icon "add" at bounding box center [501, 239] width 9 height 15
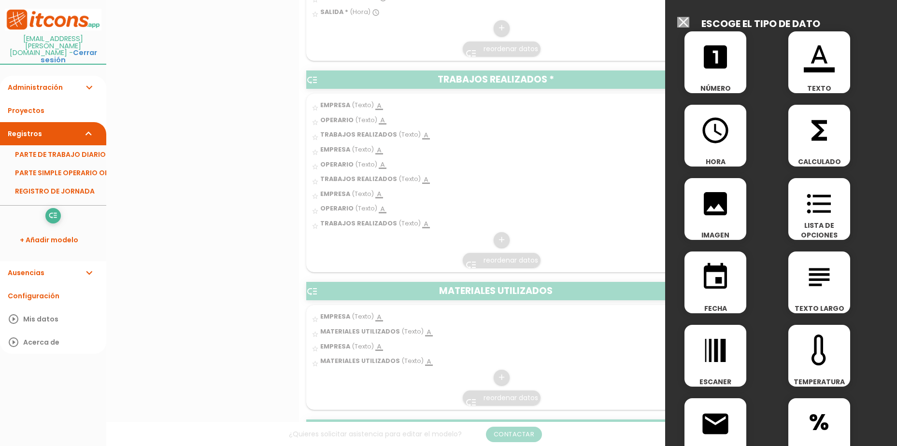
click at [715, 139] on icon "access_time" at bounding box center [715, 130] width 31 height 31
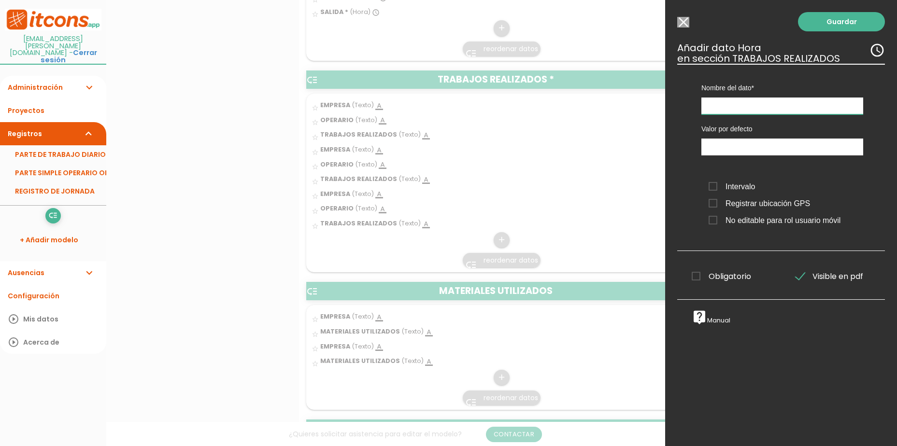
click at [740, 105] on input "text" at bounding box center [783, 106] width 162 height 17
click at [745, 108] on input "text" at bounding box center [783, 106] width 162 height 17
type input "HORAS"
click at [717, 183] on span "Intervalo" at bounding box center [732, 187] width 46 height 12
click at [0, 0] on input "Intervalo" at bounding box center [0, 0] width 0 height 0
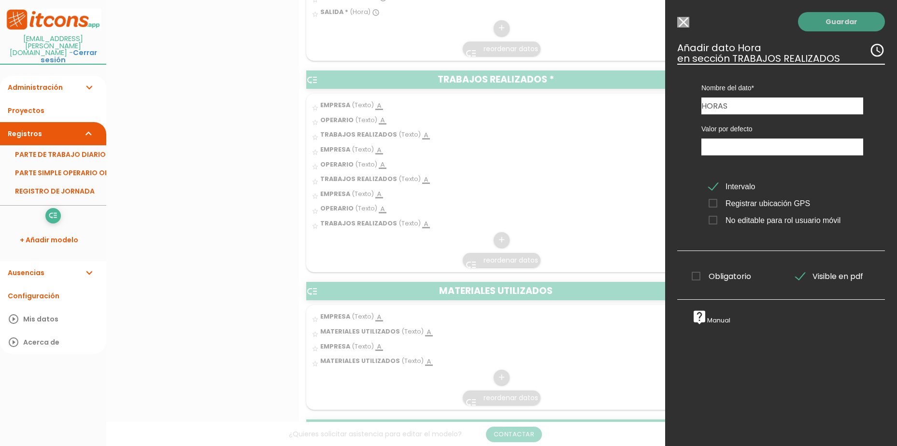
click at [822, 20] on link "Guardar" at bounding box center [841, 21] width 87 height 19
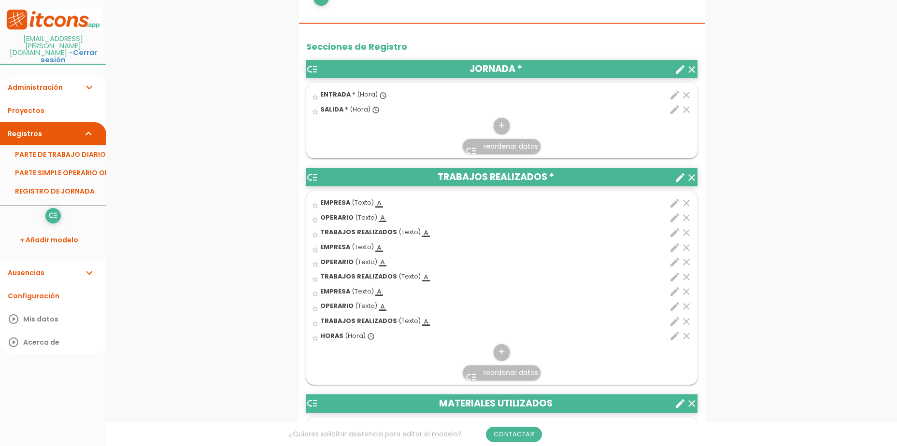
scroll to position [313, 0]
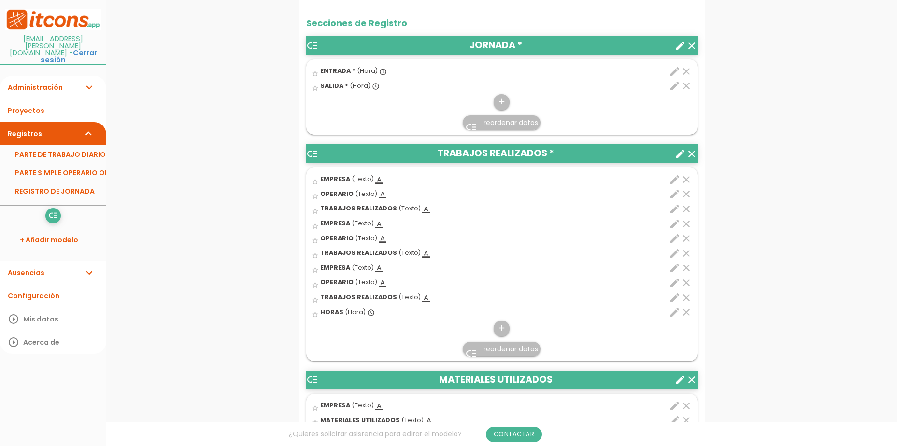
click at [44, 122] on link "Registros expand_more" at bounding box center [53, 133] width 106 height 23
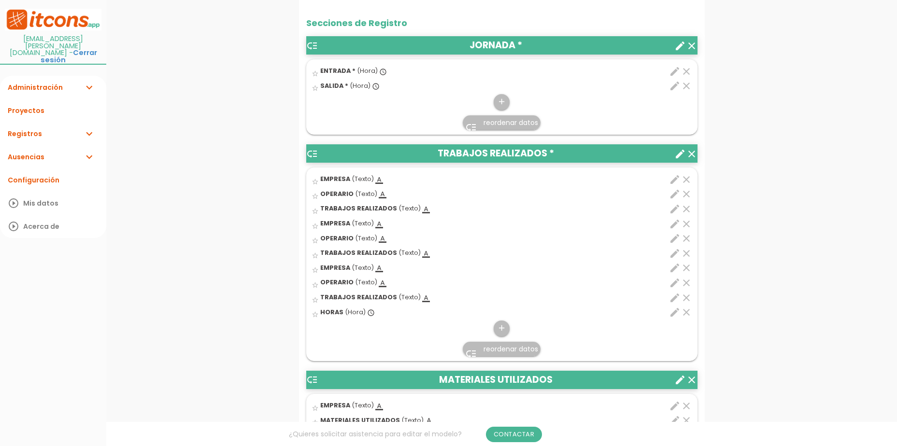
click at [44, 123] on link "Registros expand_more" at bounding box center [53, 133] width 106 height 23
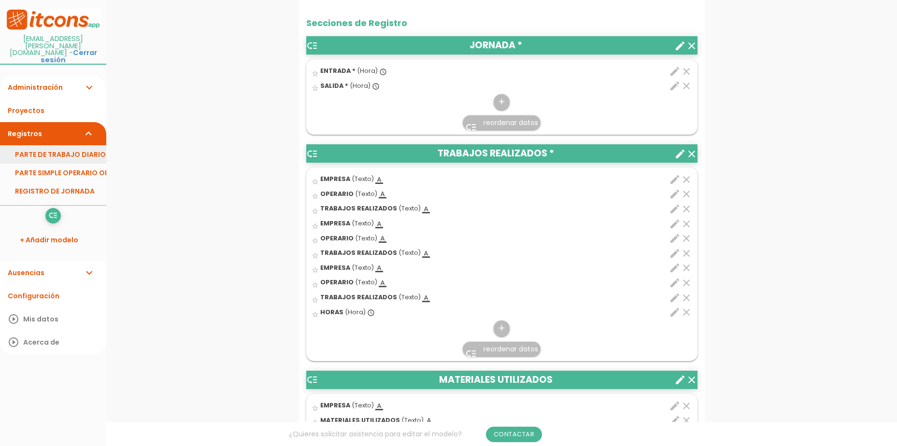
click at [45, 145] on link "PARTE DE TRABAJO DIARIO" at bounding box center [53, 154] width 106 height 18
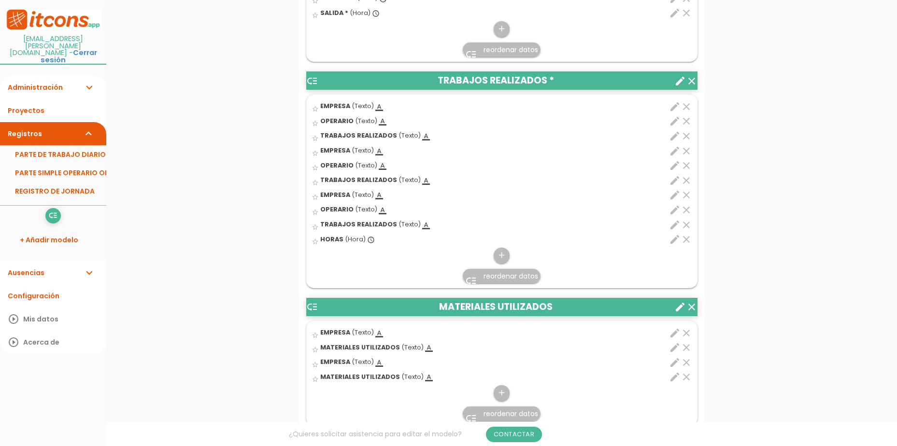
scroll to position [387, 0]
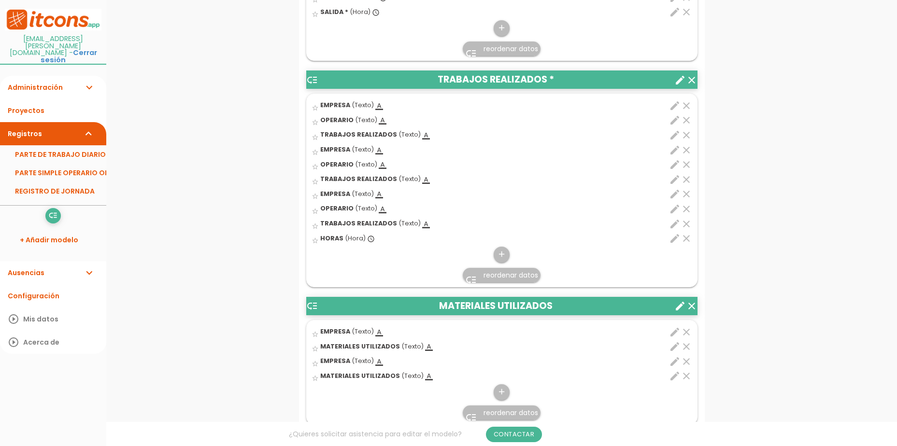
click at [495, 274] on span "reordenar datos" at bounding box center [511, 276] width 55 height 10
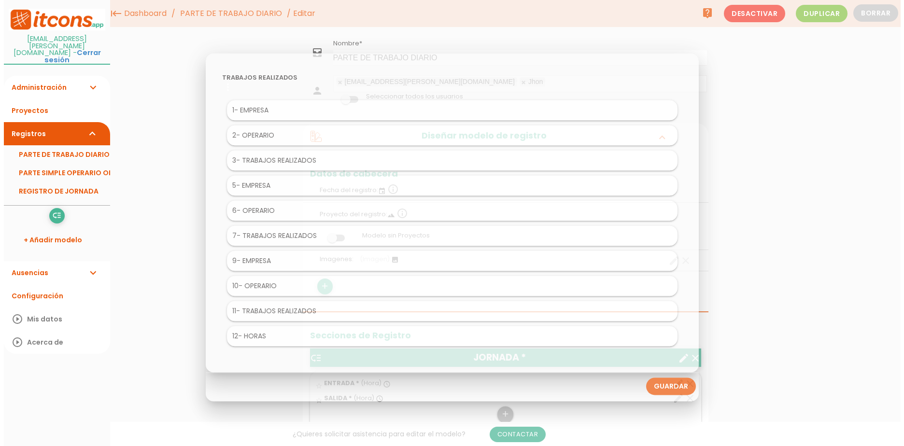
scroll to position [0, 0]
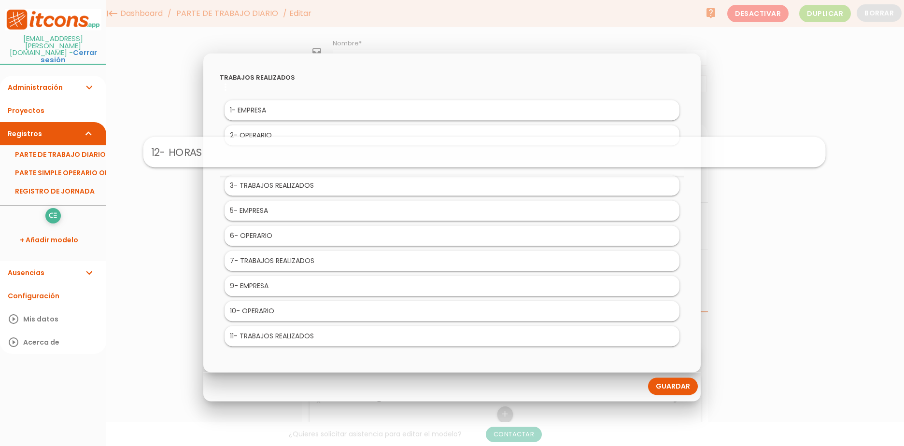
drag, startPoint x: 263, startPoint y: 334, endPoint x: 295, endPoint y: 148, distance: 188.3
click at [693, 390] on link "Guardar" at bounding box center [673, 386] width 50 height 17
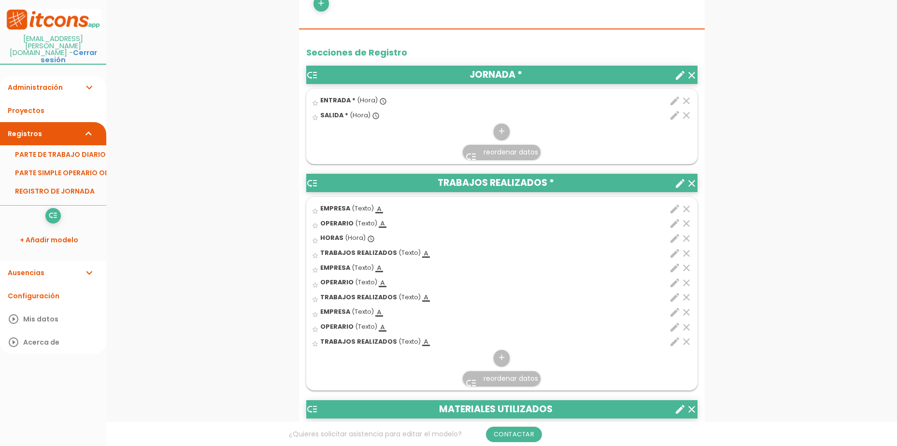
scroll to position [290, 0]
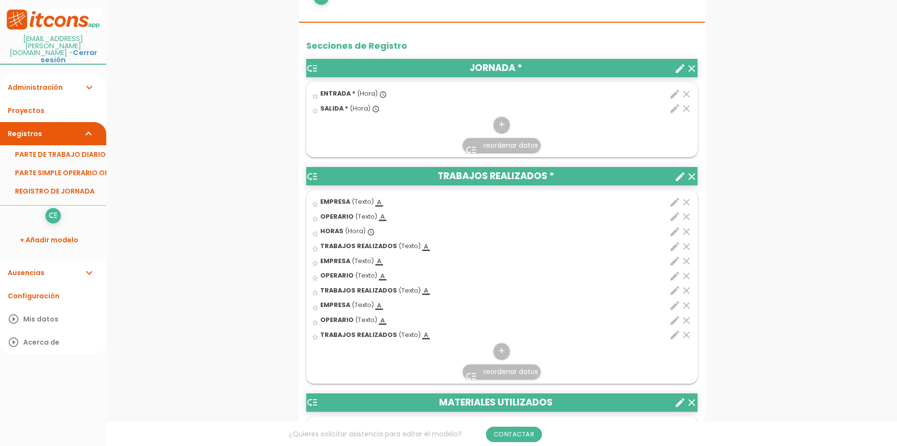
click at [488, 372] on span "reordenar datos" at bounding box center [511, 372] width 55 height 10
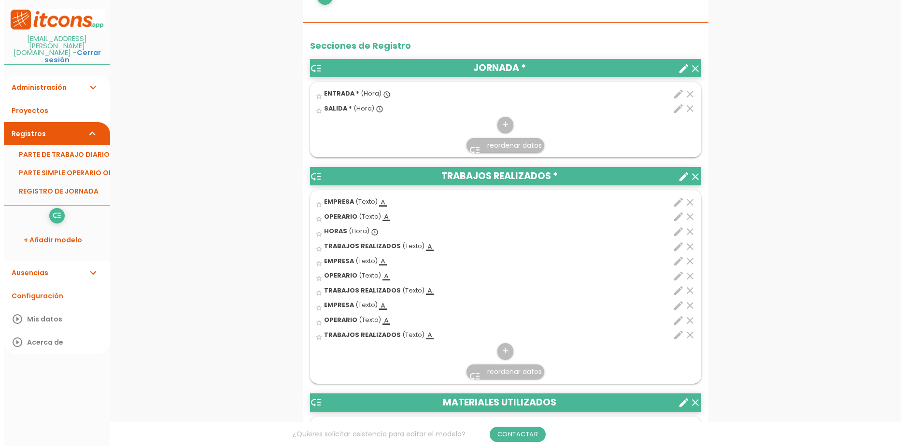
scroll to position [0, 0]
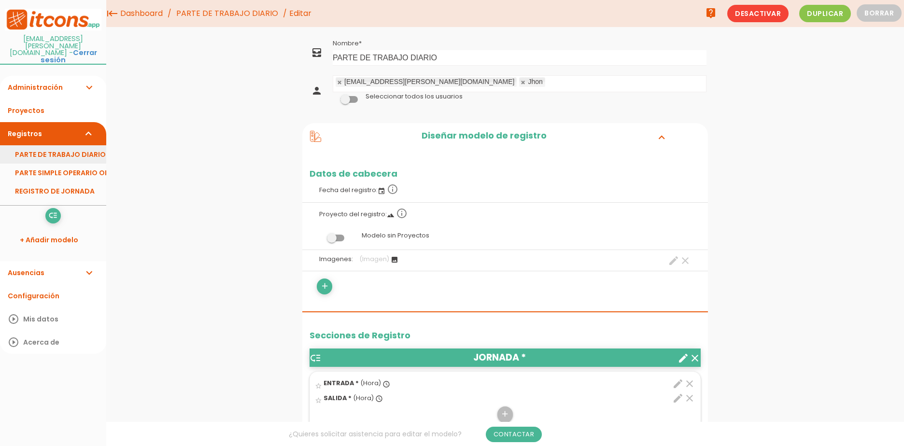
click at [62, 145] on link "PARTE DE TRABAJO DIARIO" at bounding box center [53, 154] width 106 height 18
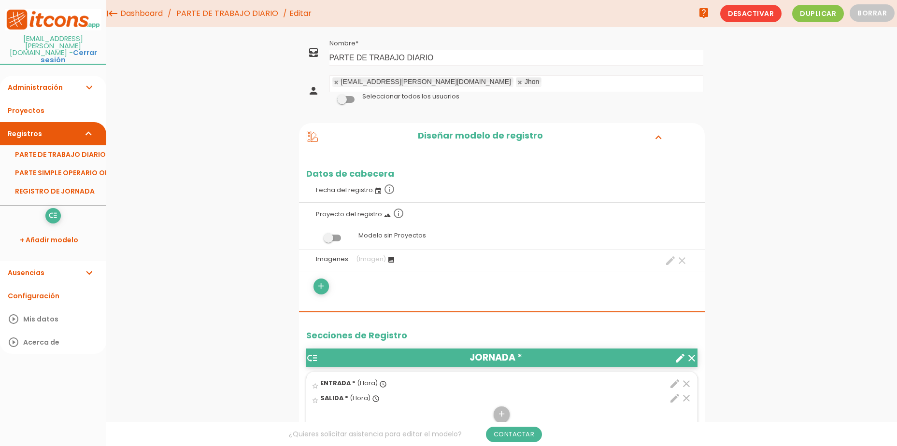
click at [517, 82] on link at bounding box center [520, 82] width 6 height 6
click at [345, 100] on span at bounding box center [345, 99] width 17 height 7
click at [330, 97] on input "checkbox" at bounding box center [330, 97] width 0 height 0
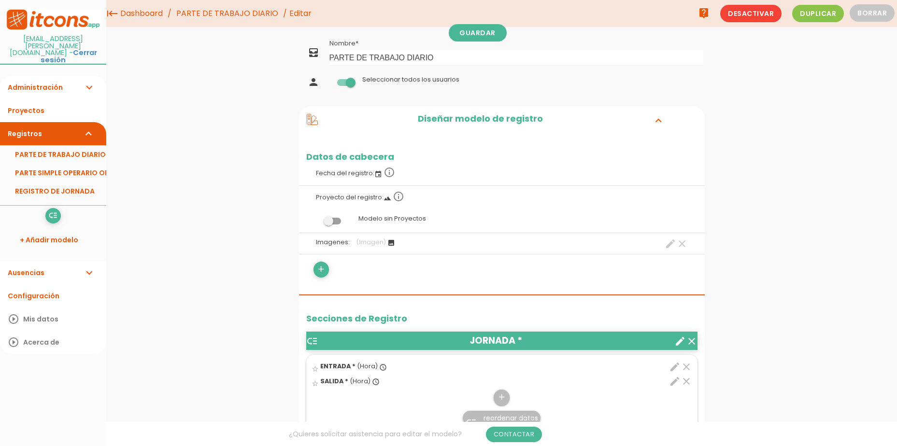
click at [352, 83] on span at bounding box center [345, 82] width 17 height 7
click at [330, 80] on input "checkbox" at bounding box center [330, 80] width 0 height 0
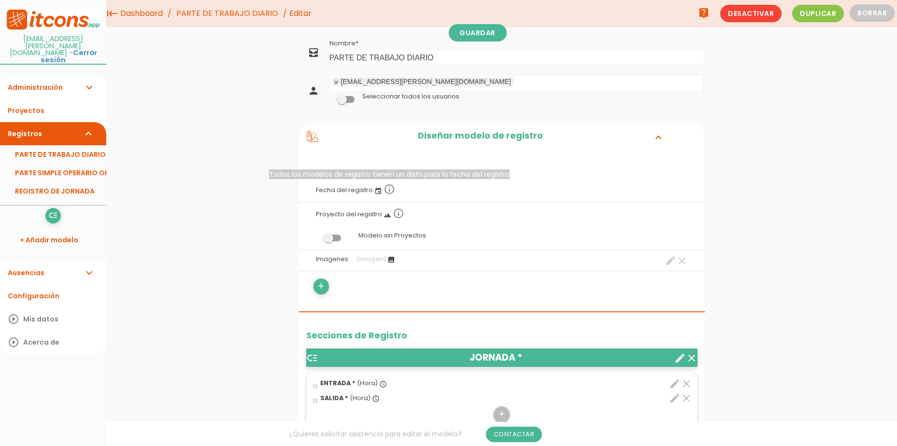
click at [389, 189] on icon "info_outline" at bounding box center [390, 190] width 12 height 12
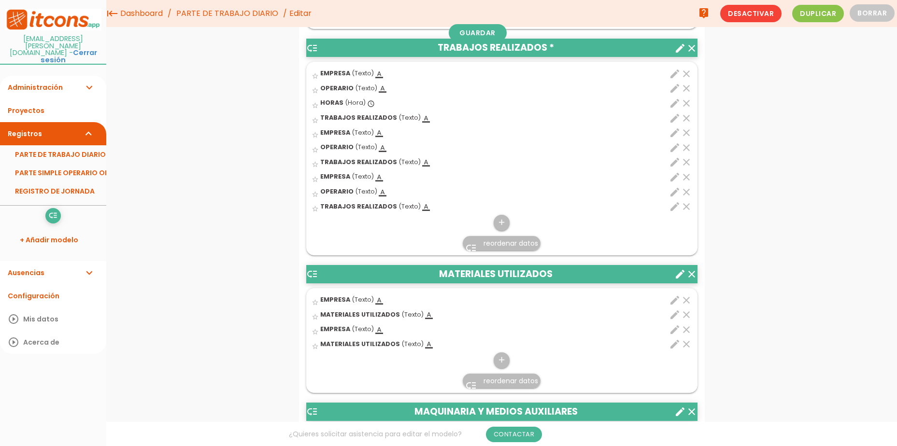
scroll to position [387, 0]
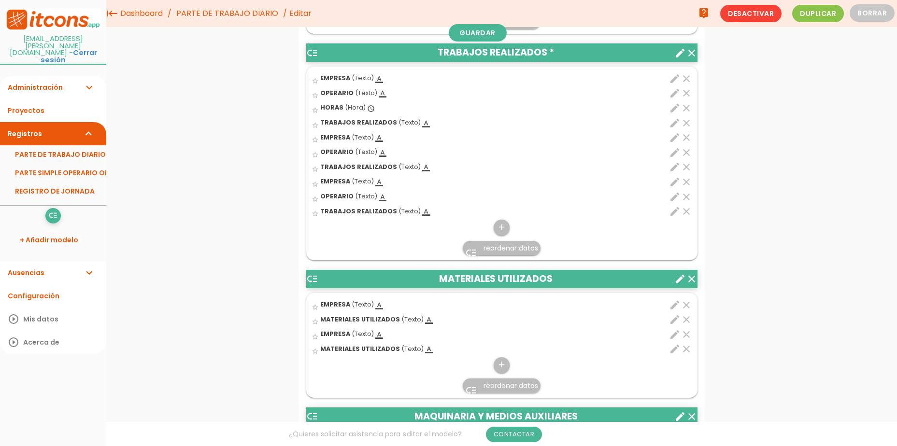
click at [676, 166] on icon "edit" at bounding box center [675, 167] width 12 height 12
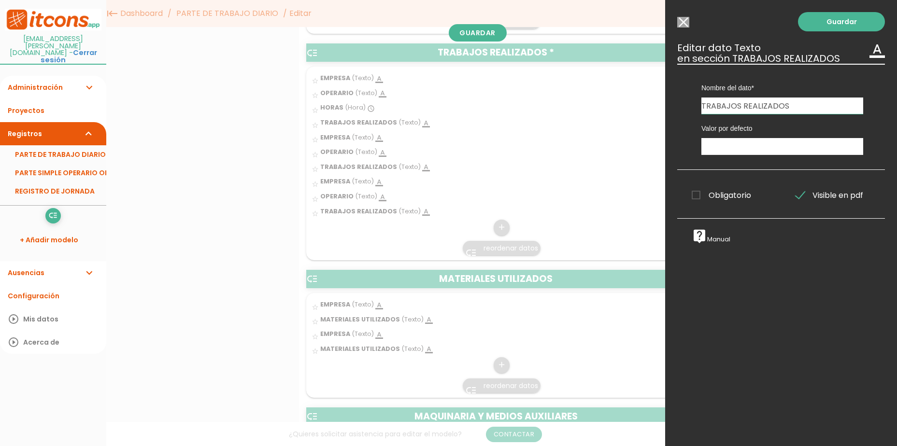
click at [722, 100] on input "TRABAJOS REALIZADOS" at bounding box center [783, 106] width 162 height 16
click at [682, 23] on input "Seleccionar todos los usuarios" at bounding box center [683, 22] width 12 height 11
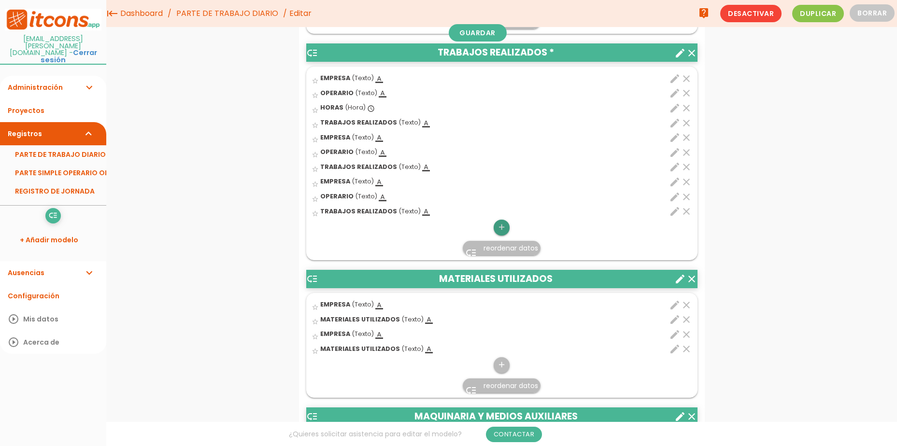
click at [503, 229] on icon "add" at bounding box center [501, 227] width 9 height 15
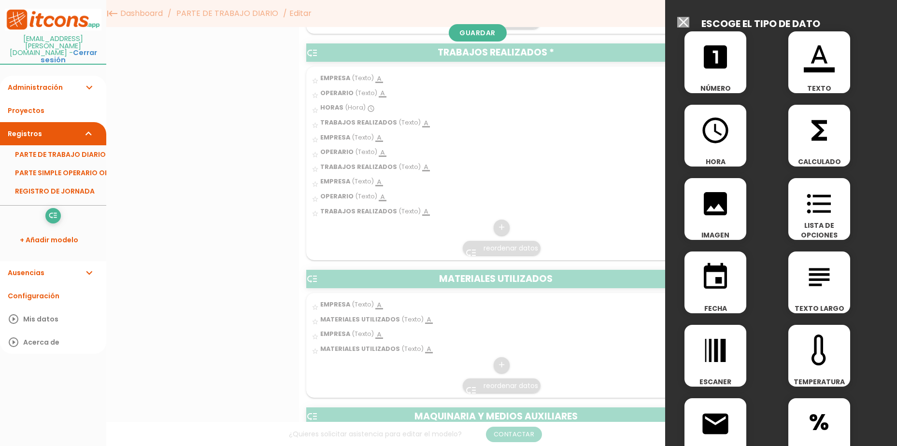
click at [732, 134] on span "access_time" at bounding box center [716, 125] width 62 height 41
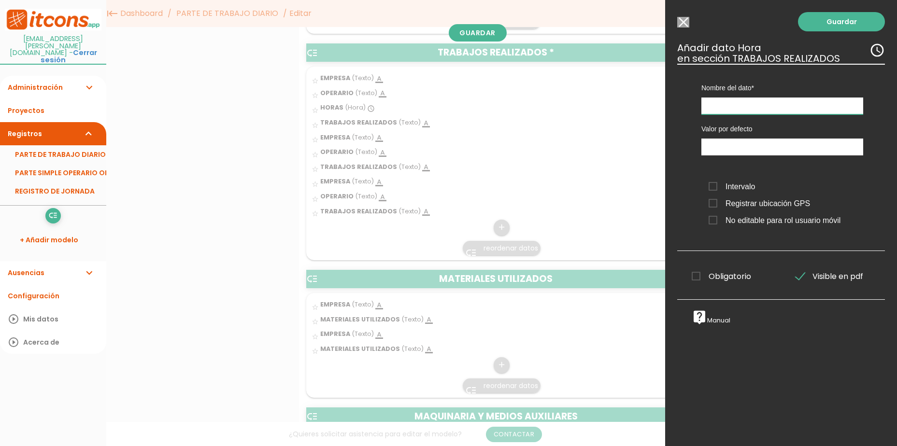
click at [736, 109] on input "text" at bounding box center [783, 106] width 162 height 17
type input "HORAS"
click at [720, 186] on span "Intervalo" at bounding box center [732, 187] width 46 height 12
click at [0, 0] on input "Intervalo" at bounding box center [0, 0] width 0 height 0
click at [828, 26] on link "Guardar" at bounding box center [841, 21] width 87 height 19
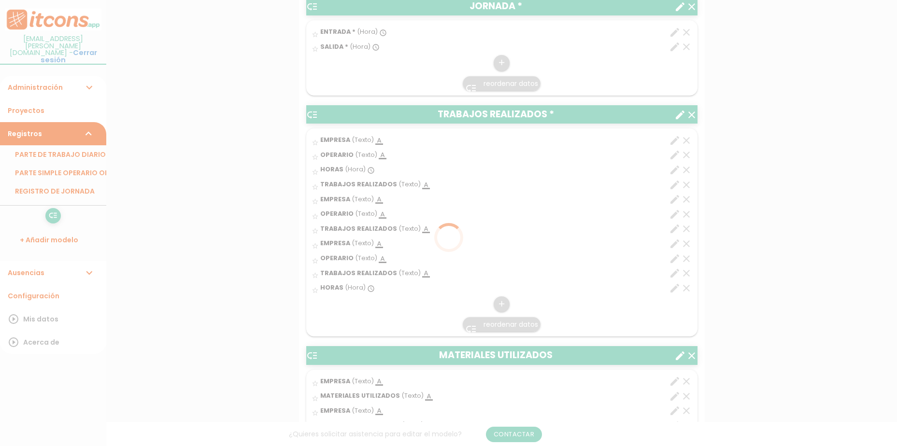
scroll to position [361, 0]
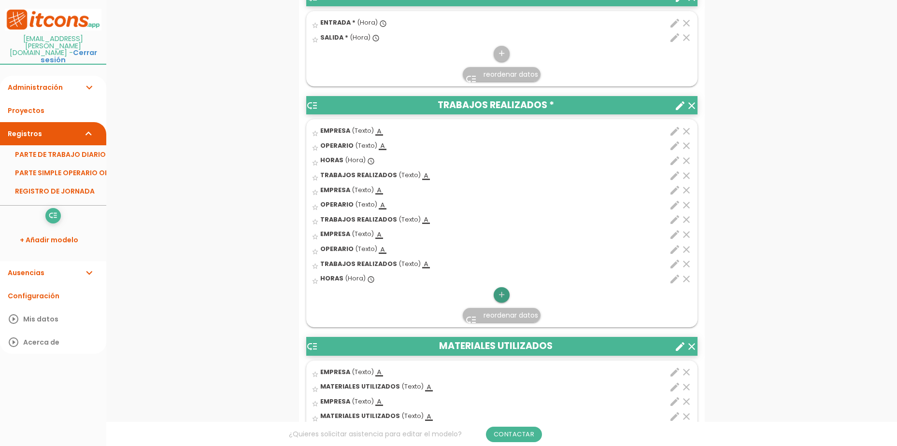
click at [502, 295] on icon "add" at bounding box center [501, 294] width 9 height 15
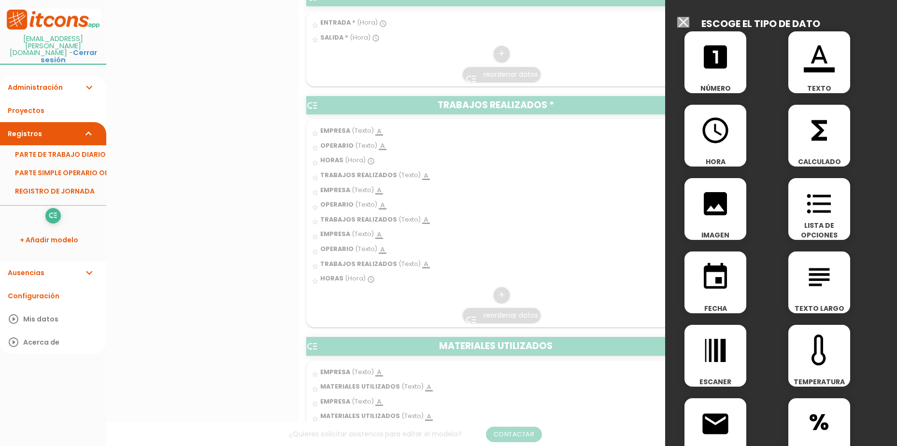
click at [712, 136] on icon "access_time" at bounding box center [715, 130] width 31 height 31
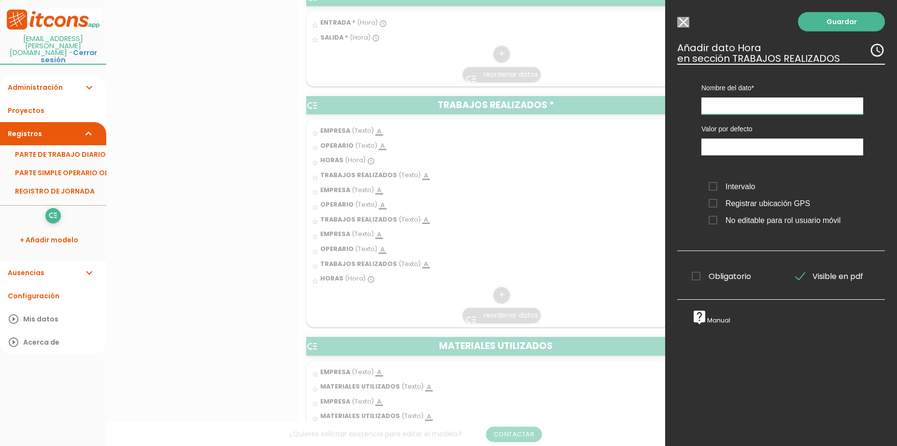
click at [731, 107] on input "text" at bounding box center [783, 106] width 162 height 17
type input "HORAS"
click at [824, 27] on link "Guardar" at bounding box center [841, 21] width 87 height 19
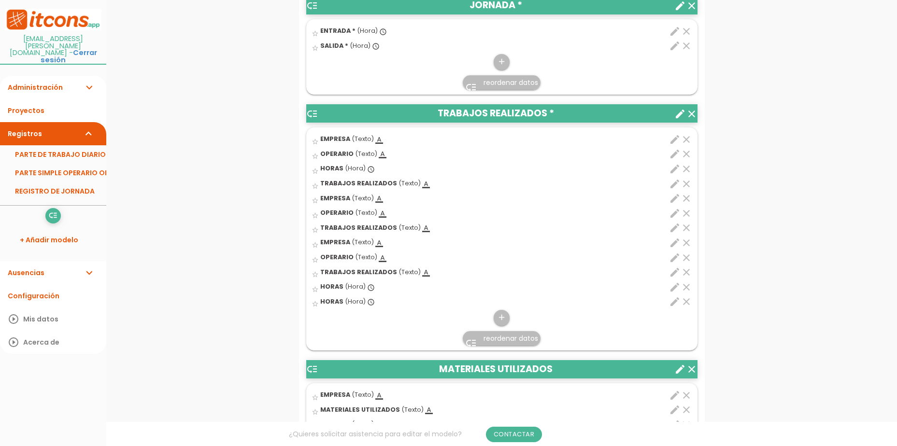
scroll to position [361, 0]
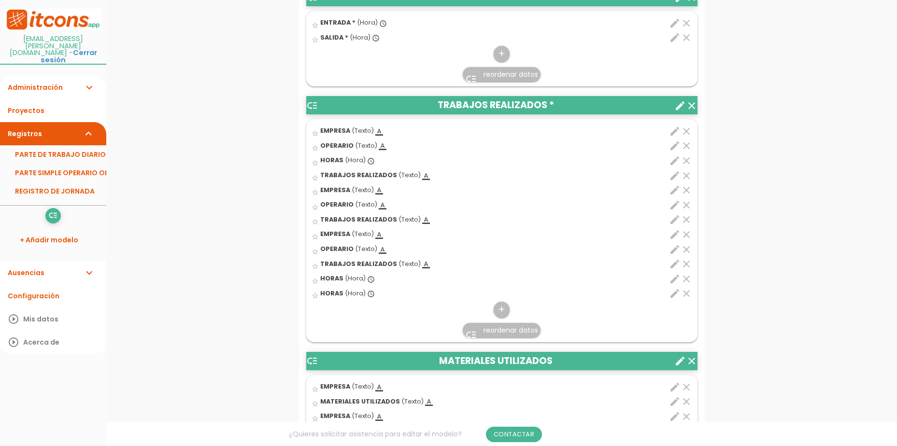
click at [499, 338] on li "low_priority reordenar datos" at bounding box center [502, 330] width 390 height 23
click at [500, 334] on span "reordenar datos" at bounding box center [511, 331] width 55 height 10
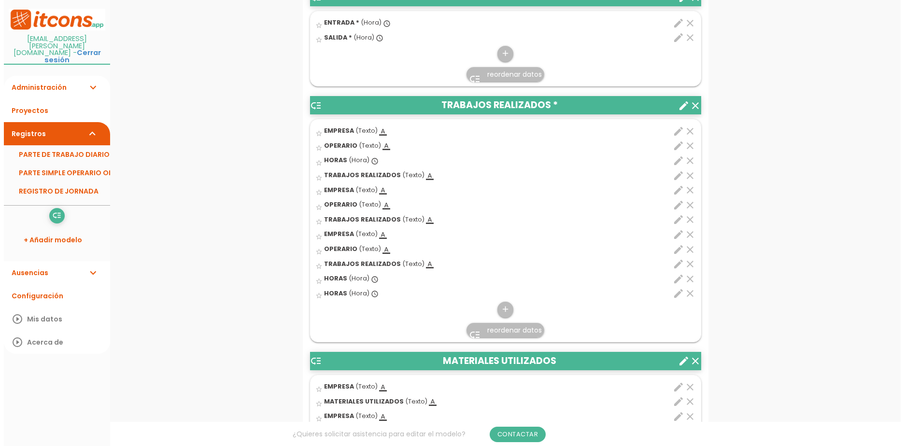
scroll to position [0, 0]
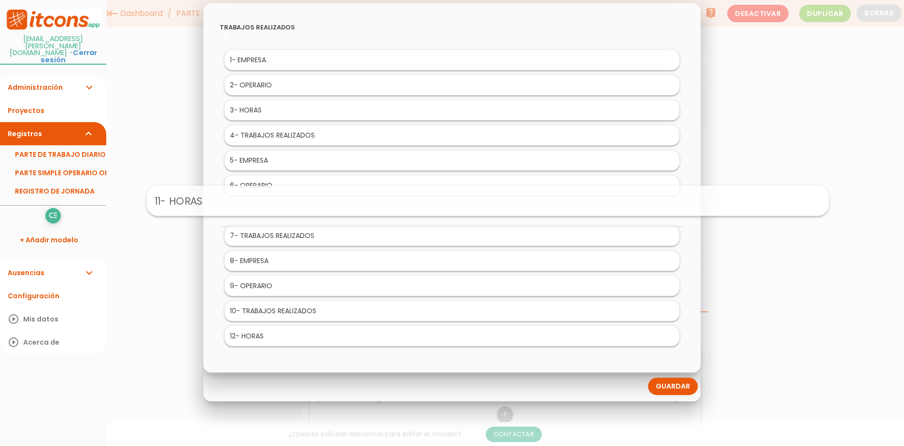
drag, startPoint x: 271, startPoint y: 310, endPoint x: 313, endPoint y: 195, distance: 122.6
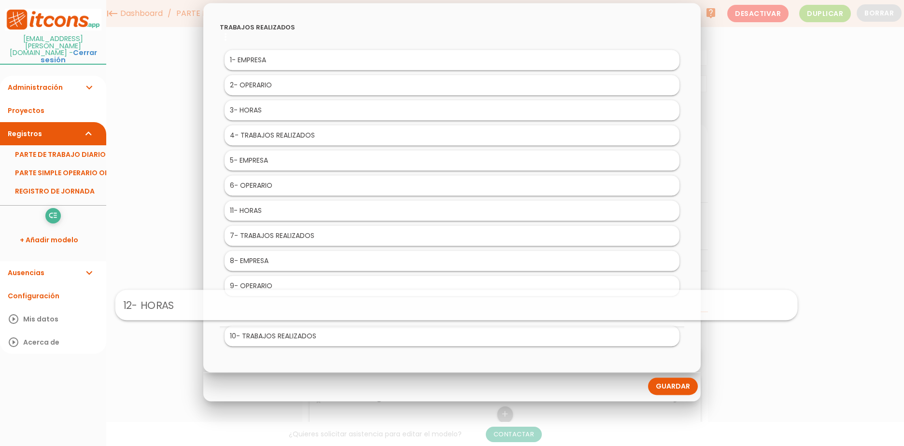
drag, startPoint x: 275, startPoint y: 340, endPoint x: 282, endPoint y: 305, distance: 35.4
click at [664, 386] on link "Guardar" at bounding box center [673, 386] width 50 height 17
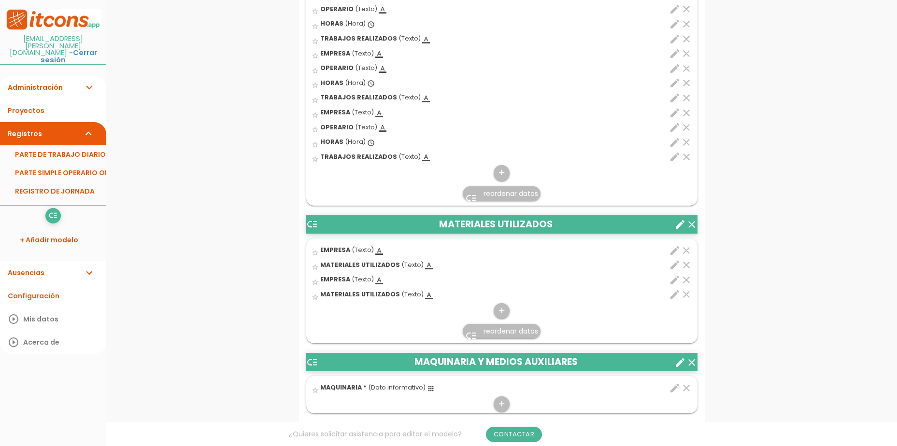
scroll to position [531, 0]
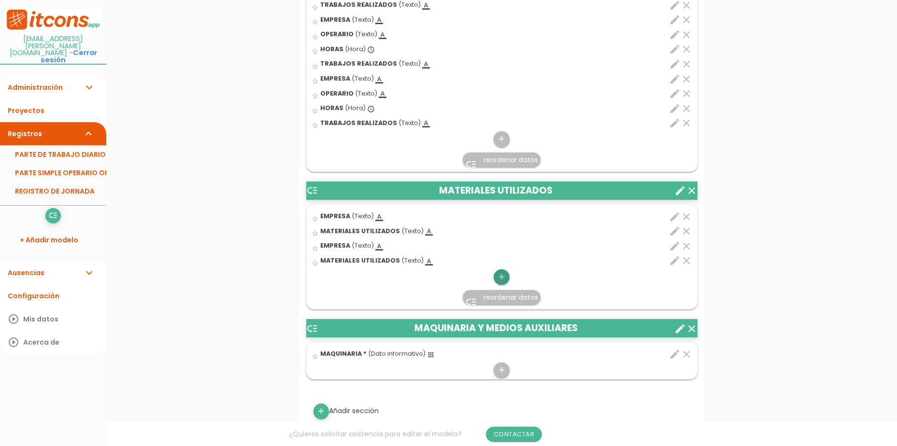
click at [503, 279] on icon "add" at bounding box center [501, 277] width 9 height 15
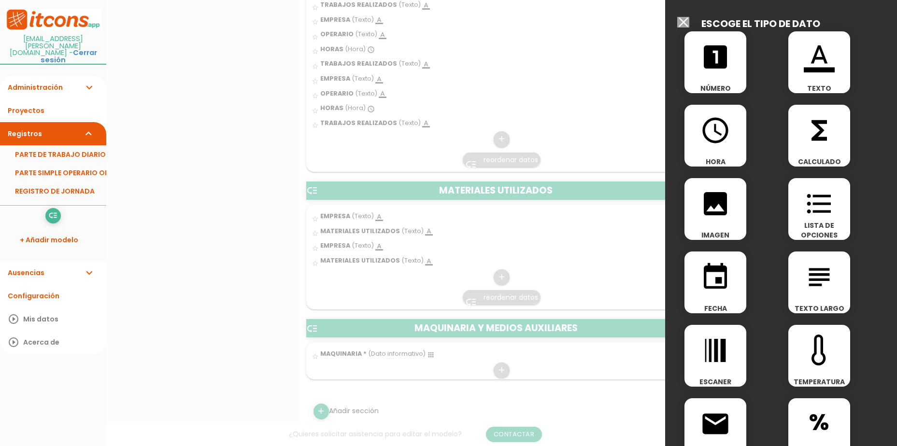
click at [797, 79] on div "format_color_text TEXTO" at bounding box center [820, 62] width 62 height 62
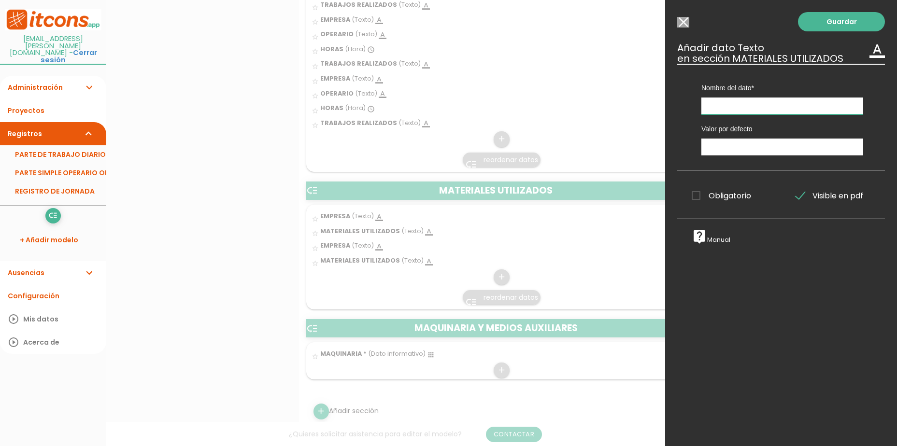
click at [789, 104] on input "text" at bounding box center [783, 106] width 162 height 17
type input "EMPRESA"
click at [818, 18] on link "Guardar" at bounding box center [841, 21] width 87 height 19
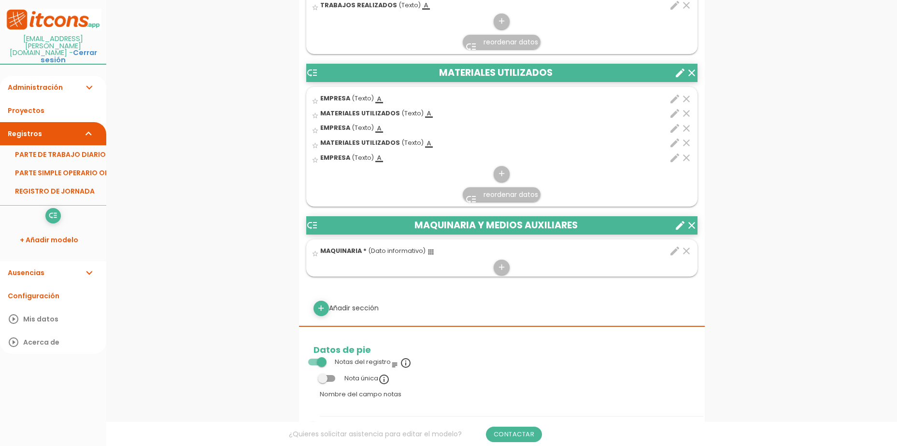
scroll to position [676, 0]
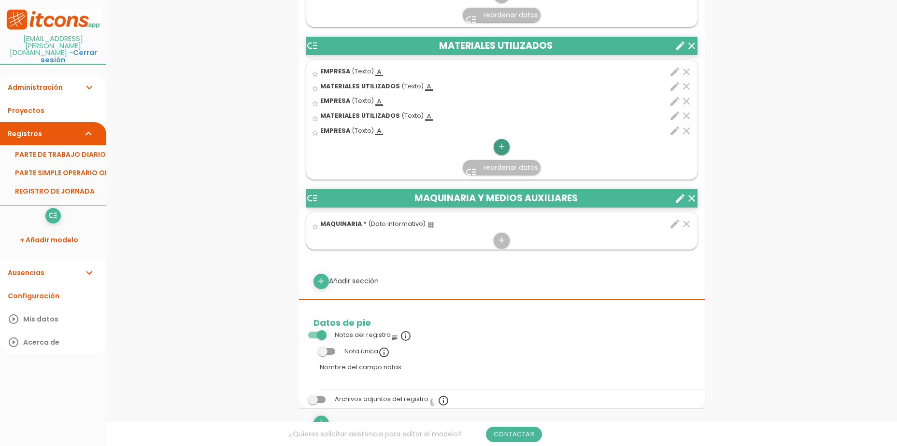
click at [501, 146] on icon "add" at bounding box center [501, 146] width 9 height 15
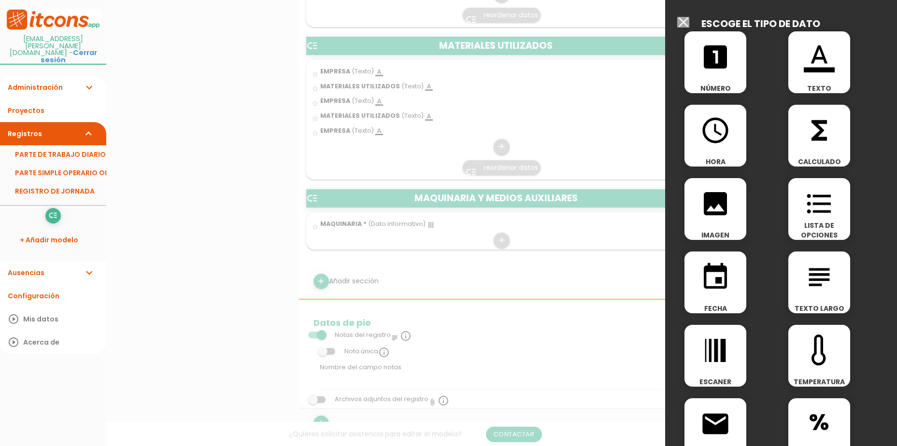
click at [806, 59] on icon "format_color_text" at bounding box center [819, 57] width 31 height 31
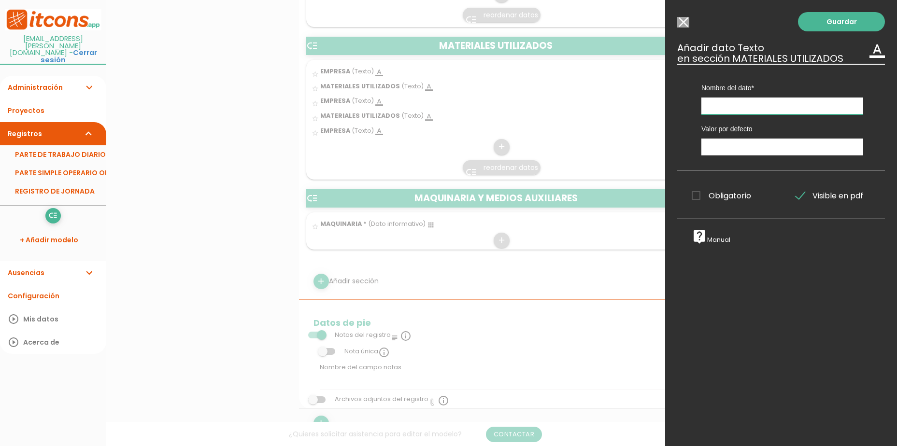
click at [769, 101] on input "text" at bounding box center [783, 106] width 162 height 17
type input "MATERIALES UTILIZADOS"
click at [835, 22] on link "Guardar" at bounding box center [841, 21] width 87 height 19
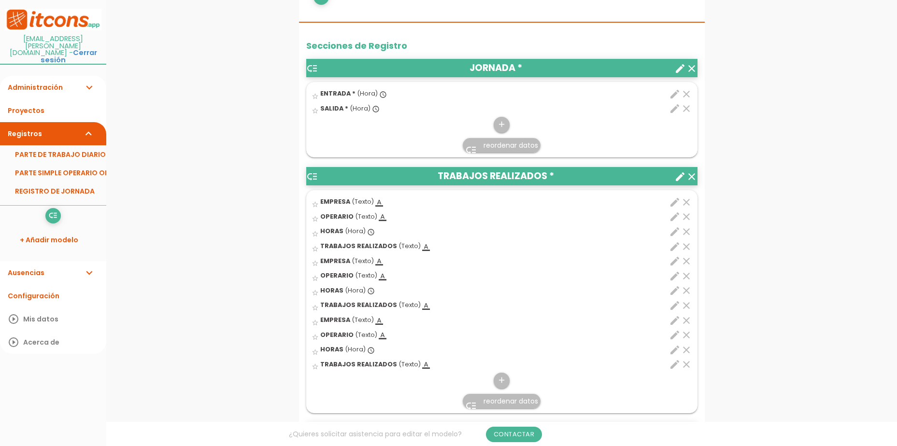
scroll to position [580, 0]
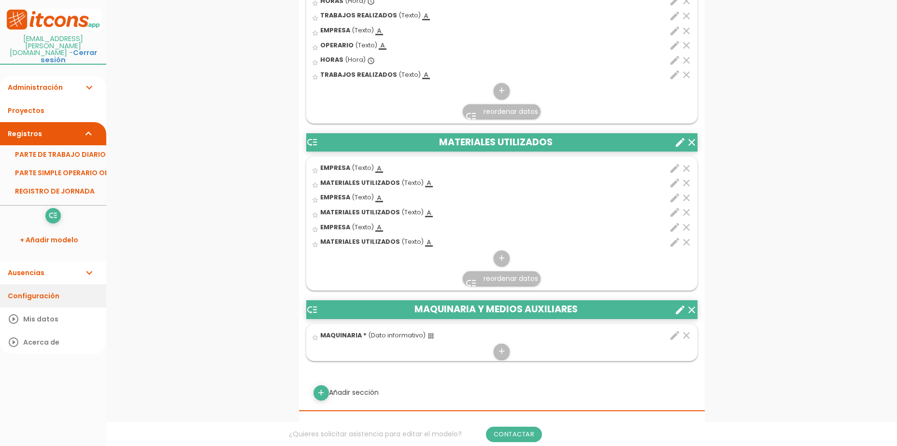
click at [49, 285] on link "Configuración" at bounding box center [53, 296] width 106 height 23
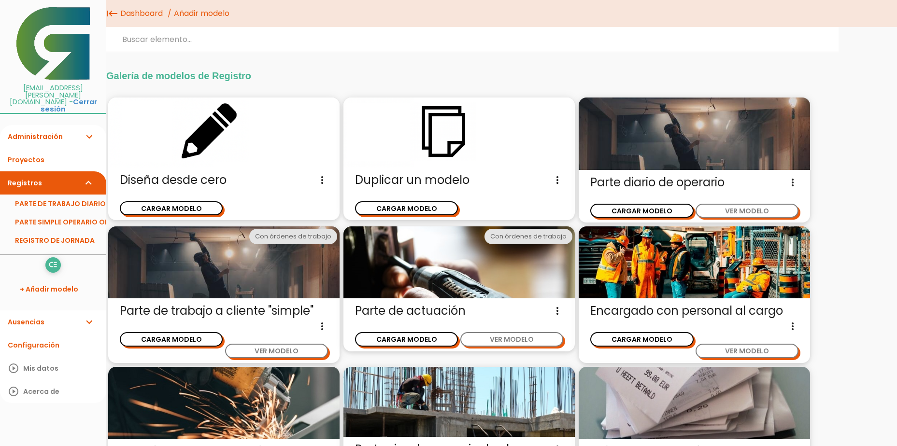
drag, startPoint x: 39, startPoint y: 335, endPoint x: 45, endPoint y: 331, distance: 7.4
click at [39, 334] on link "Configuración" at bounding box center [53, 345] width 106 height 23
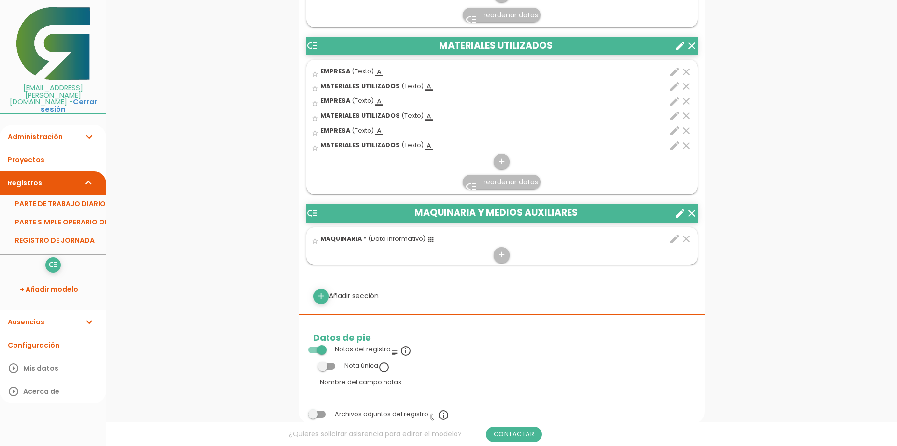
scroll to position [531, 0]
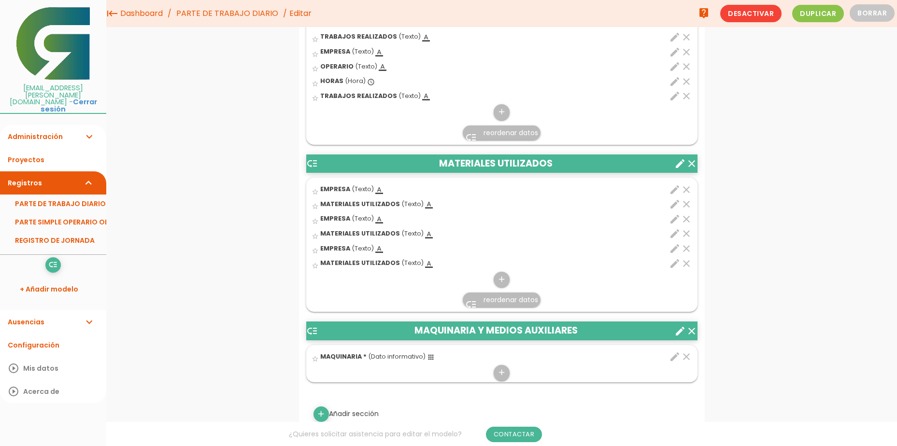
drag, startPoint x: 399, startPoint y: 332, endPoint x: 404, endPoint y: 300, distance: 32.3
click at [404, 300] on div "low_priority JORNADA * clear create star_border ENTRADA * (Hora) 1" at bounding box center [501, 86] width 391 height 592
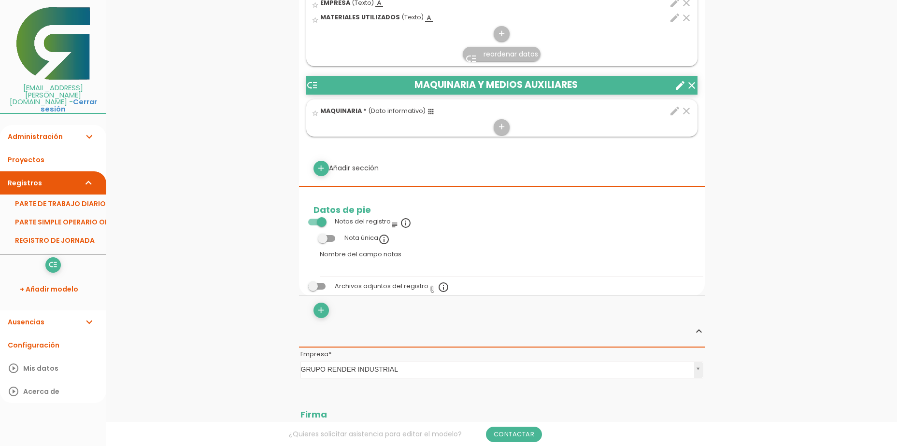
scroll to position [821, 0]
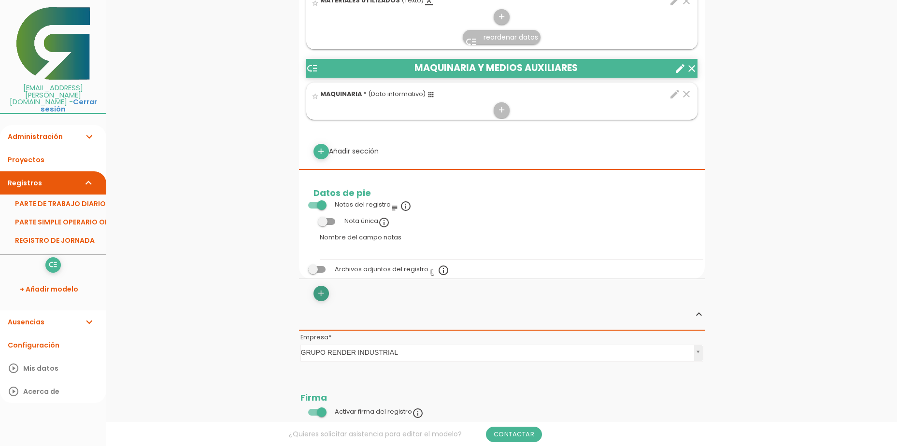
click at [322, 294] on icon "add" at bounding box center [320, 293] width 9 height 15
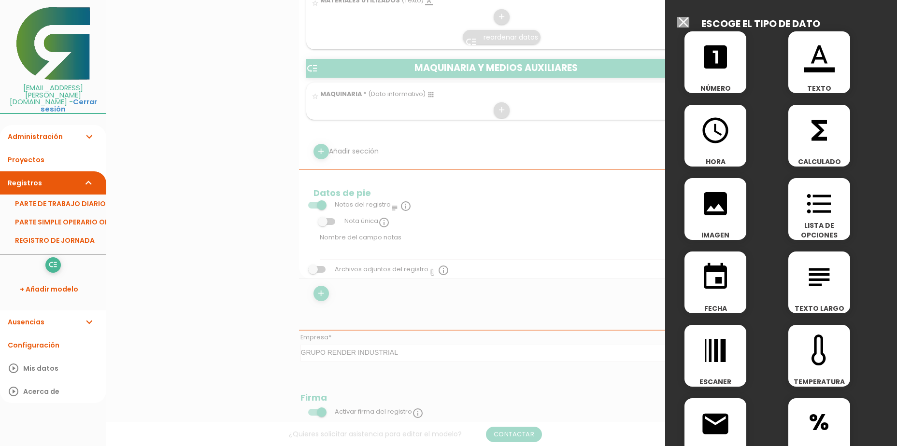
click at [614, 303] on div at bounding box center [448, 167] width 897 height 558
click at [683, 24] on input "Seleccionar todos los usuarios" at bounding box center [683, 22] width 12 height 11
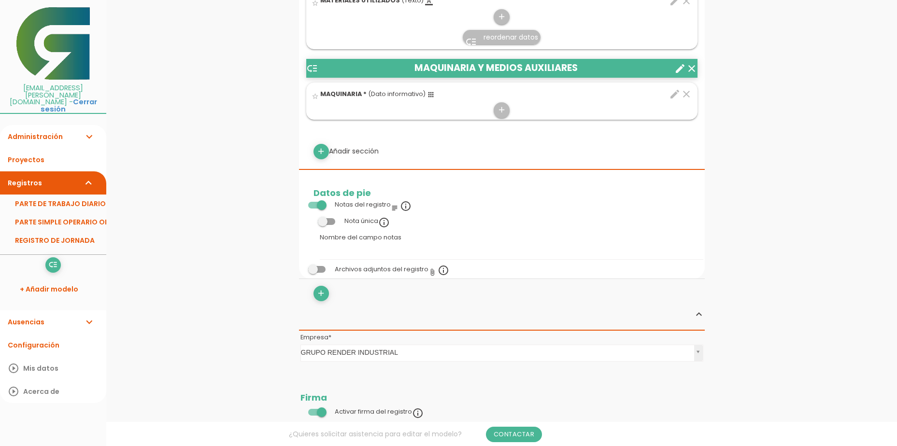
scroll to position [773, 0]
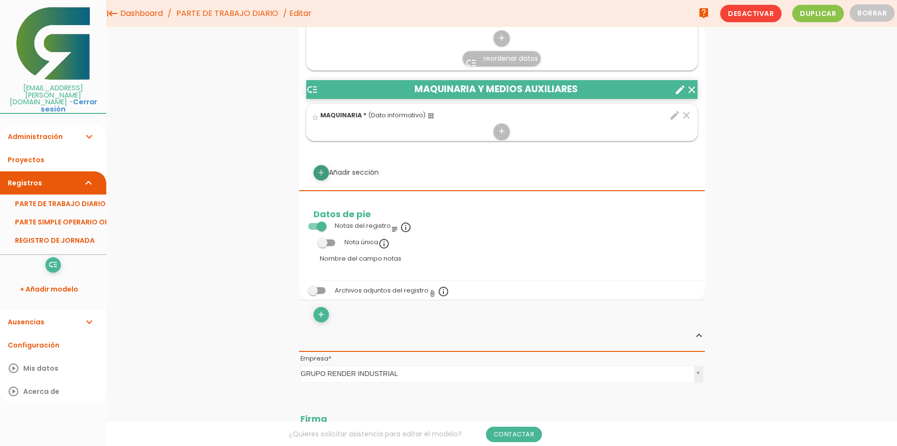
click at [320, 178] on icon "add" at bounding box center [320, 172] width 9 height 15
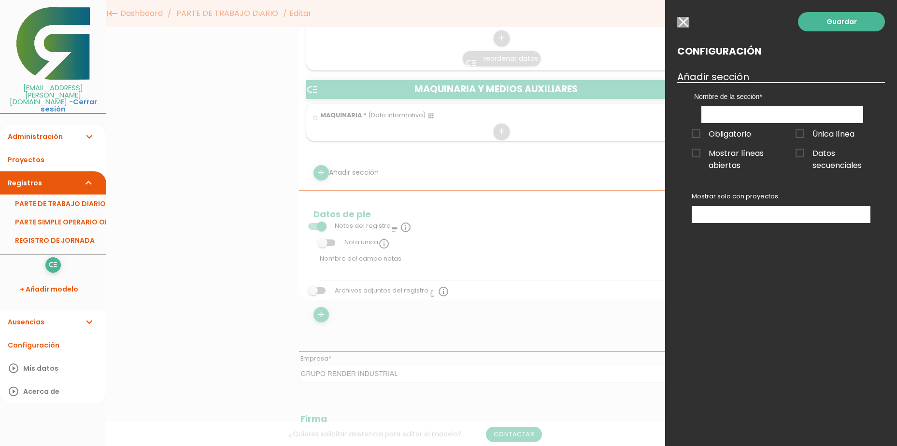
click at [701, 66] on div "Configuración Añadir sección Nombre de la sección JORNADA TRABAJOS REALIZADOS M…" at bounding box center [781, 64] width 208 height 37
click at [706, 73] on h3 "Añadir sección" at bounding box center [781, 77] width 208 height 11
click at [720, 76] on h3 "Añadir sección" at bounding box center [781, 77] width 208 height 11
click at [821, 215] on ul at bounding box center [781, 215] width 178 height 16
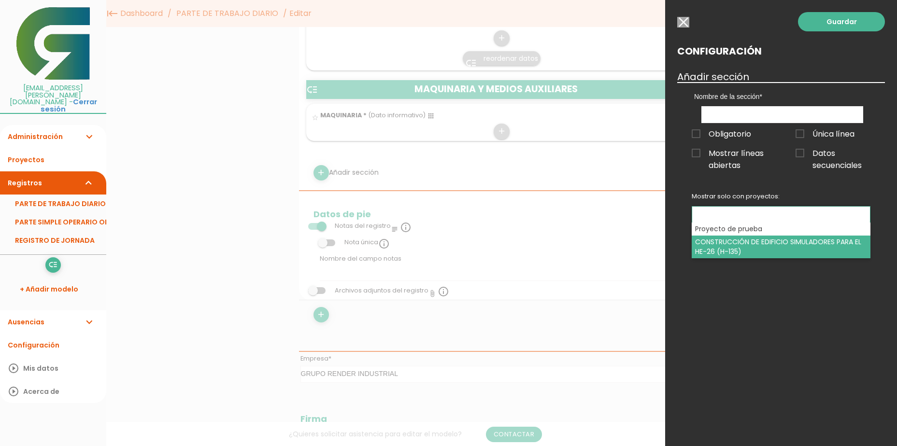
select select "329"
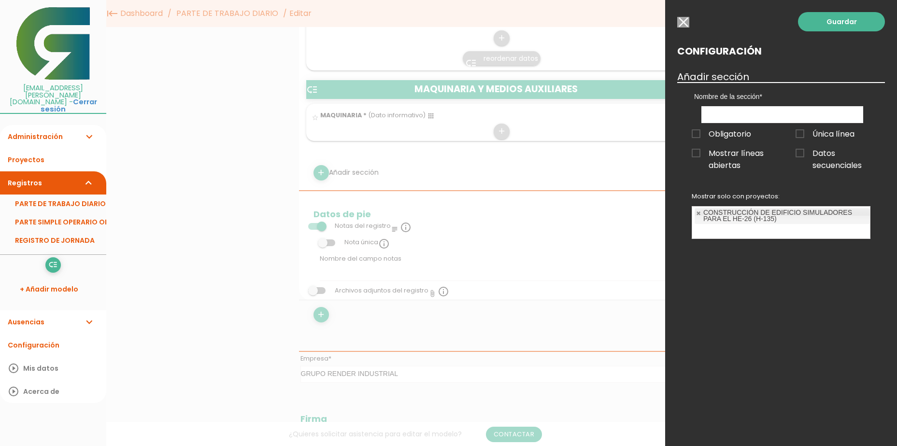
click at [682, 26] on input "button" at bounding box center [683, 22] width 12 height 11
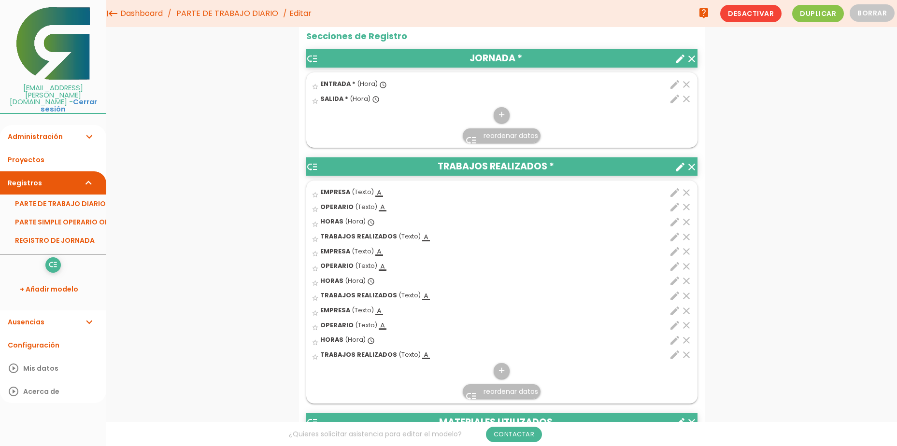
scroll to position [242, 0]
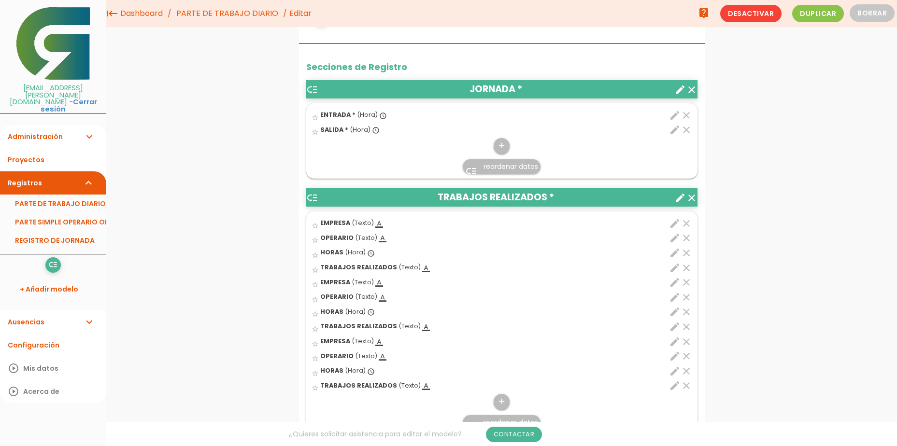
click at [499, 165] on span "reordenar datos" at bounding box center [511, 167] width 55 height 10
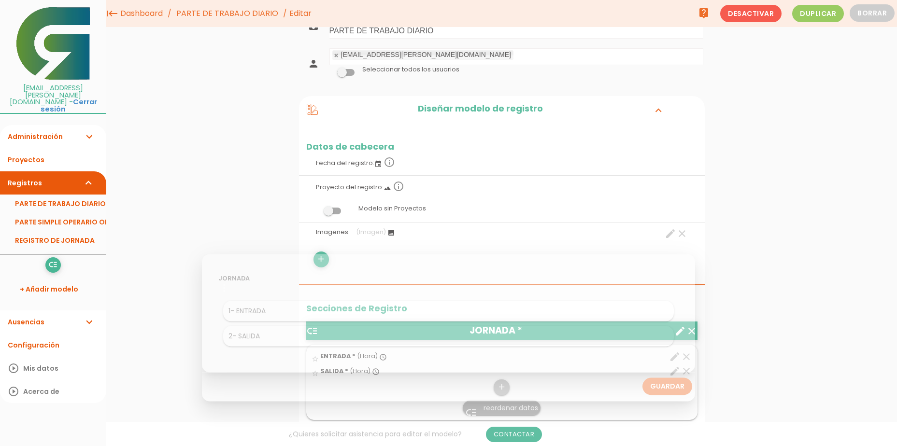
scroll to position [0, 0]
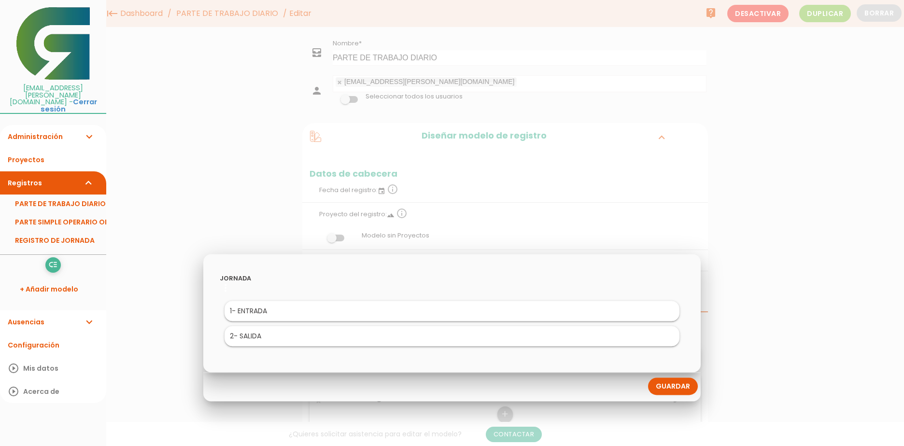
click at [773, 359] on div at bounding box center [452, 167] width 904 height 558
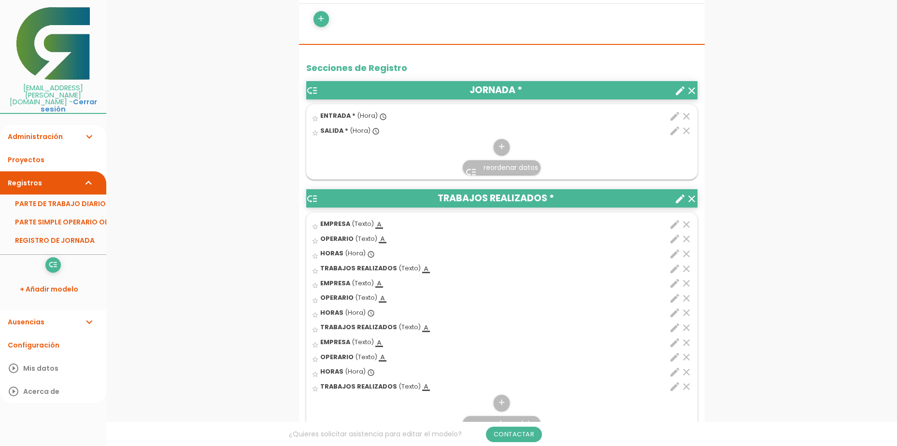
scroll to position [290, 0]
